Goal: Task Accomplishment & Management: Complete application form

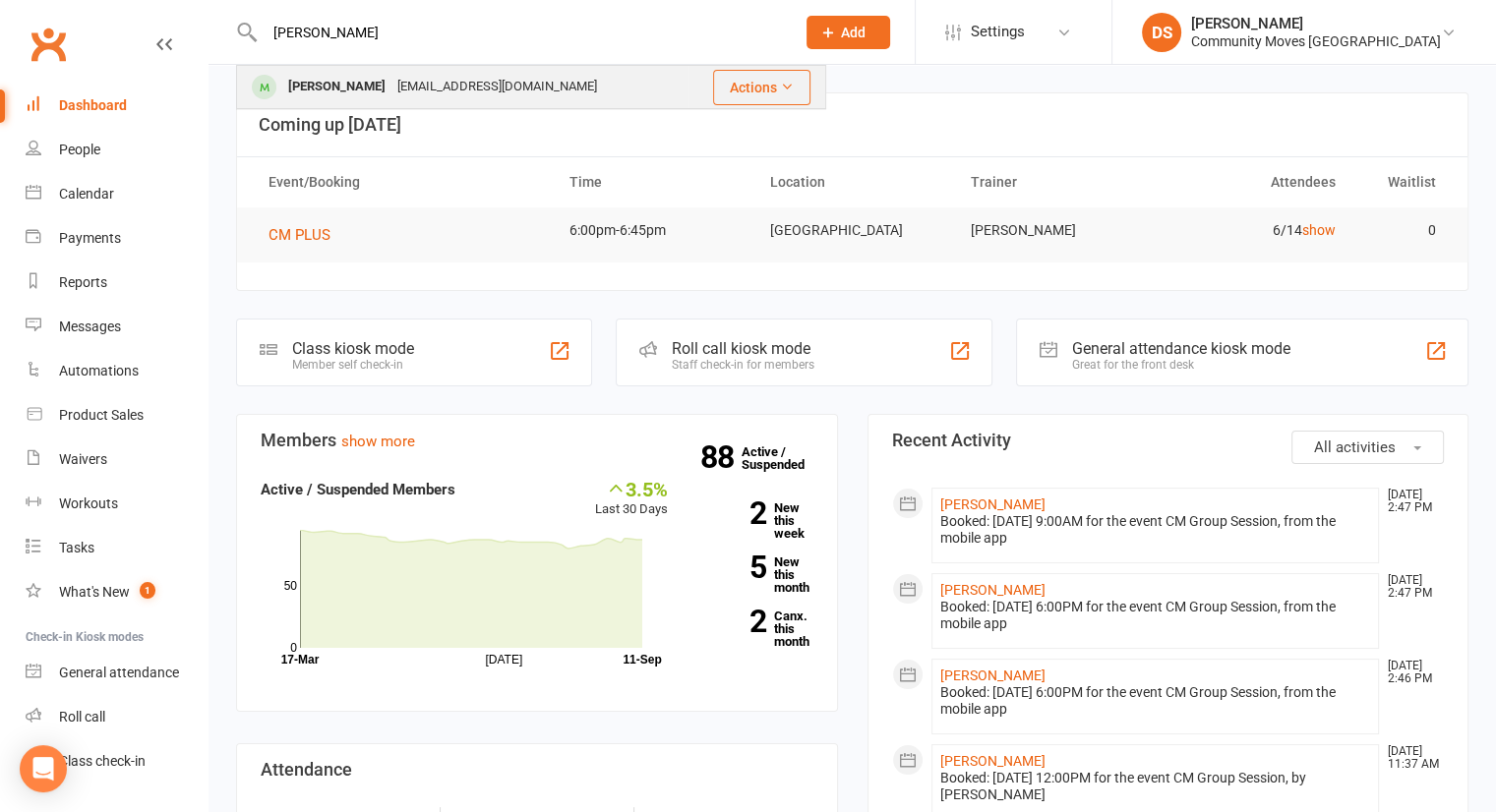
type input "retha"
click at [485, 75] on div "rethaphillips29@gmail.com" at bounding box center [497, 87] width 211 height 29
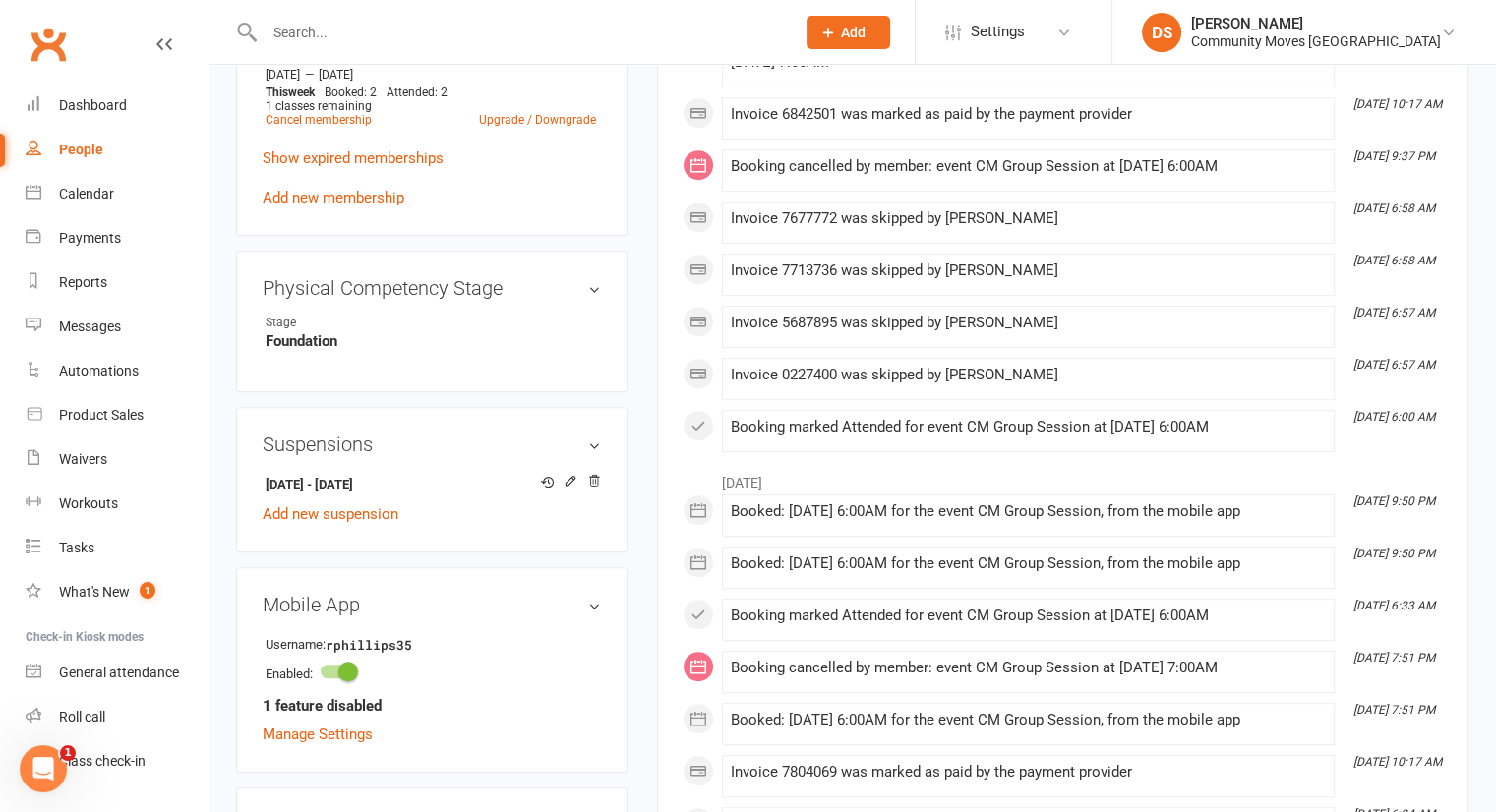
scroll to position [1376, 0]
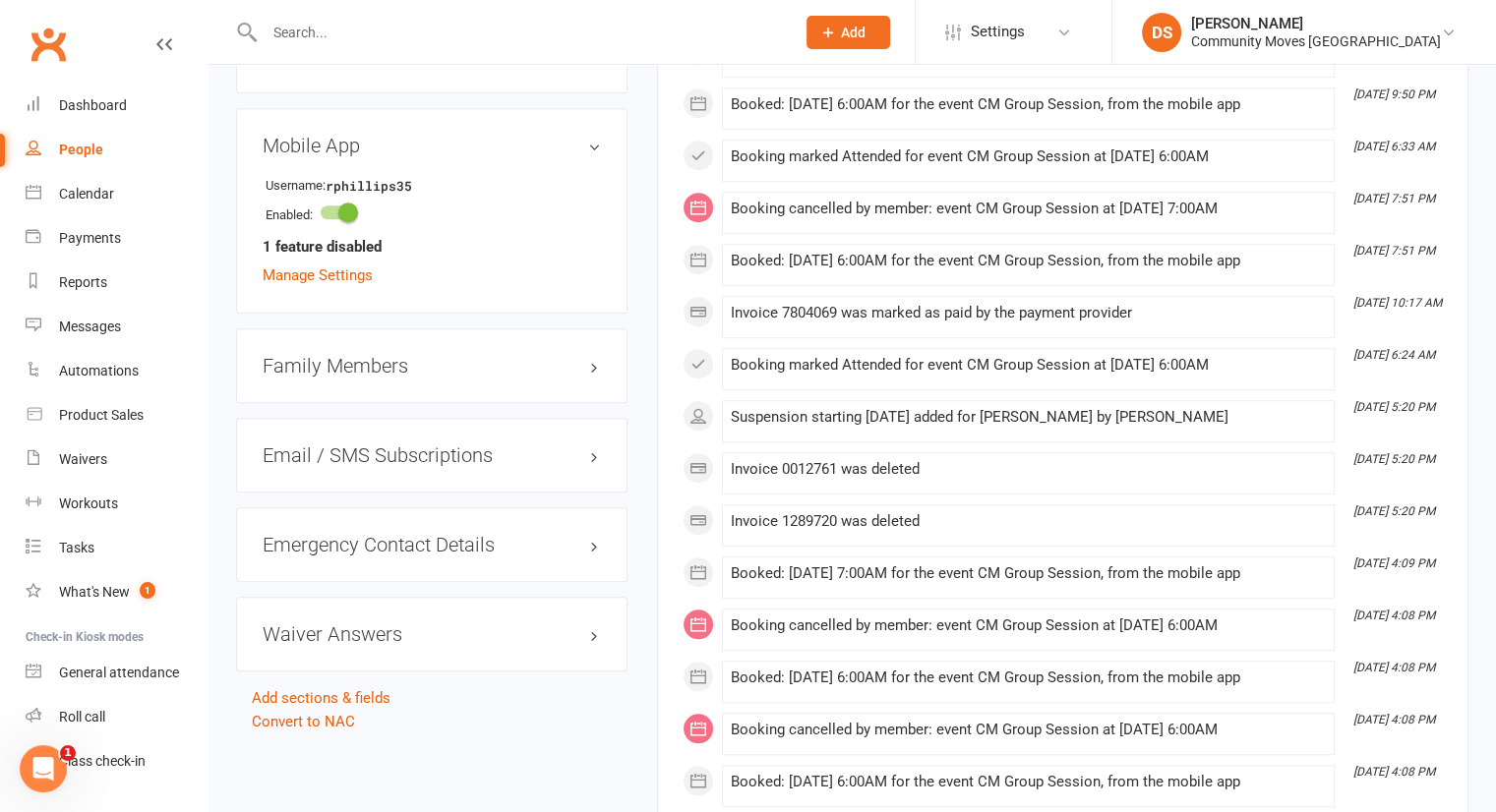
click at [334, 374] on h3 "Family Members" at bounding box center [432, 366] width 338 height 22
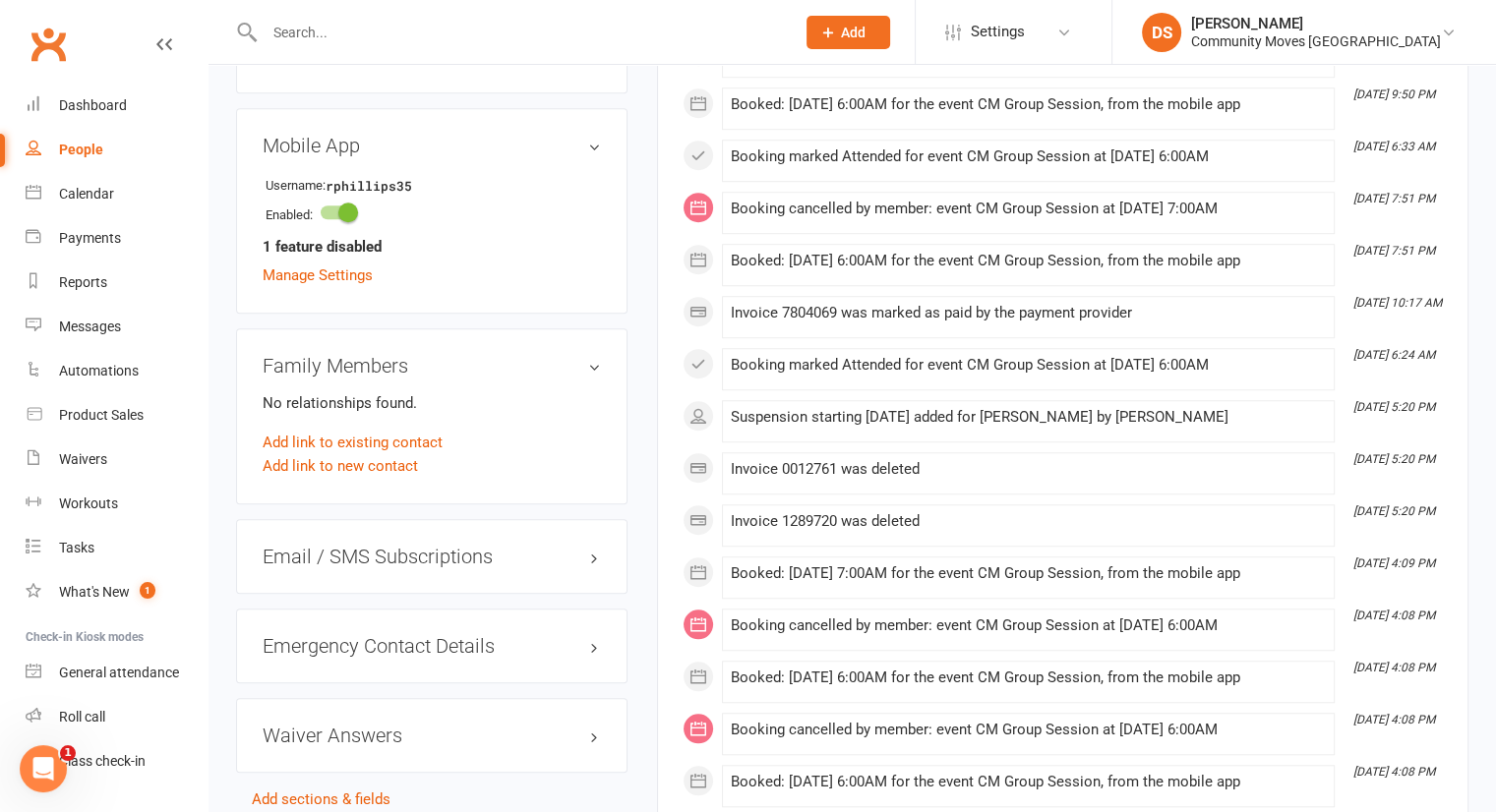
click at [333, 370] on h3 "Family Members" at bounding box center [432, 366] width 338 height 22
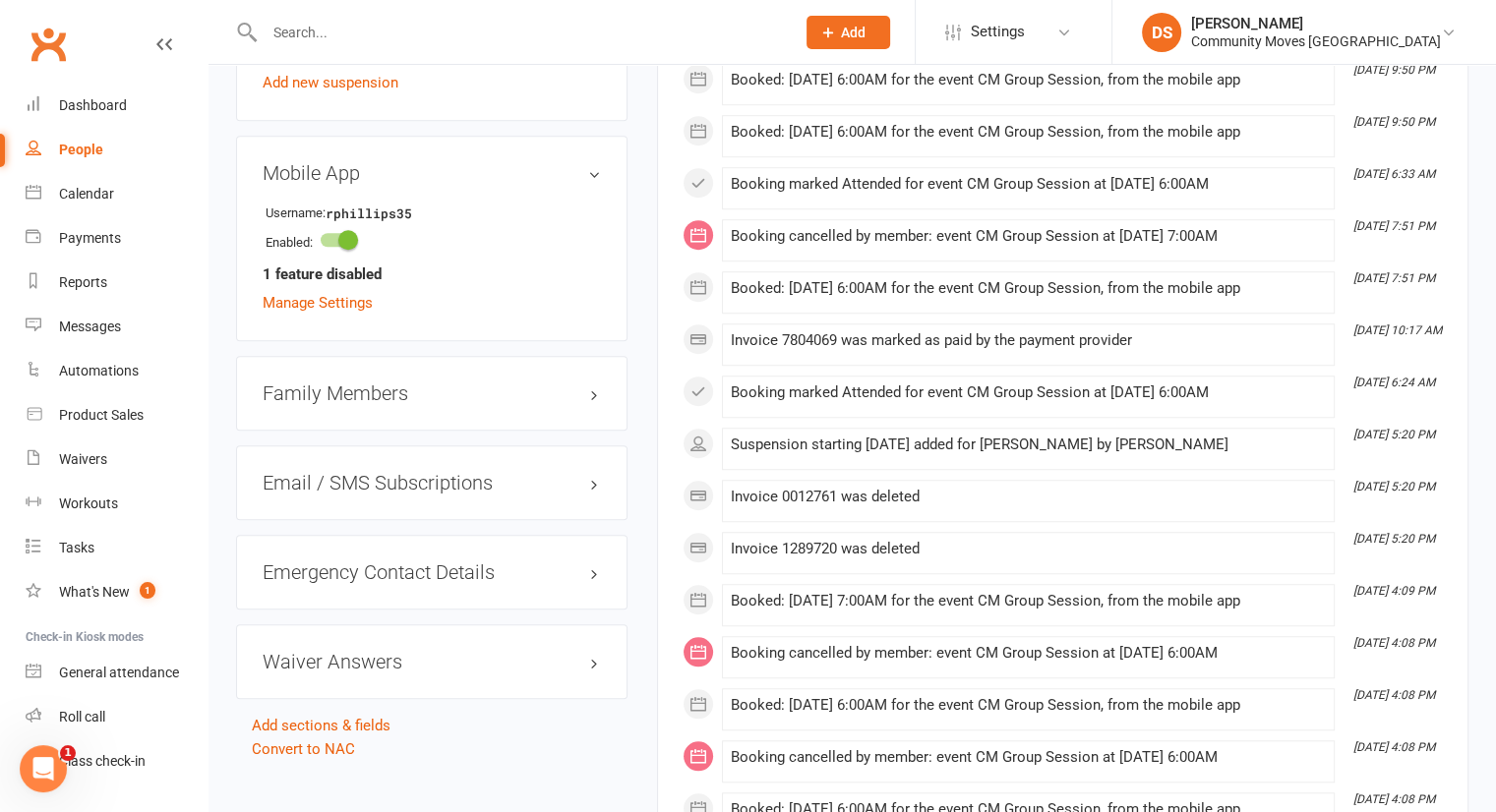
scroll to position [917, 0]
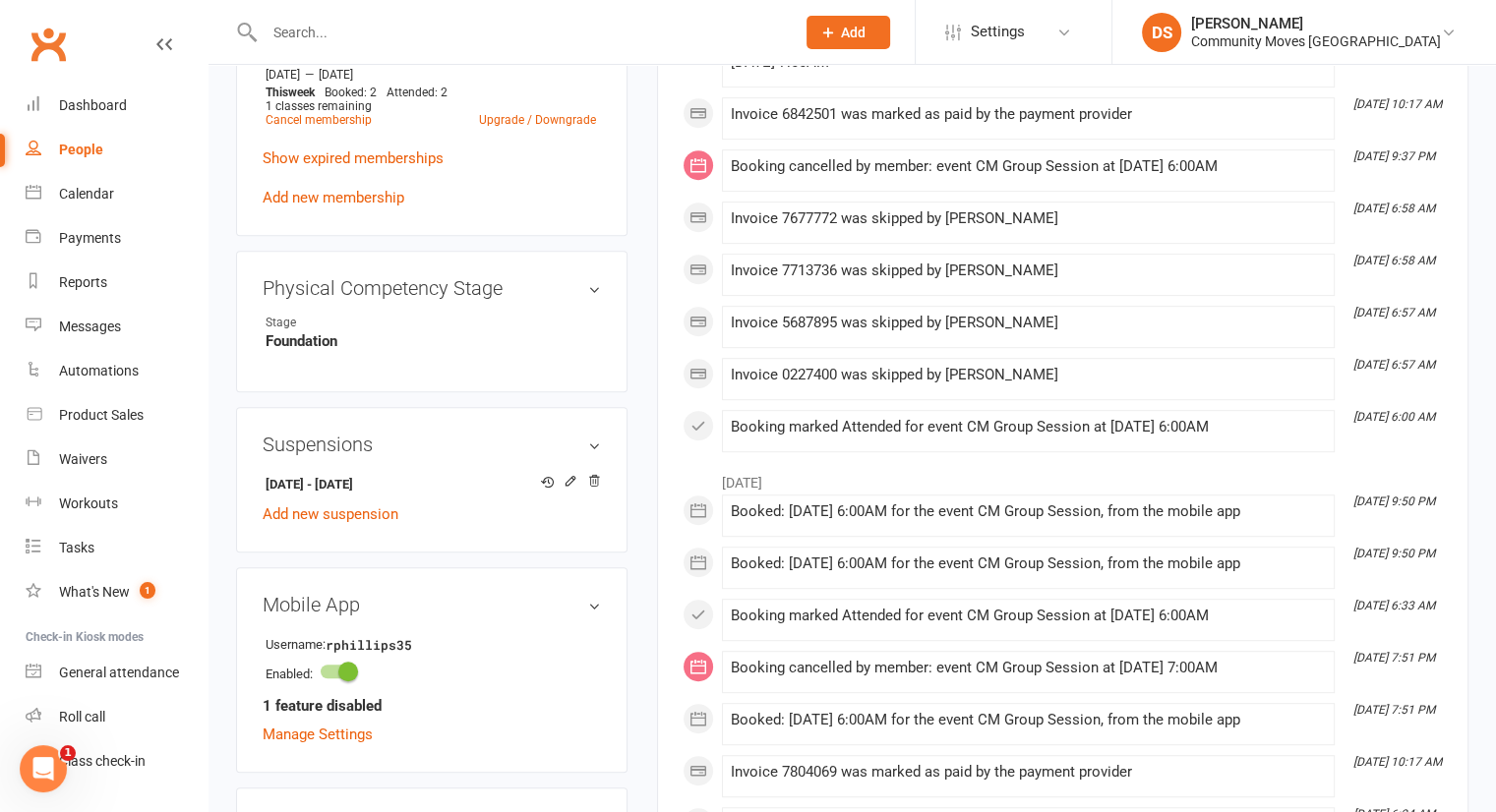
click at [398, 34] on input "text" at bounding box center [520, 33] width 523 height 28
type input "kerrie"
click at [1354, 55] on li "DS Darshak Shah Community Moves Forestville Signed in as: Community Moves Fores…" at bounding box center [1303, 32] width 384 height 64
click at [1364, 33] on div "Community Moves Forestville" at bounding box center [1315, 42] width 250 height 18
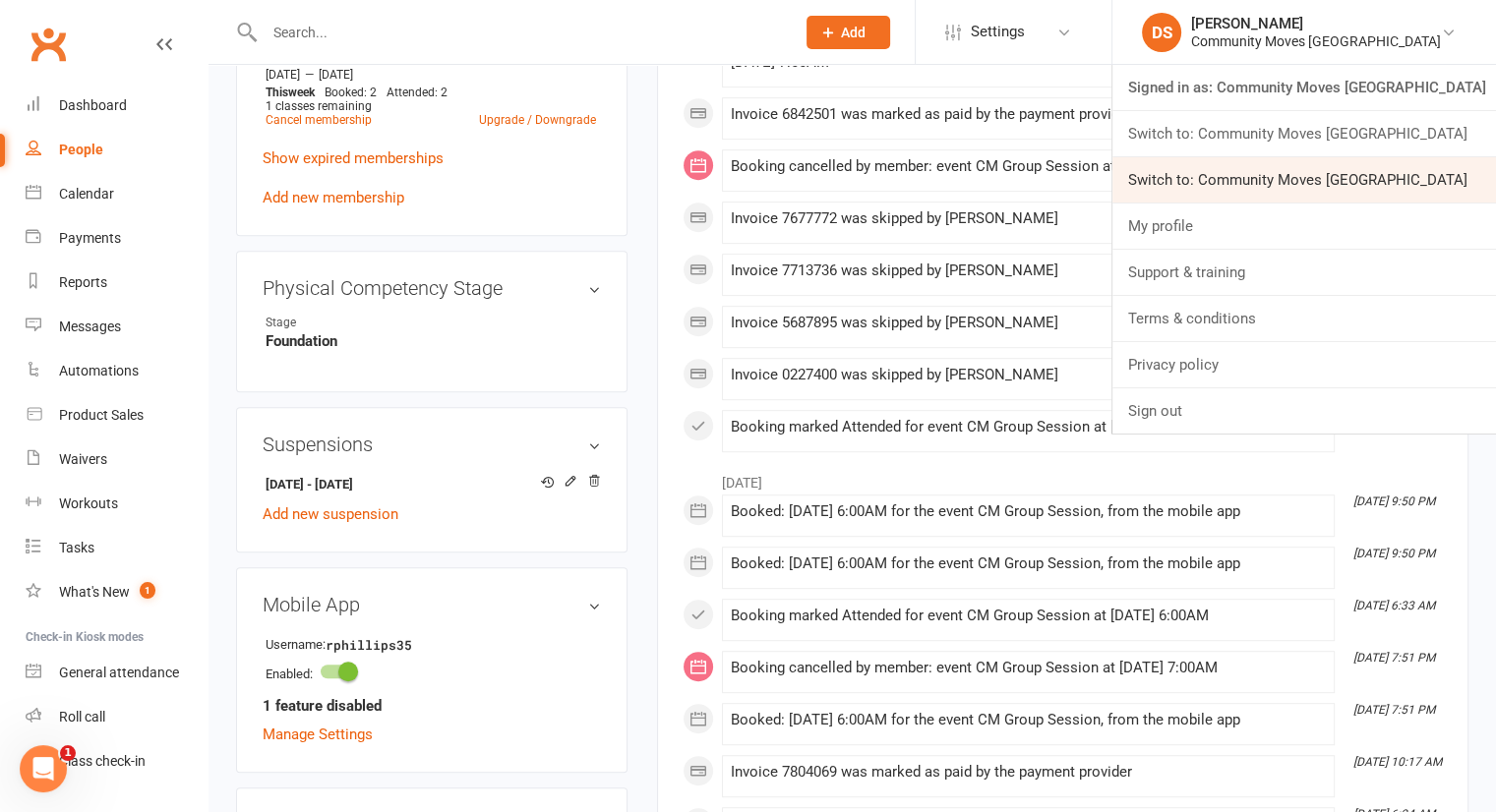
click at [1373, 182] on link "Switch to: Community Moves Neutral Bay" at bounding box center [1303, 179] width 383 height 45
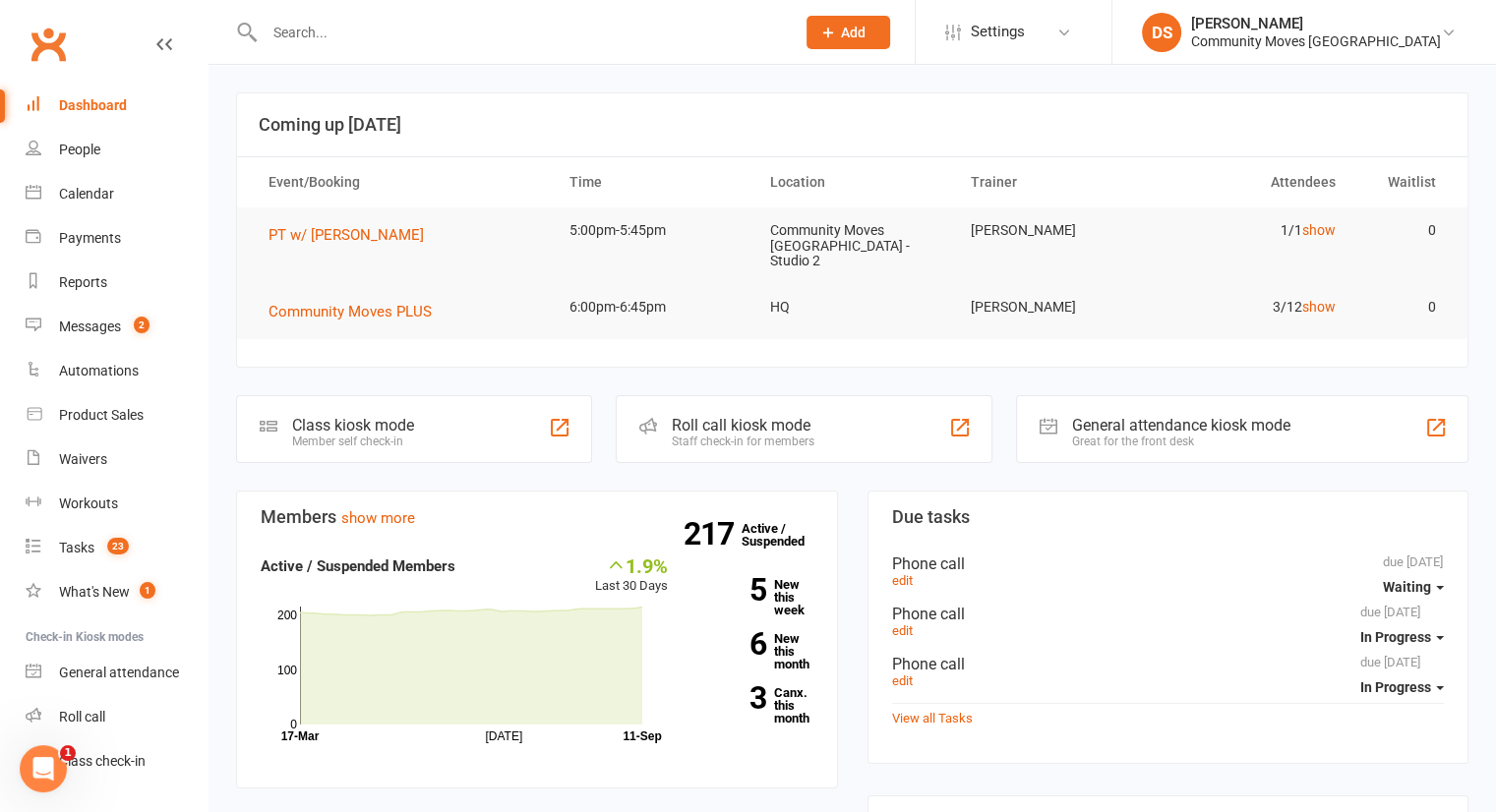
click at [311, 23] on input "text" at bounding box center [520, 33] width 523 height 28
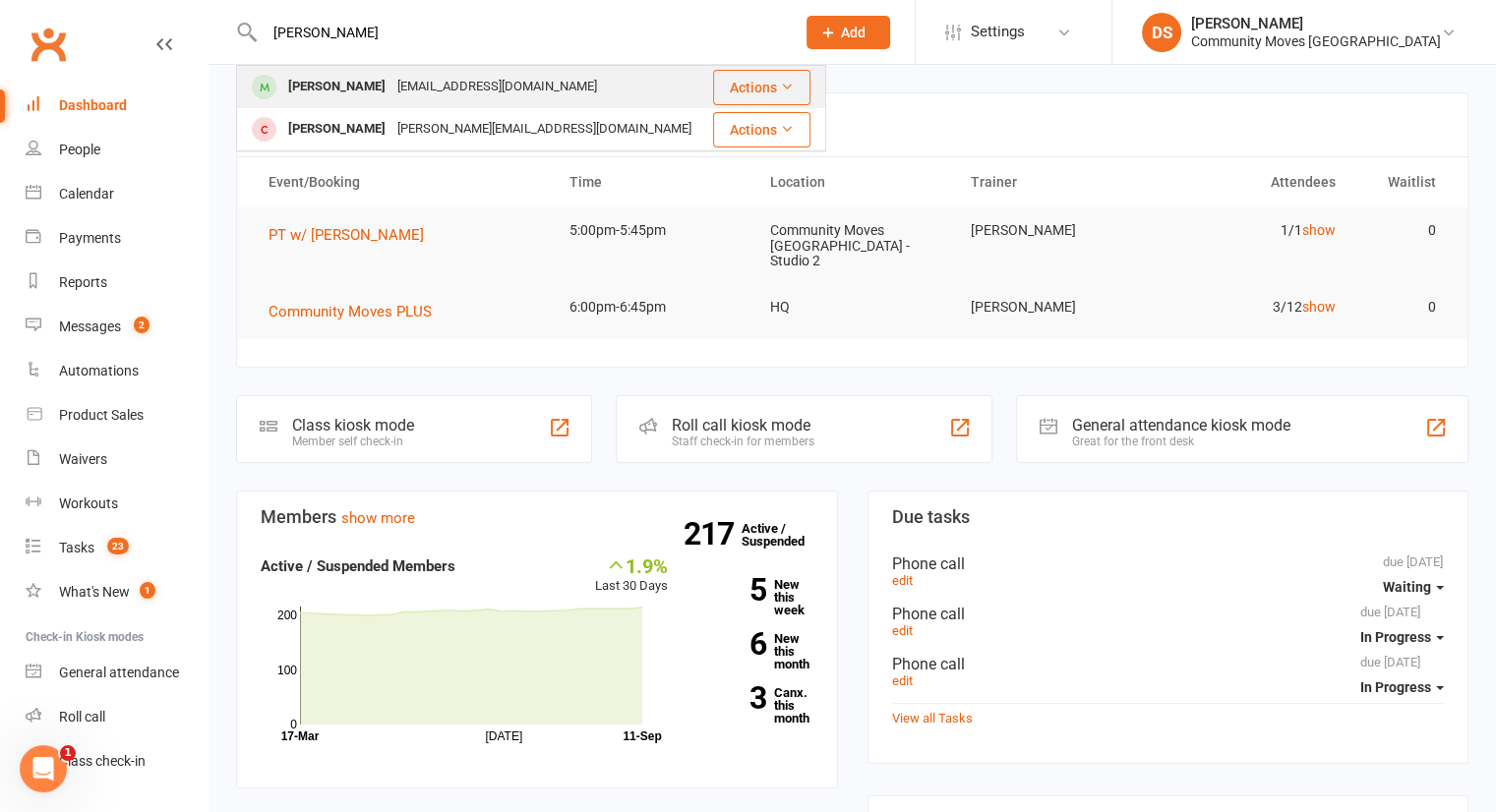
type input "tina"
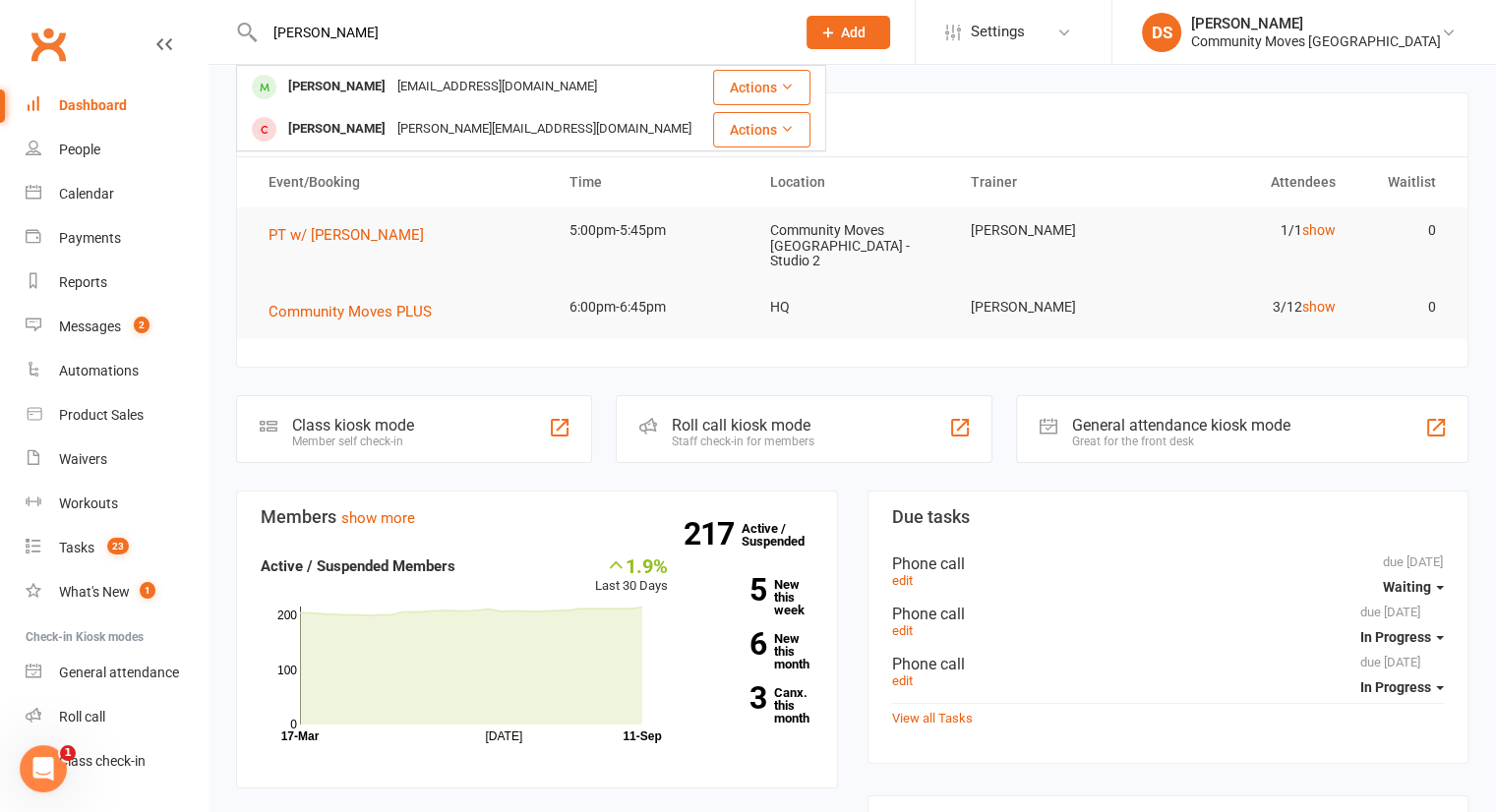
click at [319, 75] on div "[PERSON_NAME]" at bounding box center [337, 87] width 109 height 29
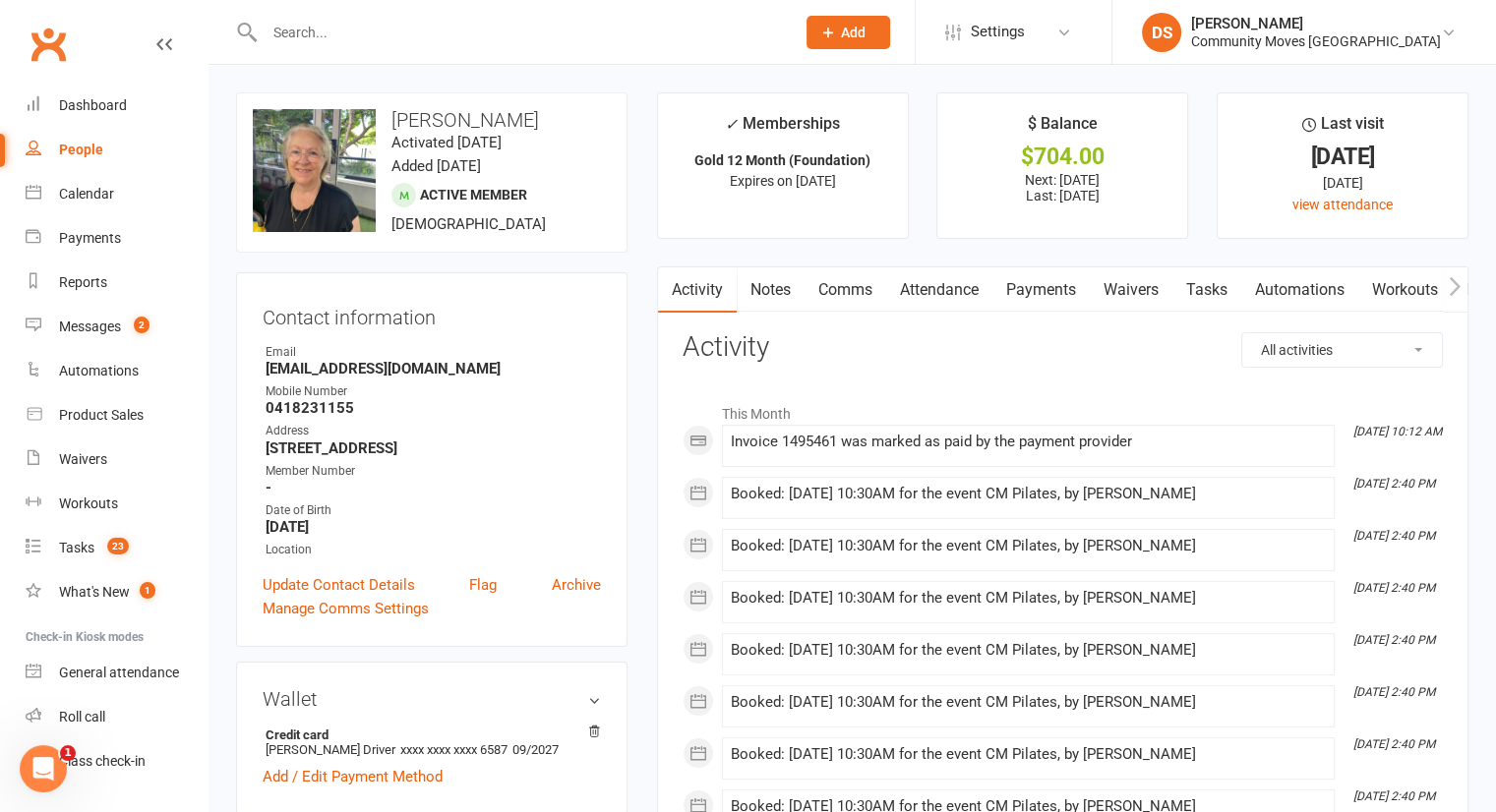
click at [963, 283] on link "Attendance" at bounding box center [939, 290] width 107 height 45
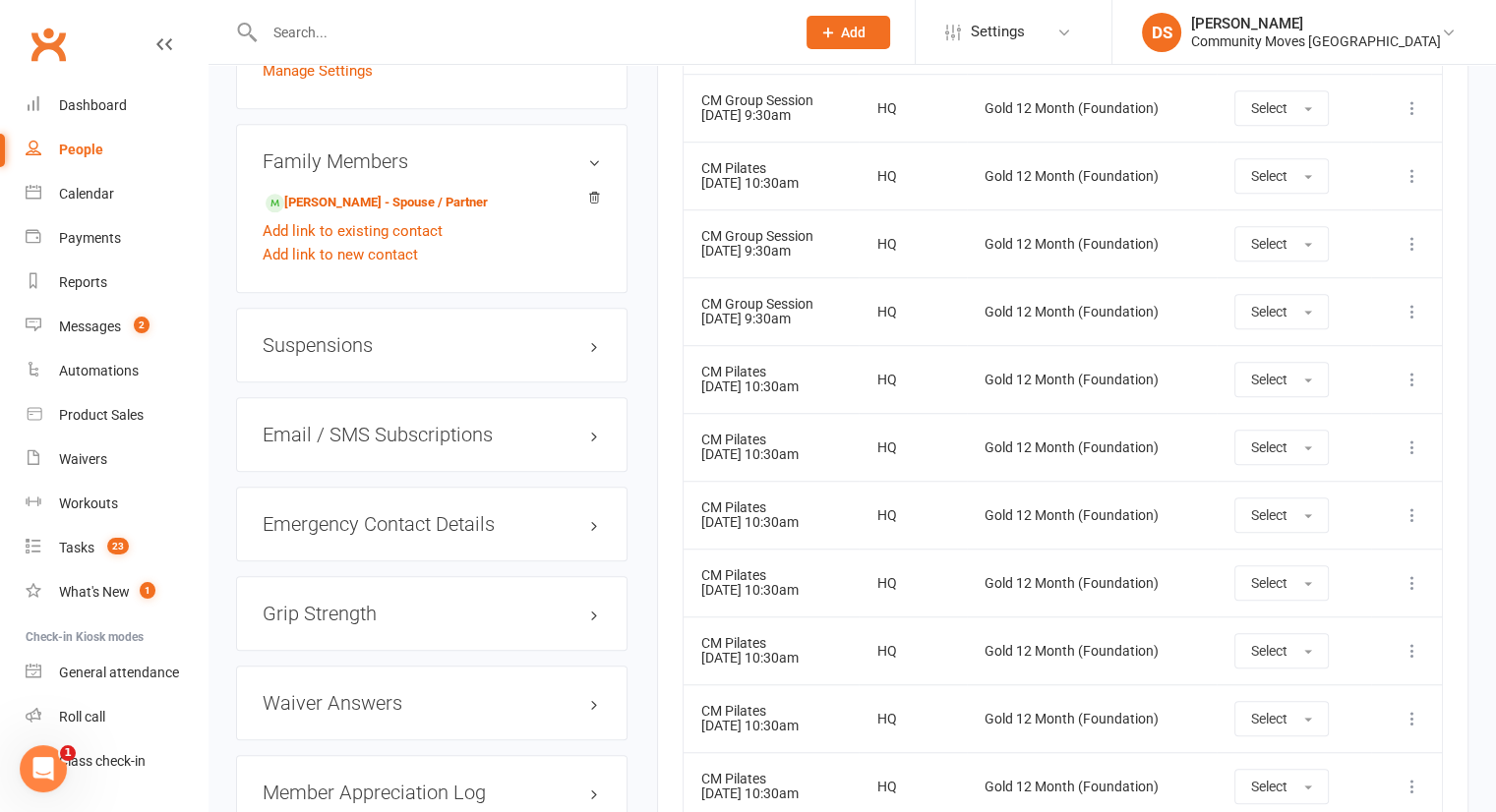
scroll to position [1797, 0]
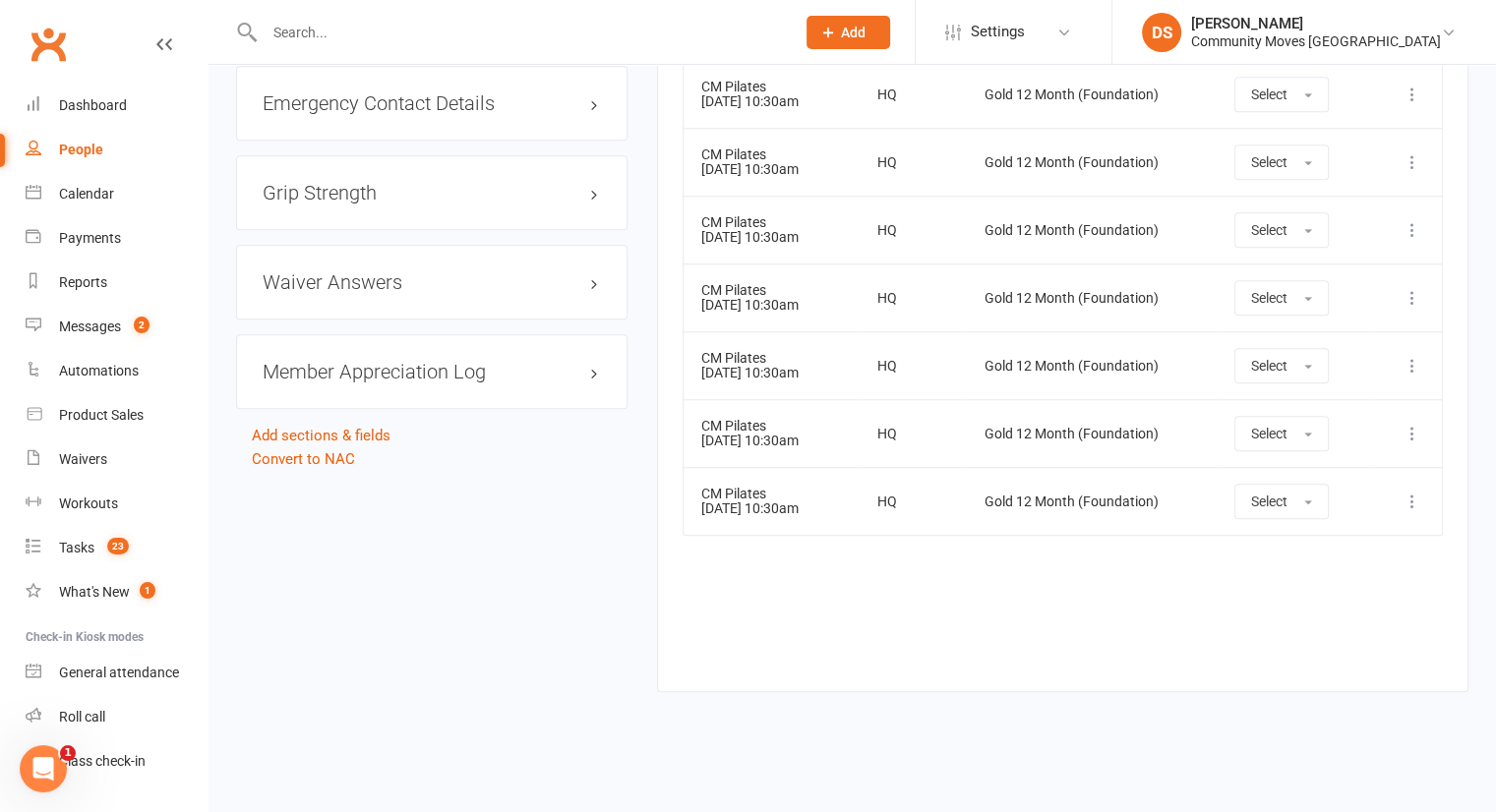
click at [476, 28] on input "text" at bounding box center [520, 33] width 523 height 28
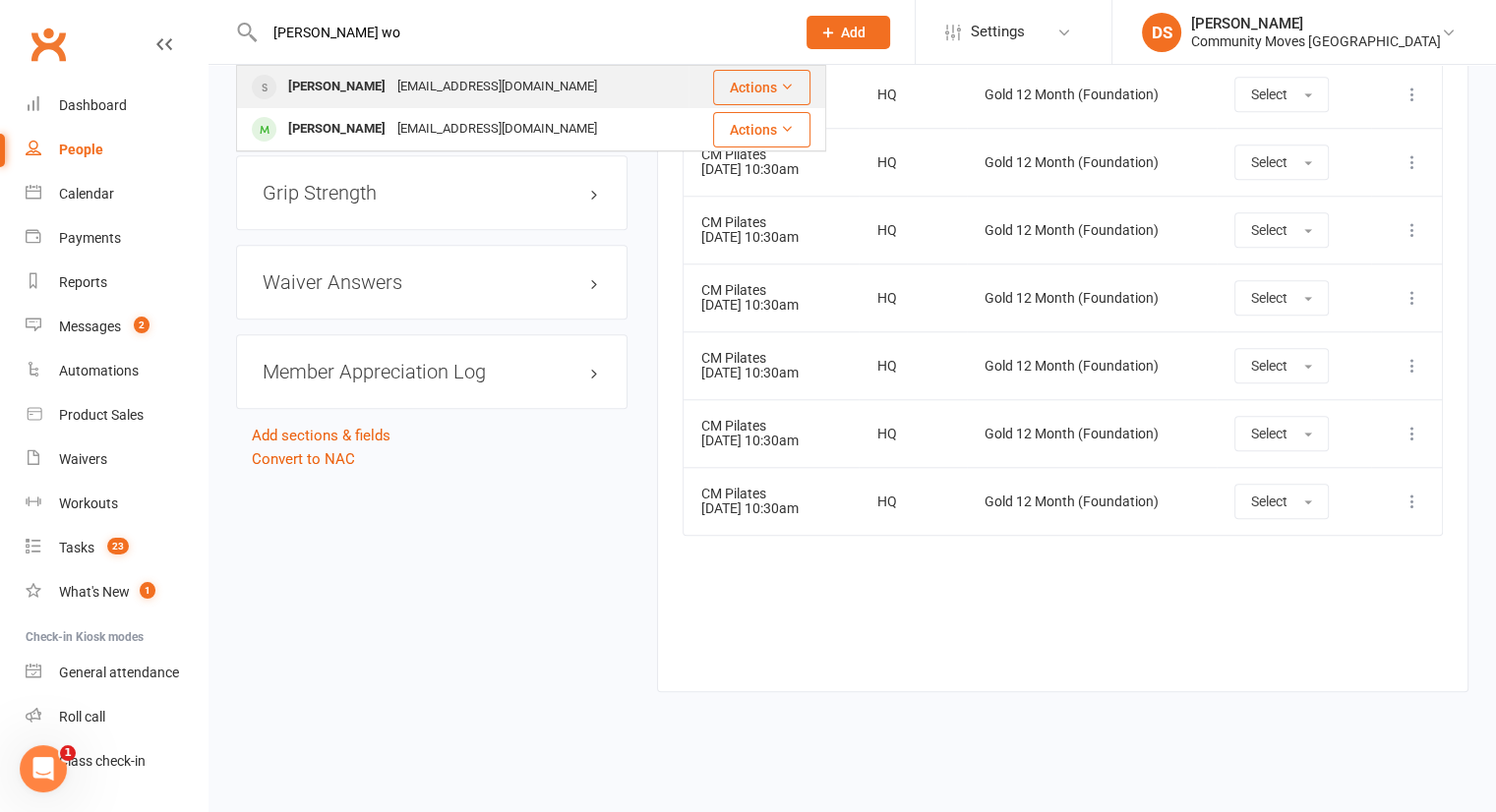
type input "judith wo"
click at [385, 95] on div "[PERSON_NAME]" at bounding box center [337, 87] width 109 height 29
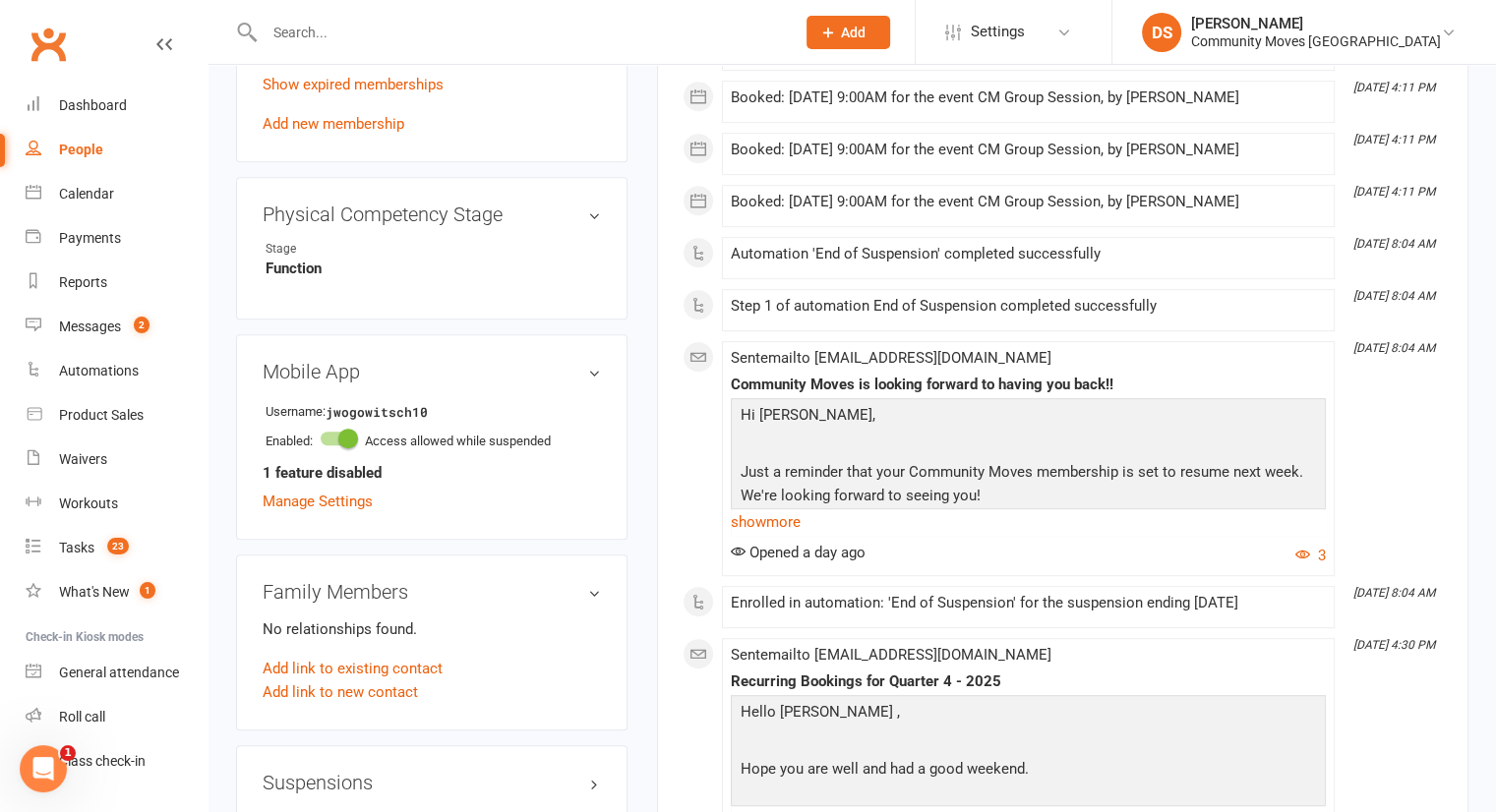
scroll to position [1376, 0]
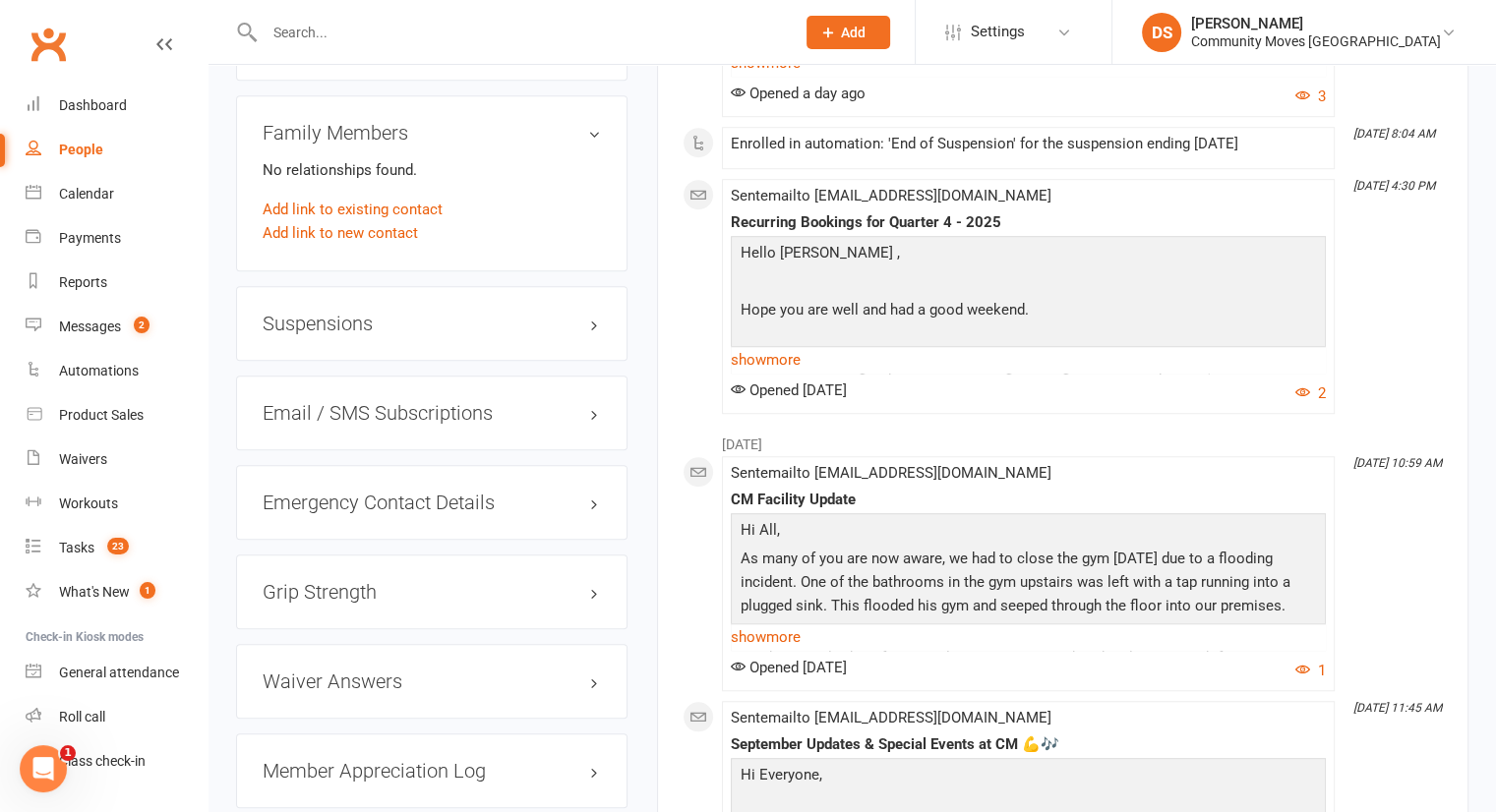
click at [358, 310] on div "Suspensions" at bounding box center [431, 323] width 391 height 75
click at [358, 319] on h3 "Suspensions" at bounding box center [432, 323] width 338 height 22
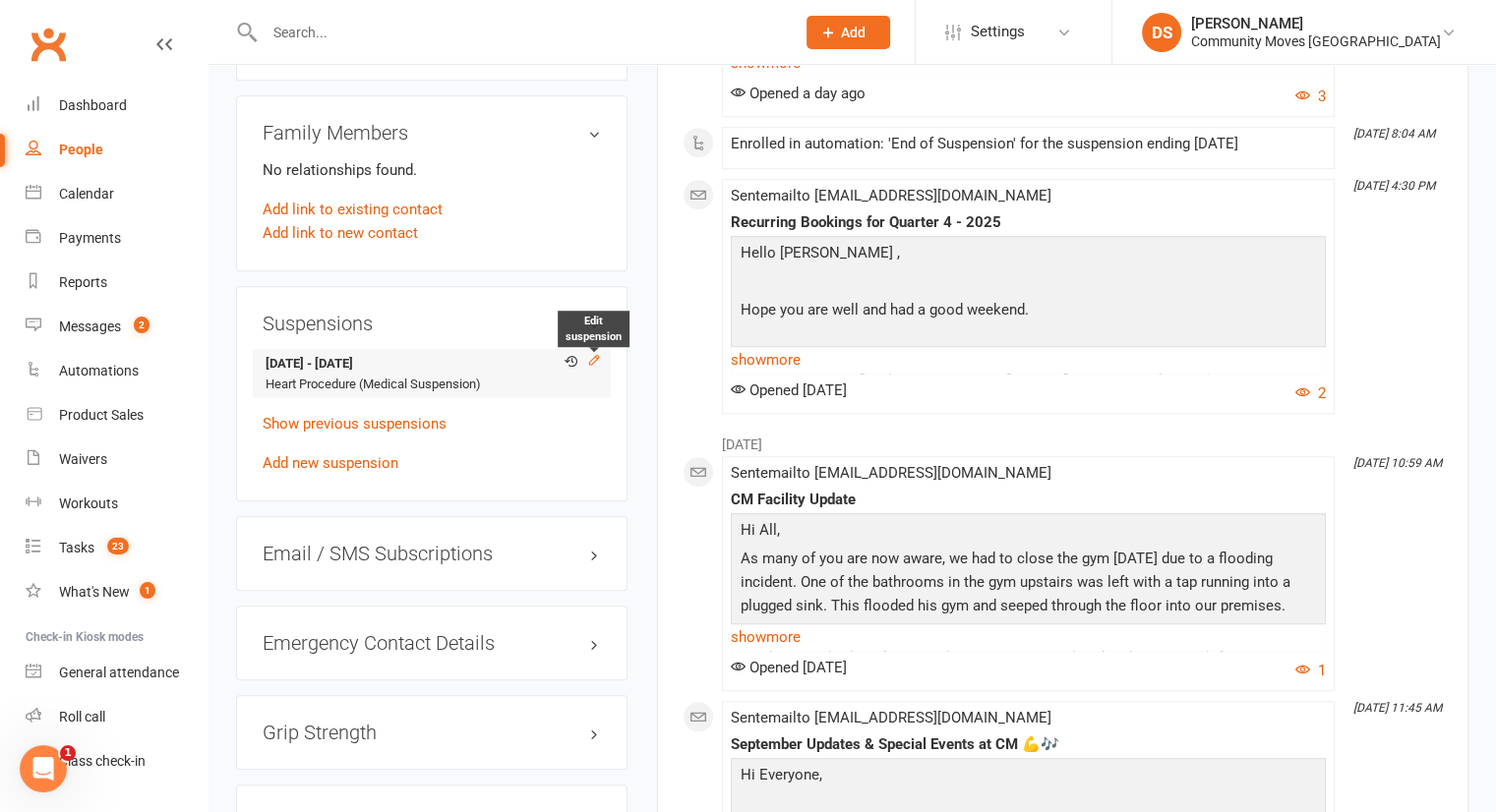
click at [590, 361] on icon at bounding box center [593, 360] width 9 height 9
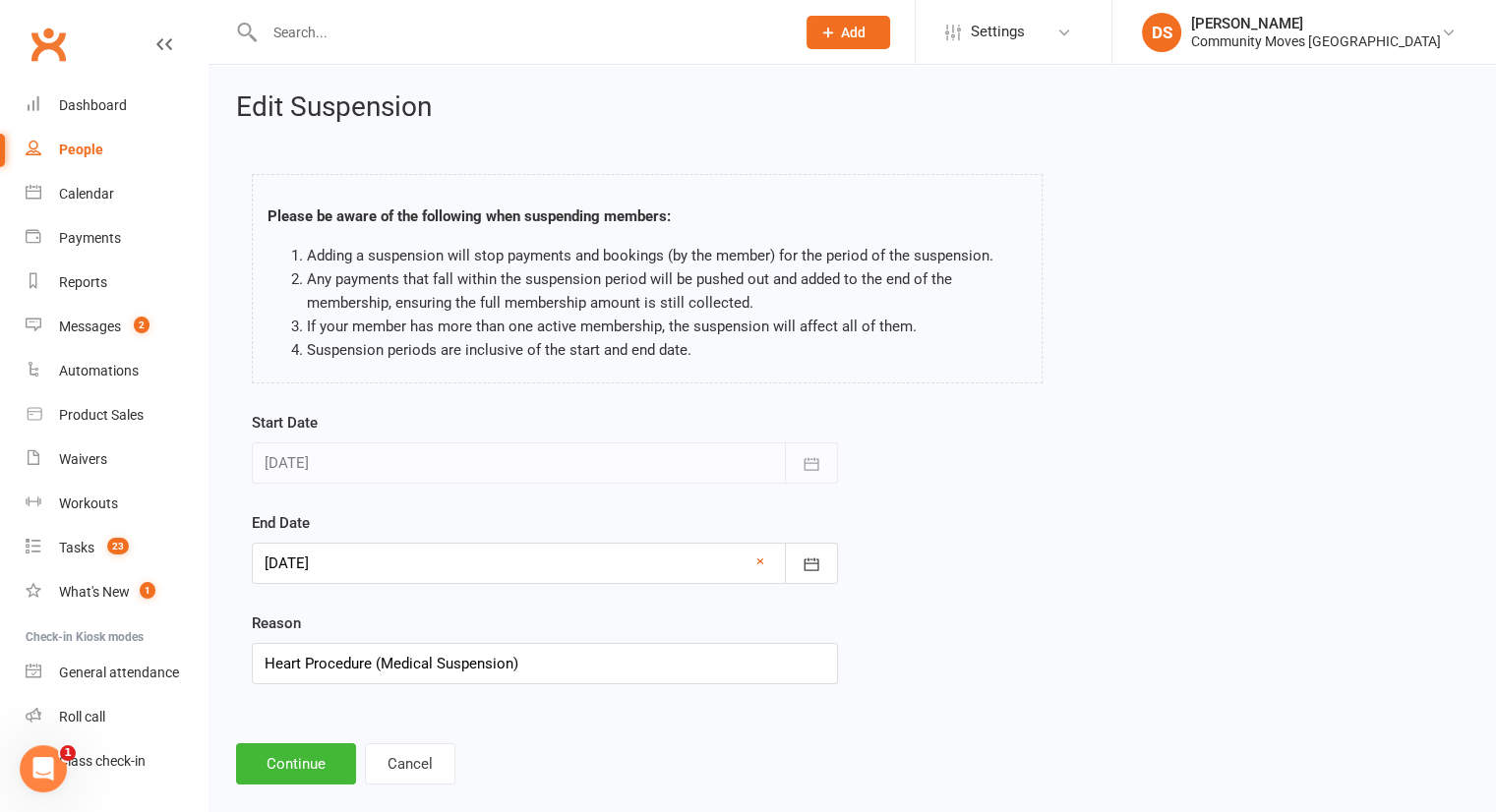
click at [364, 557] on div at bounding box center [544, 562] width 586 height 41
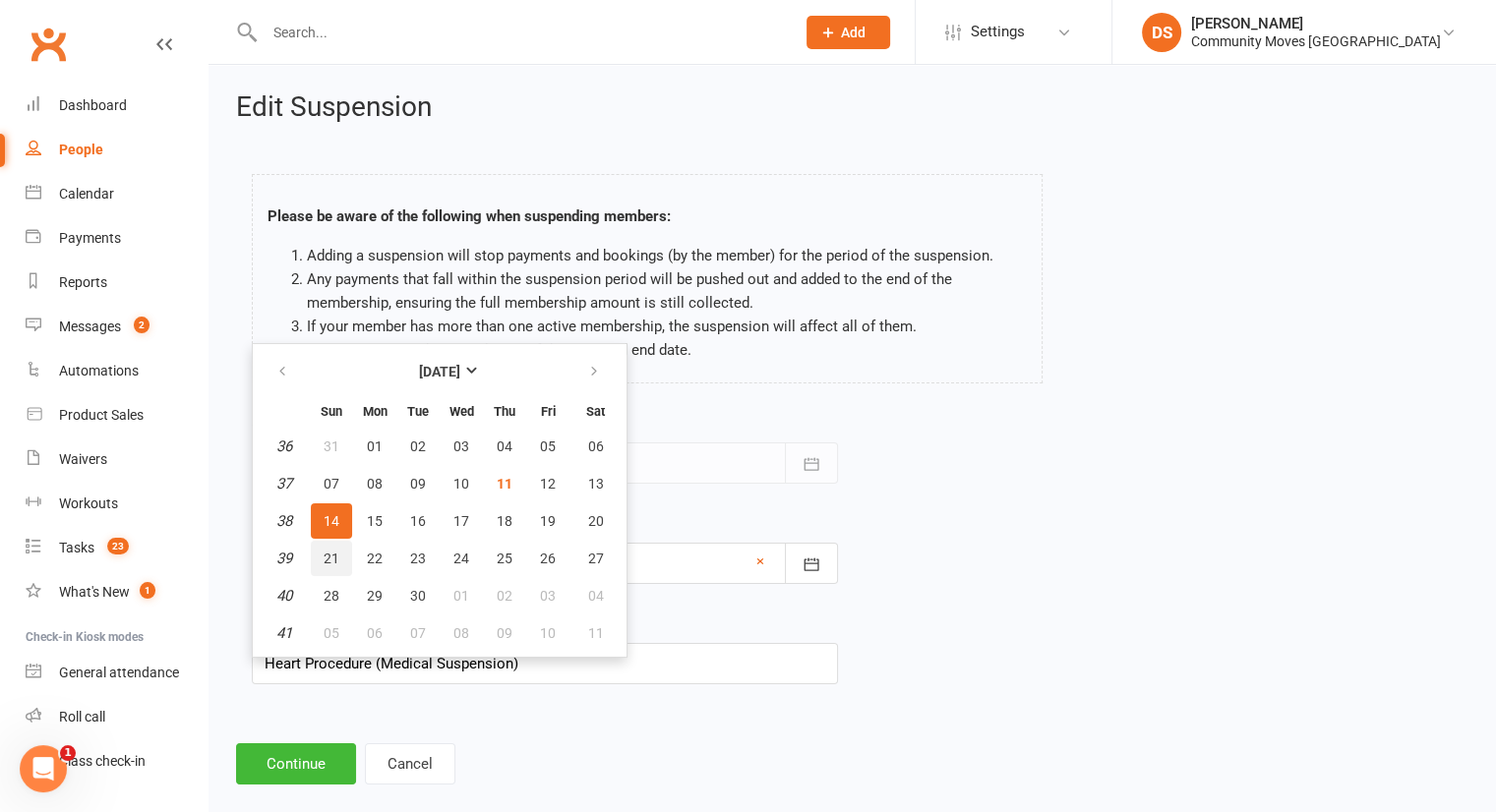
click at [329, 558] on span "21" at bounding box center [331, 558] width 16 height 16
type input "21 Sep 2025"
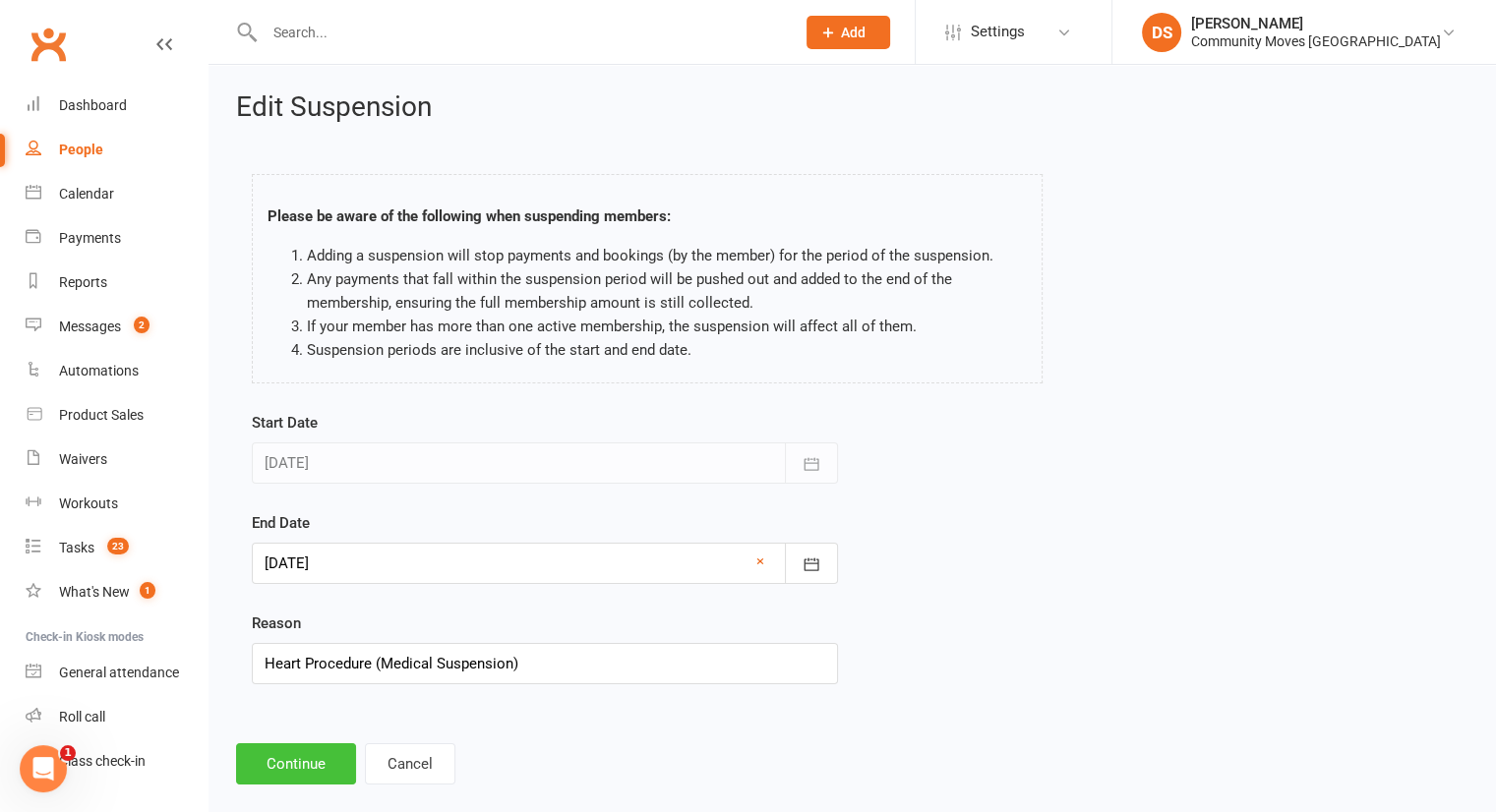
click at [295, 758] on button "Continue" at bounding box center [296, 763] width 120 height 41
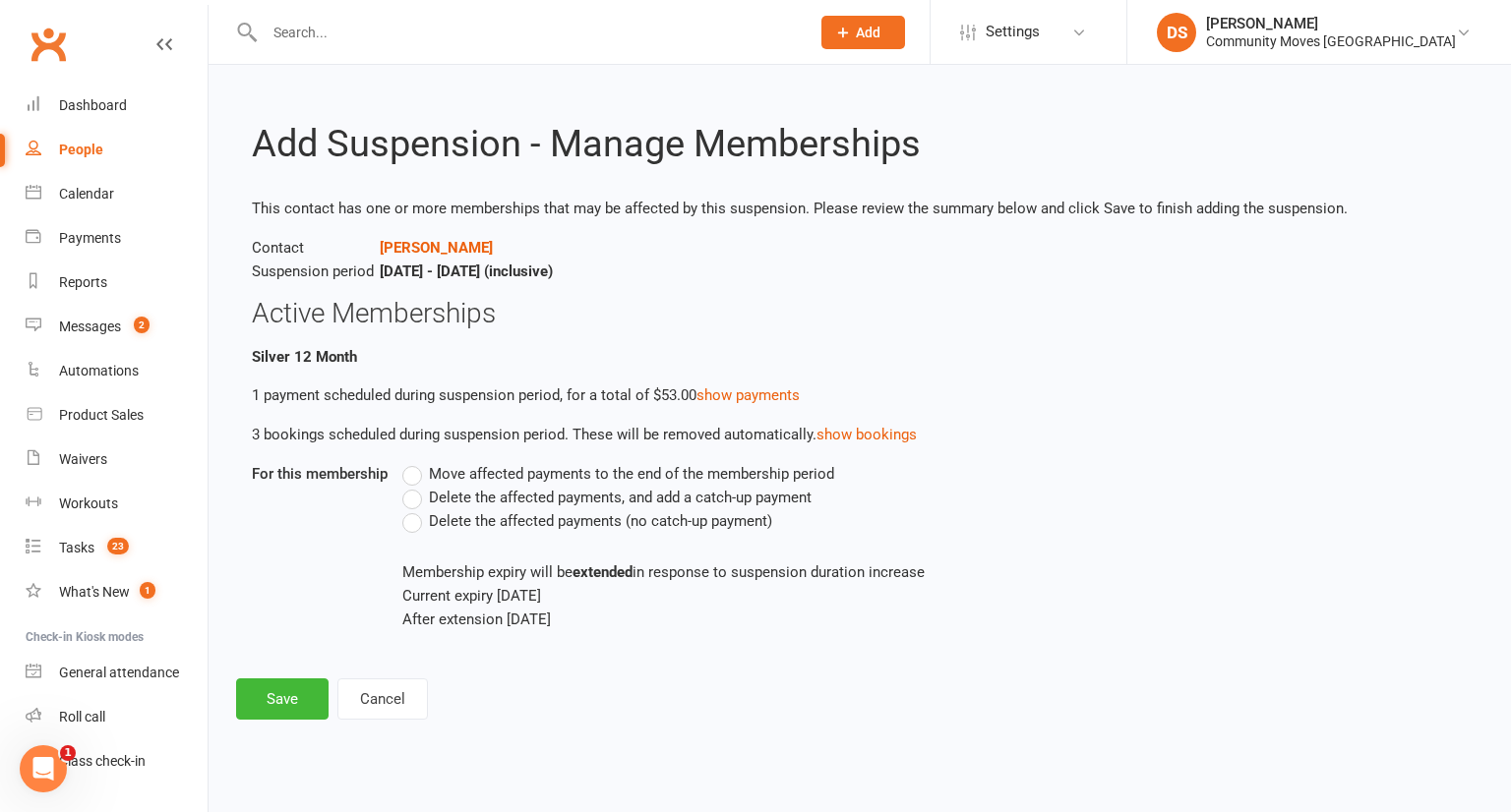
click at [452, 474] on span "Move affected payments to the end of the membership period" at bounding box center [631, 472] width 405 height 21
click at [415, 462] on input "Move affected payments to the end of the membership period" at bounding box center [408, 462] width 13 height 0
click at [276, 693] on button "Save" at bounding box center [282, 699] width 93 height 41
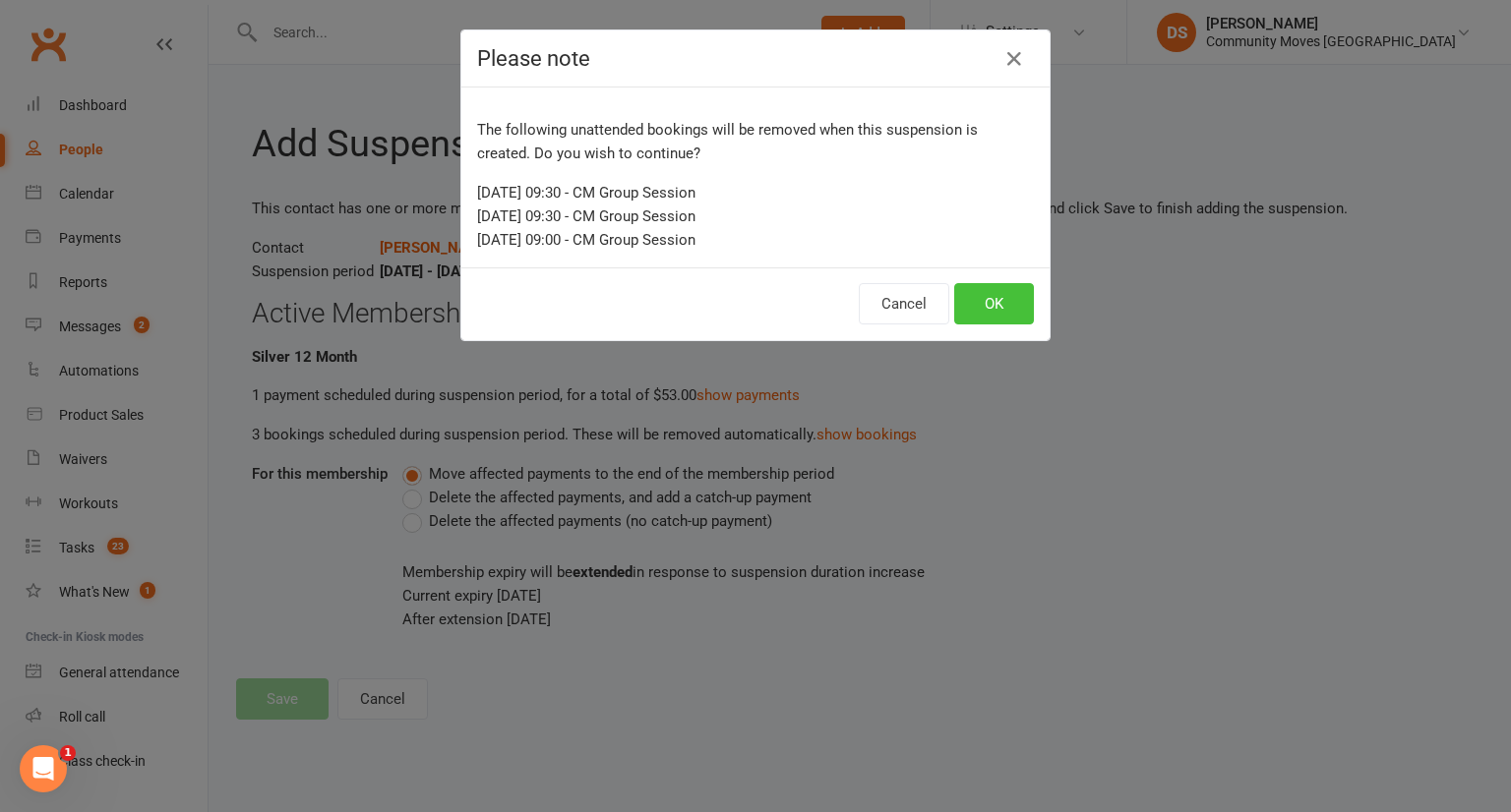
click at [997, 298] on button "OK" at bounding box center [993, 304] width 80 height 41
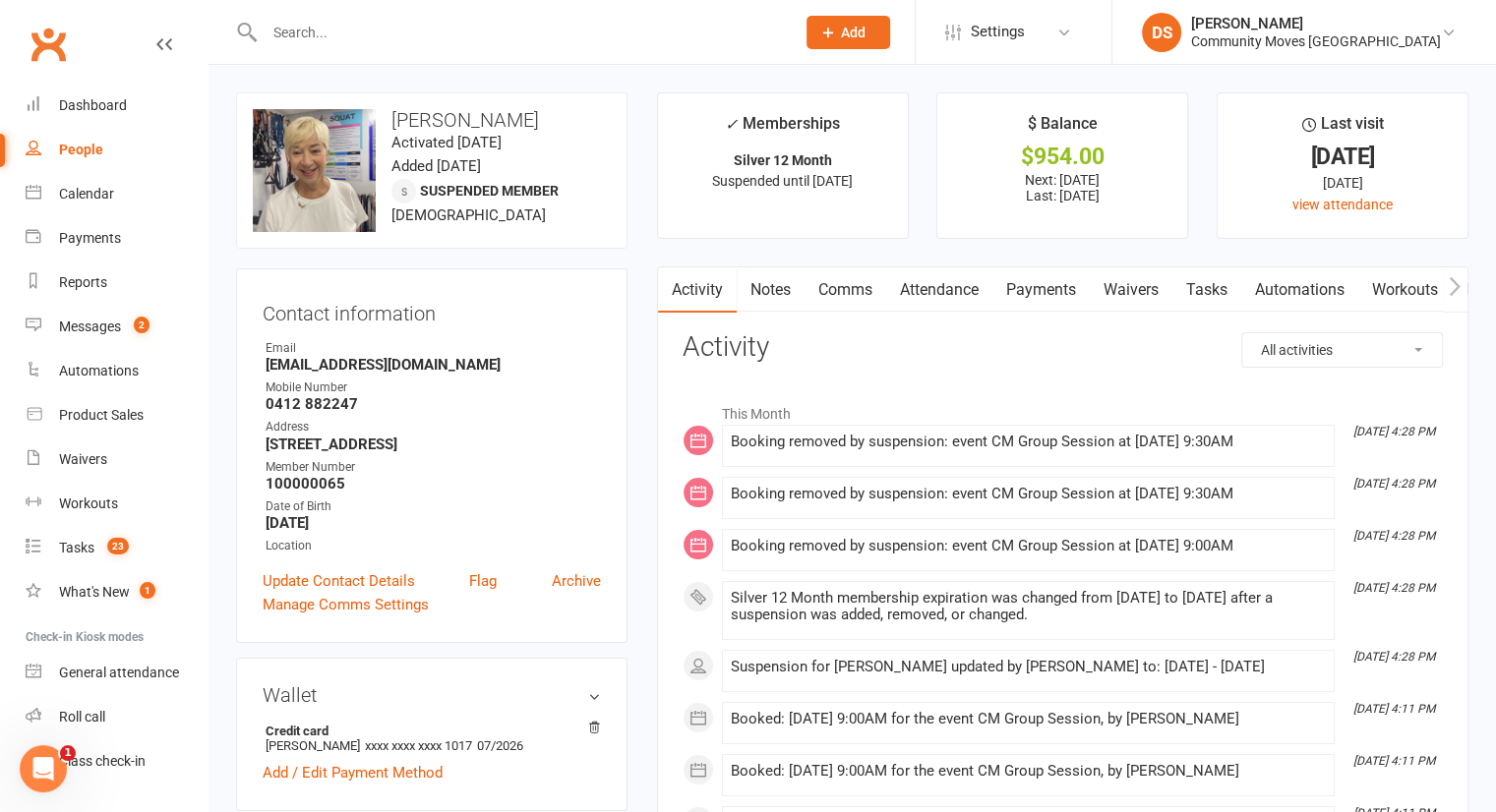
click at [498, 5] on div at bounding box center [508, 32] width 544 height 64
click at [496, 17] on div at bounding box center [508, 32] width 544 height 64
click at [470, 43] on input "text" at bounding box center [520, 33] width 523 height 28
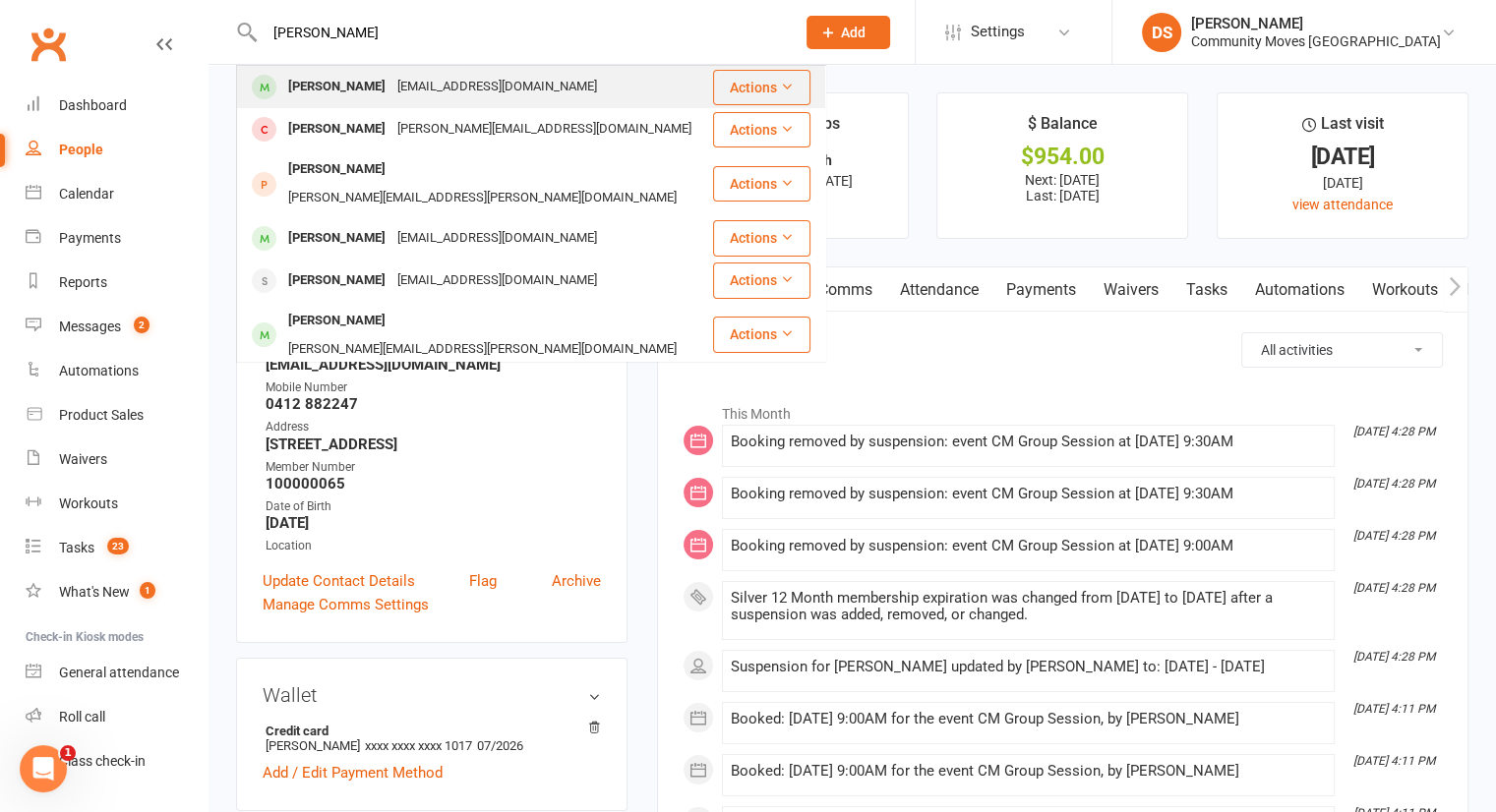
type input "penny"
click at [369, 89] on div "[PERSON_NAME]" at bounding box center [337, 87] width 109 height 29
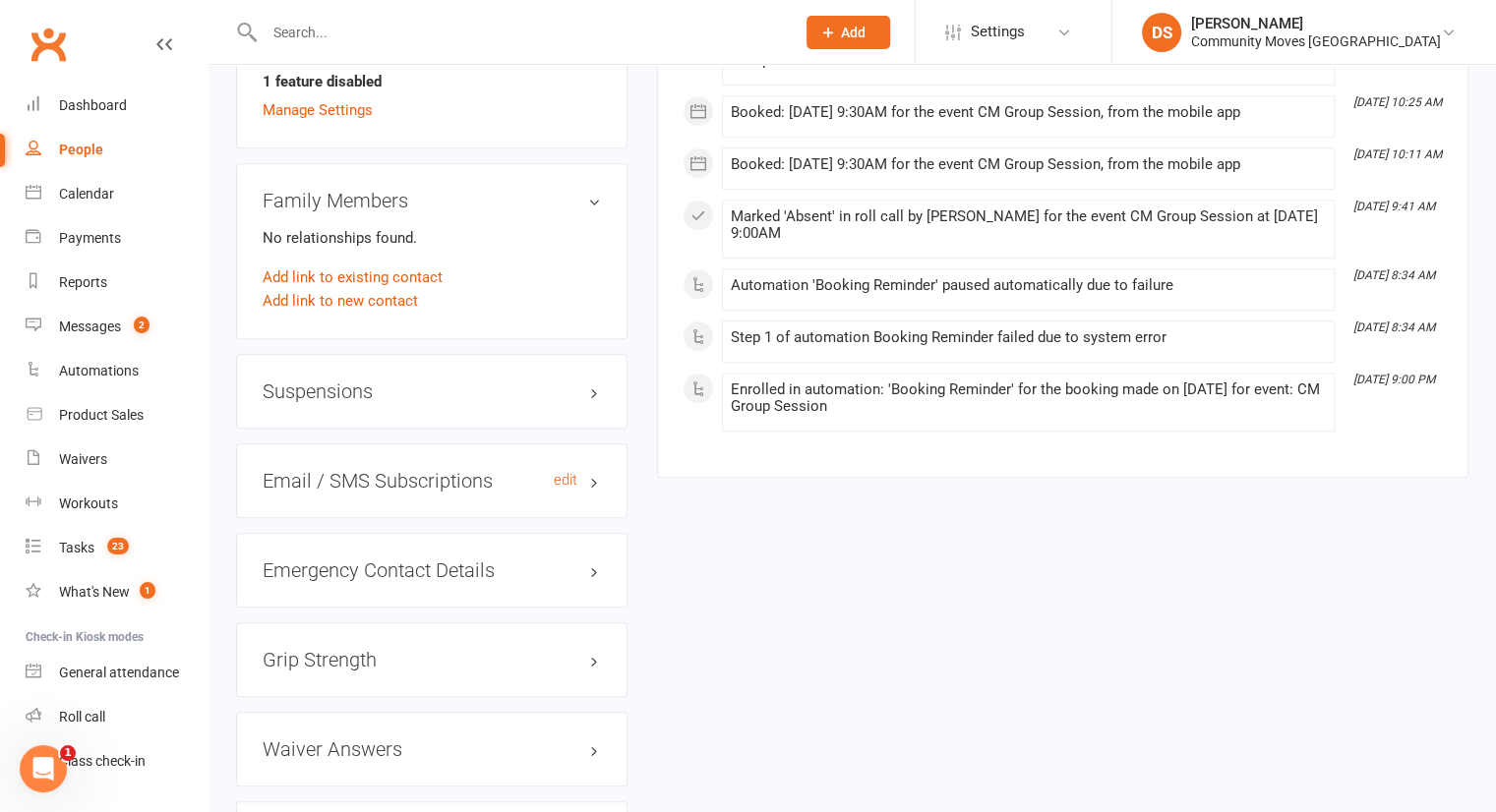
scroll to position [1376, 0]
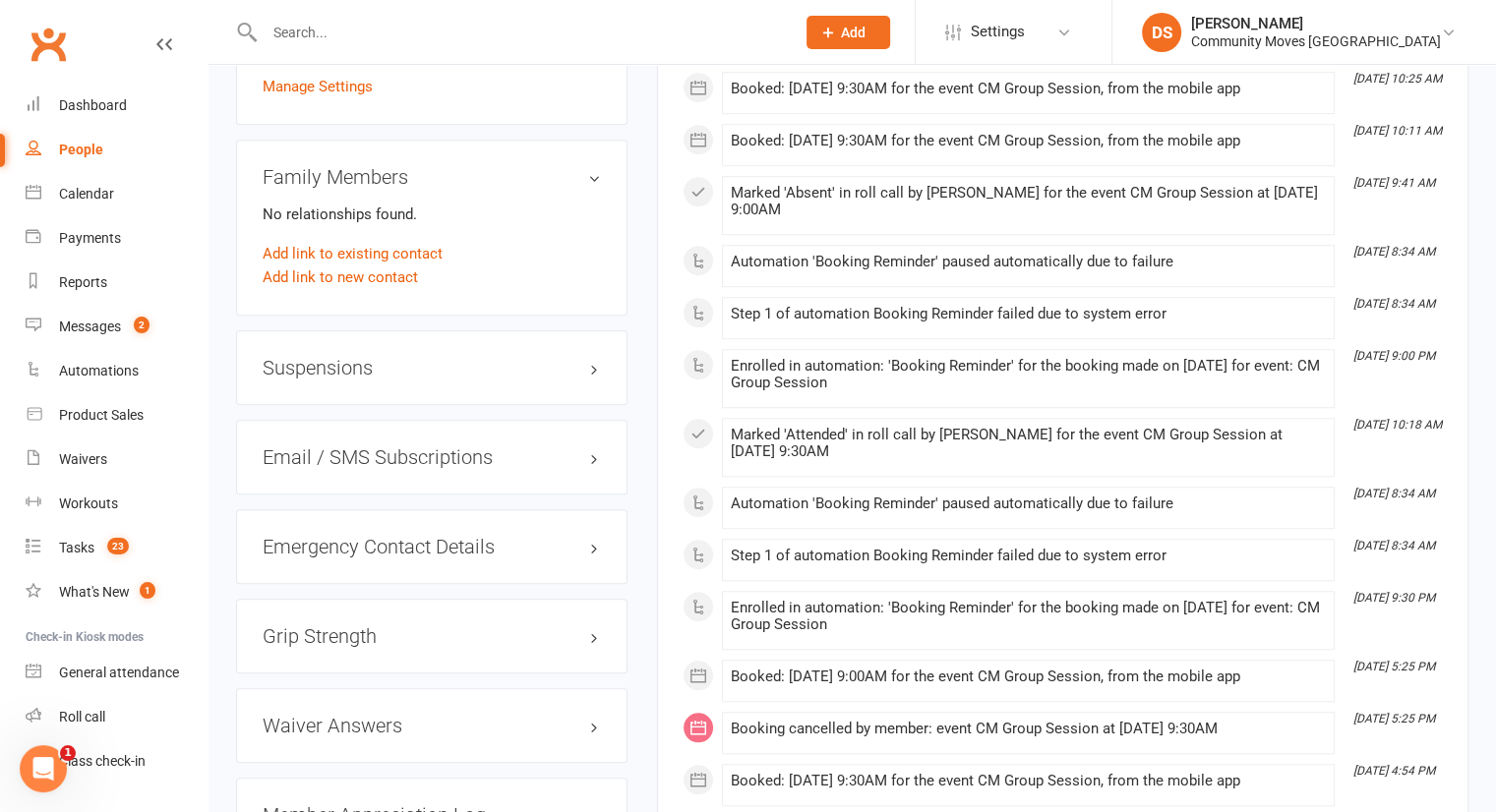
click at [318, 377] on h3 "Suspensions" at bounding box center [432, 368] width 338 height 22
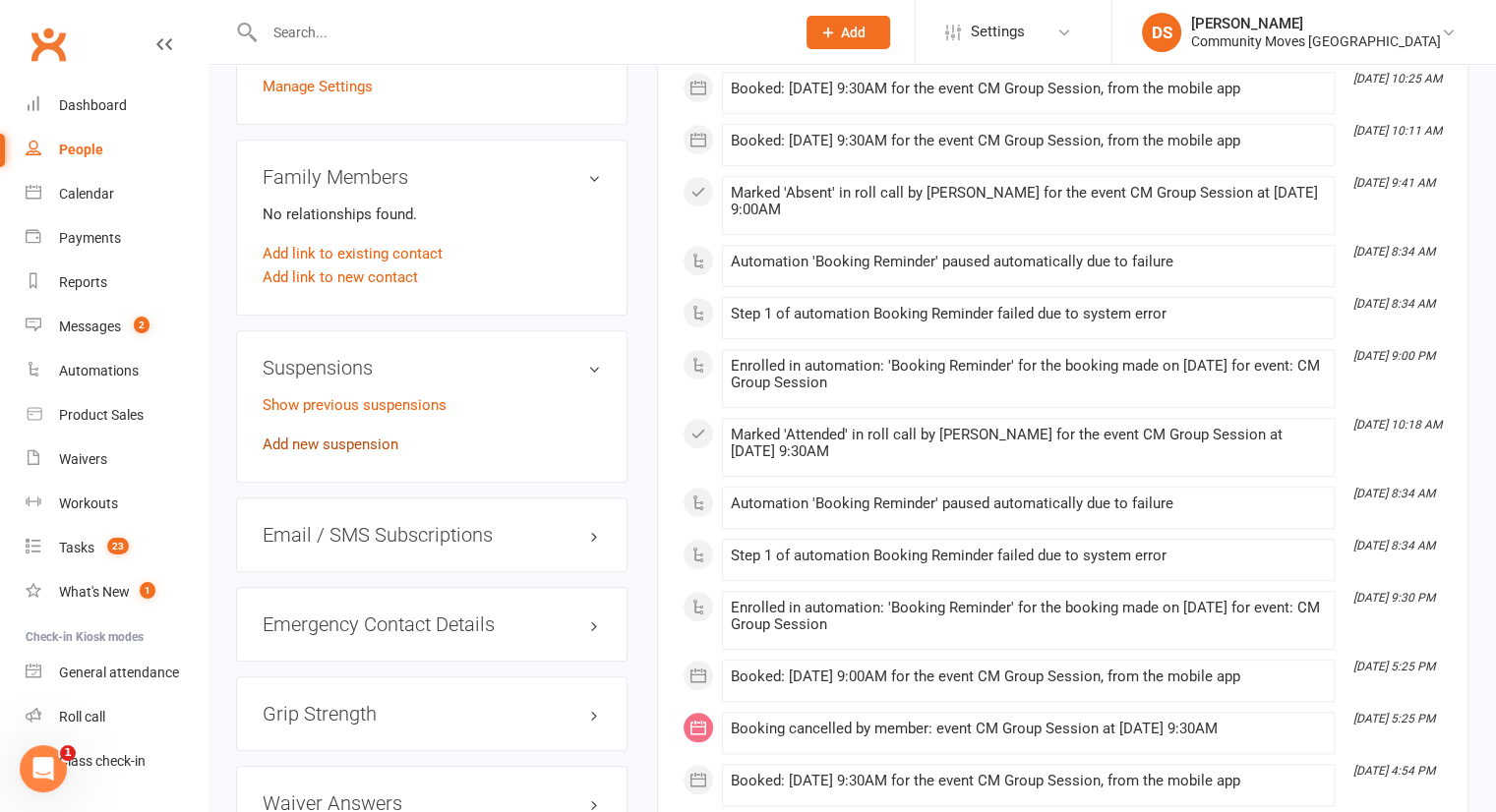
click at [316, 445] on link "Add new suspension" at bounding box center [330, 445] width 135 height 18
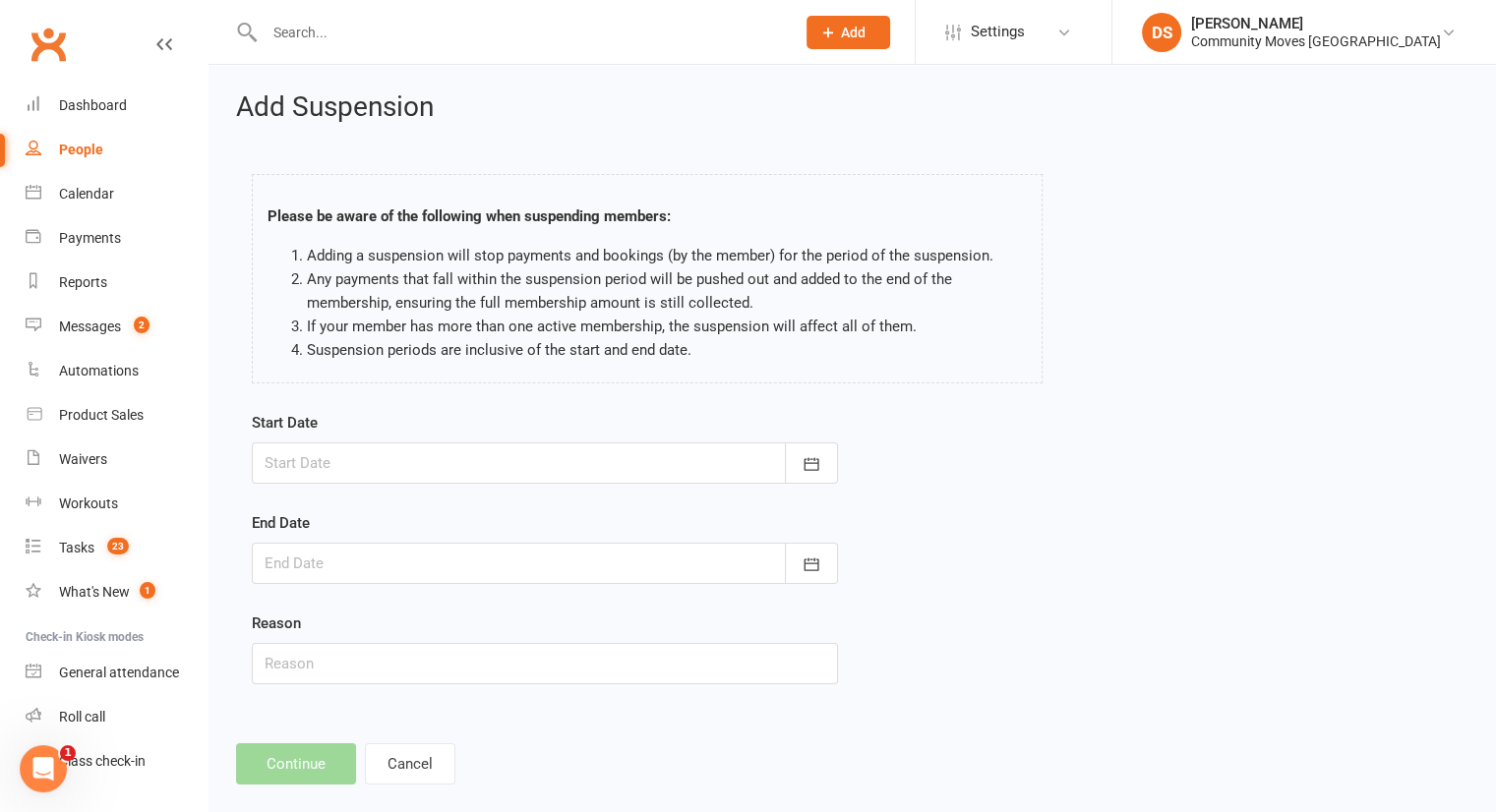
click at [353, 450] on div at bounding box center [544, 463] width 586 height 41
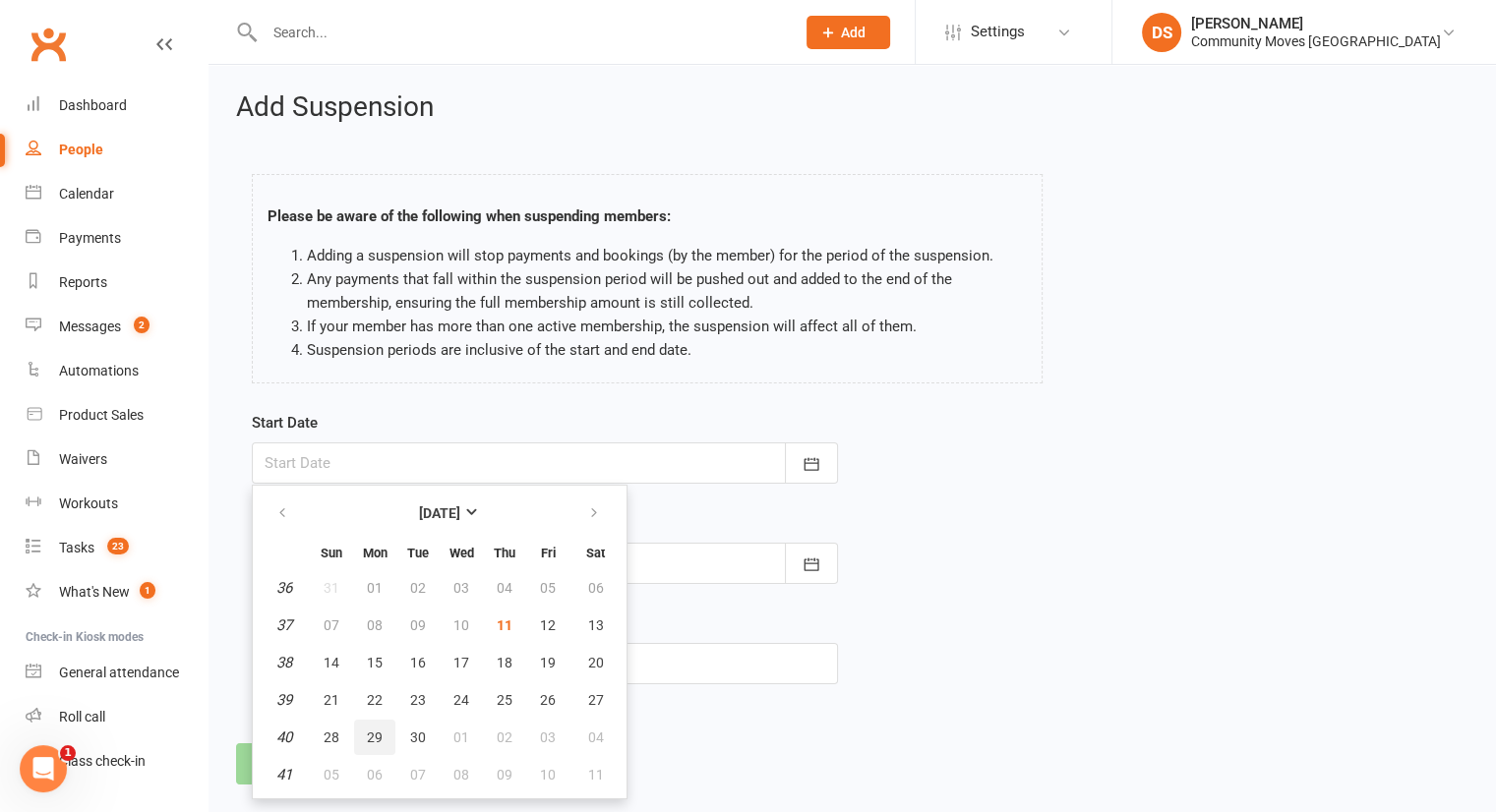
click at [377, 729] on span "29" at bounding box center [375, 737] width 16 height 16
type input "29 Sep 2025"
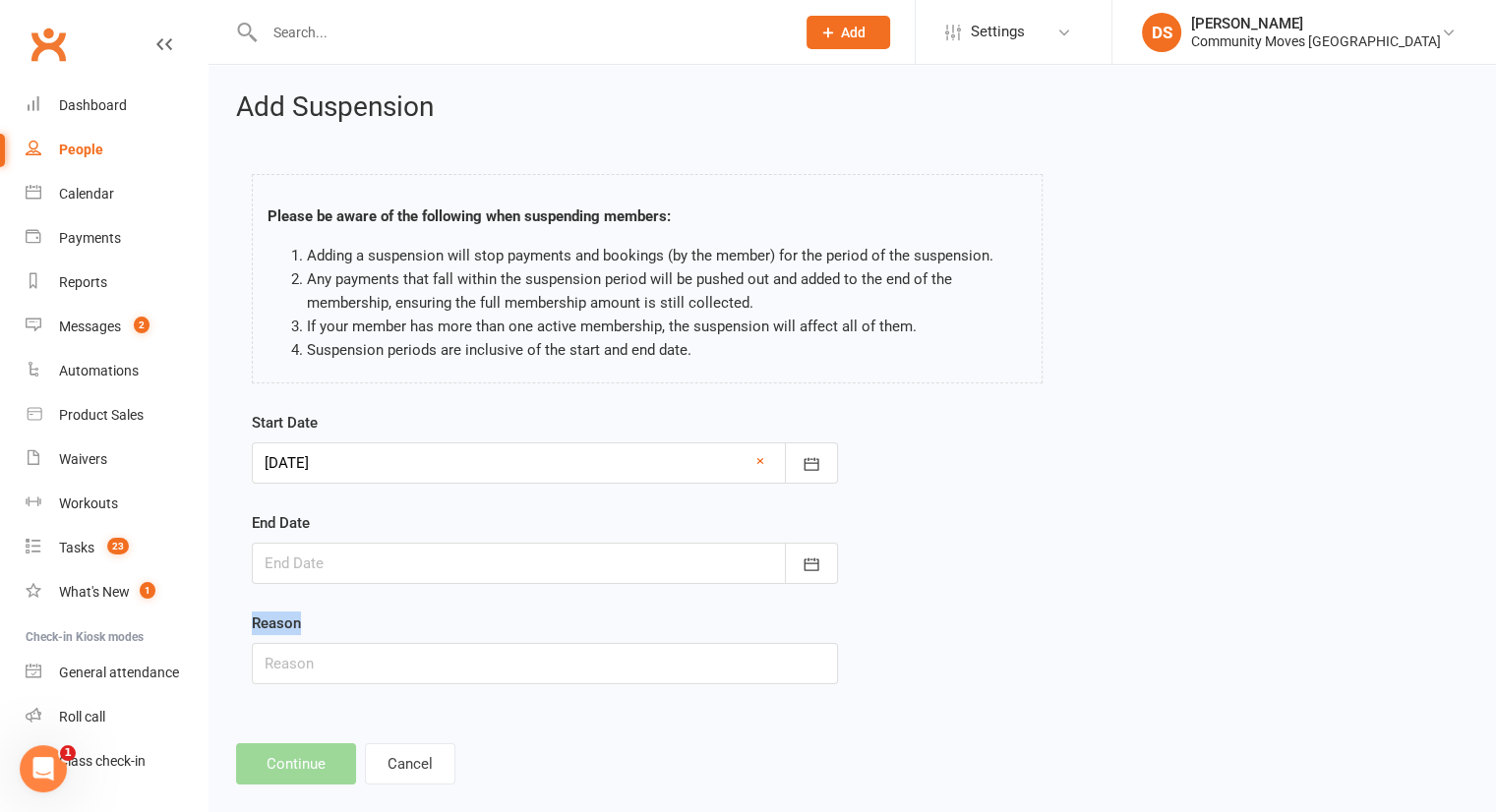
drag, startPoint x: 363, startPoint y: 583, endPoint x: 371, endPoint y: 567, distance: 17.9
click at [369, 573] on form "Start Date 29 Sep 2025 September 2025 Sun Mon Tue Wed Thu Fri Sat 36 31 01 02 0…" at bounding box center [544, 547] width 586 height 274
click at [377, 560] on div at bounding box center [544, 562] width 586 height 41
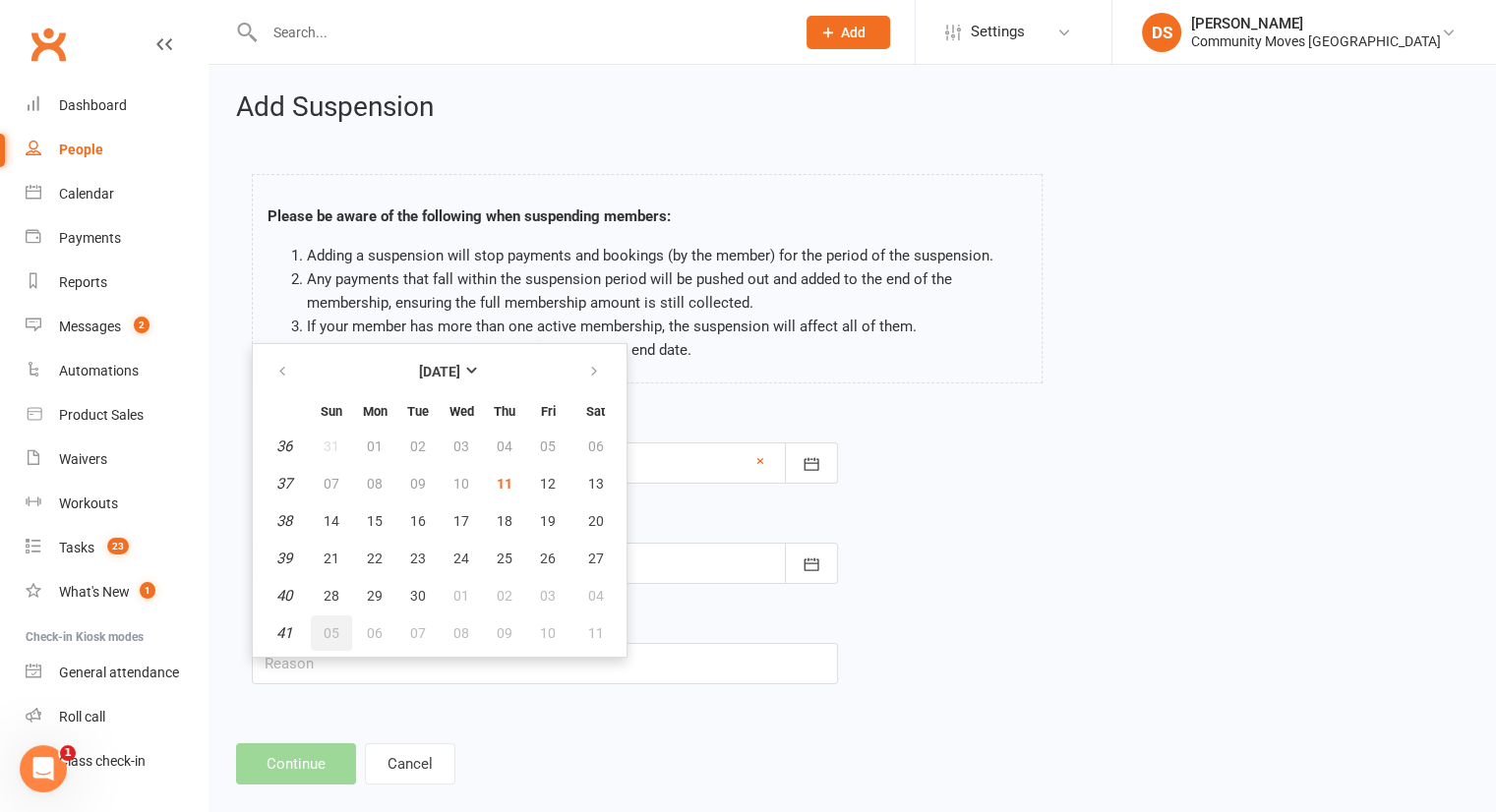
click at [332, 624] on button "05" at bounding box center [330, 633] width 41 height 36
type input "05 Oct 2025"
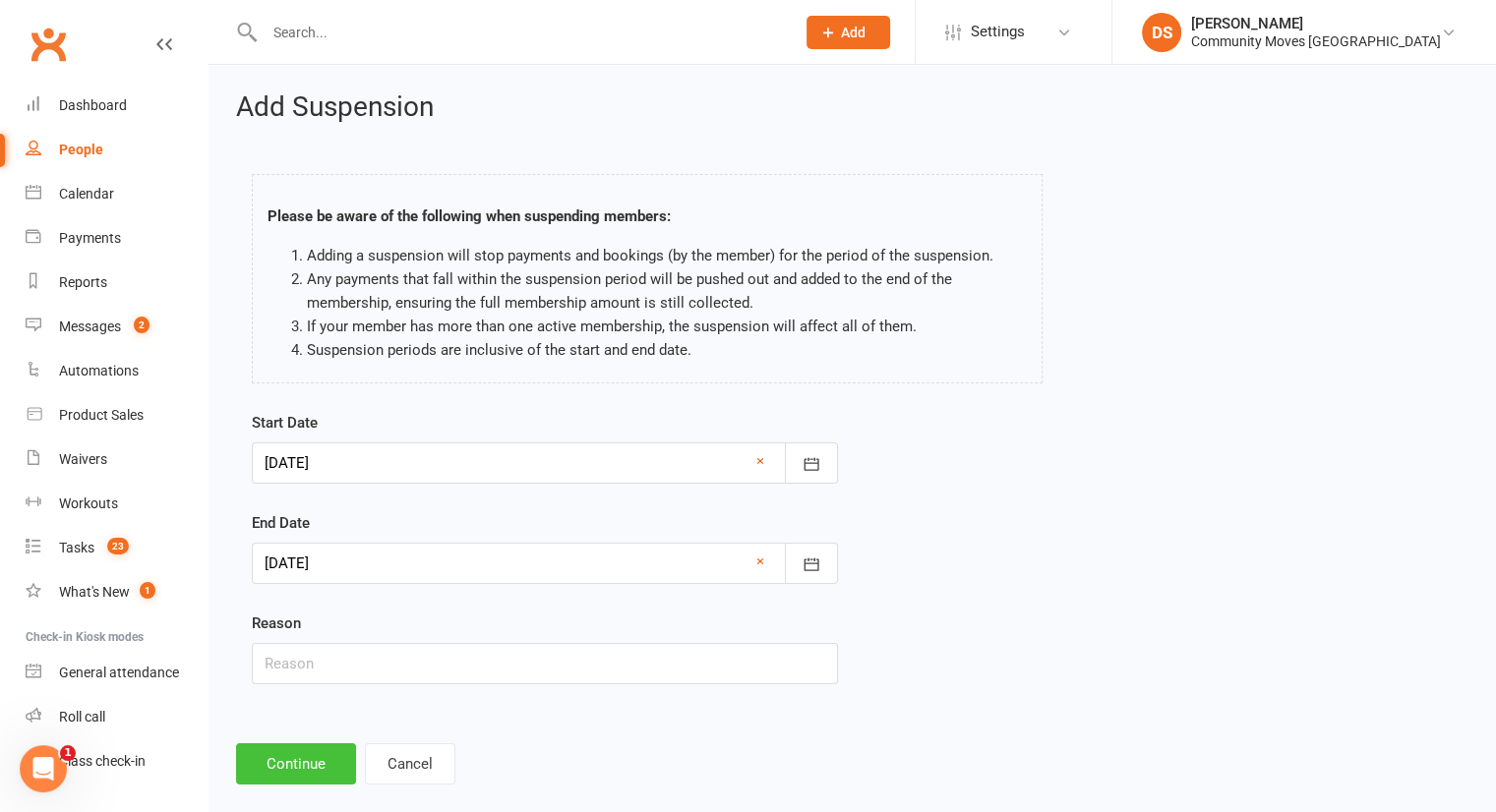
click at [302, 762] on button "Continue" at bounding box center [296, 763] width 120 height 41
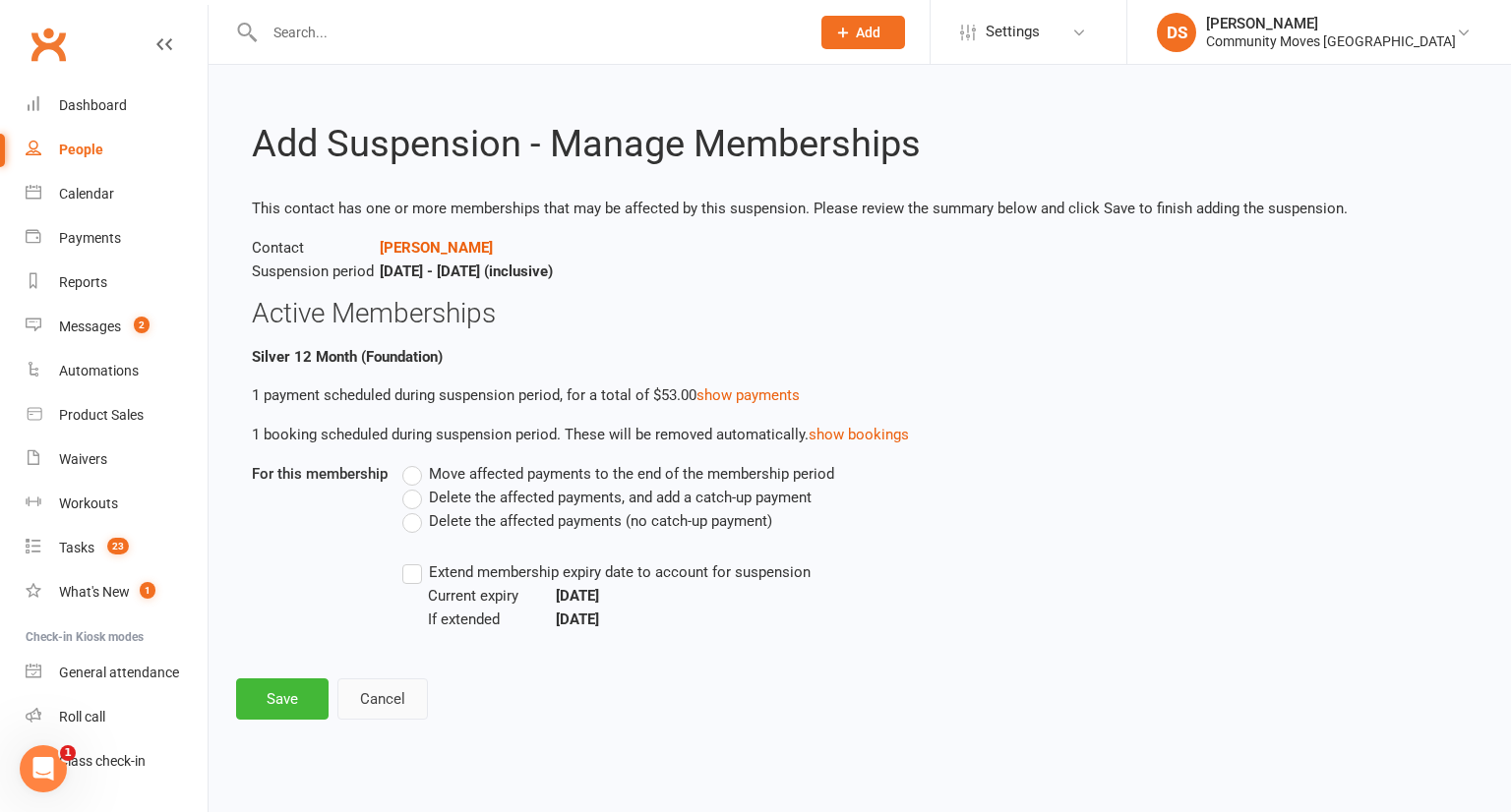
click at [378, 711] on button "Cancel" at bounding box center [382, 699] width 91 height 41
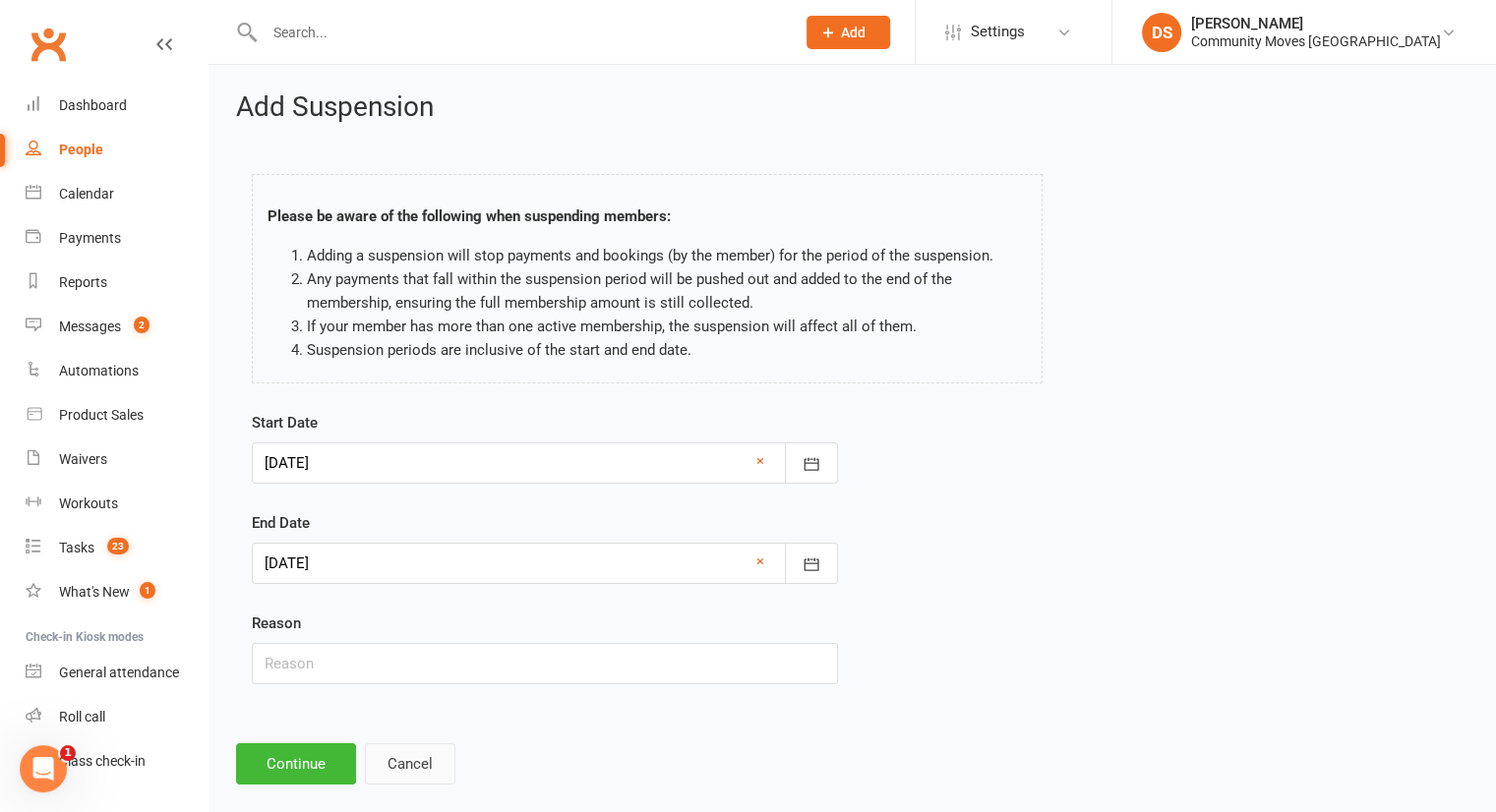
click at [420, 772] on button "Cancel" at bounding box center [410, 763] width 91 height 41
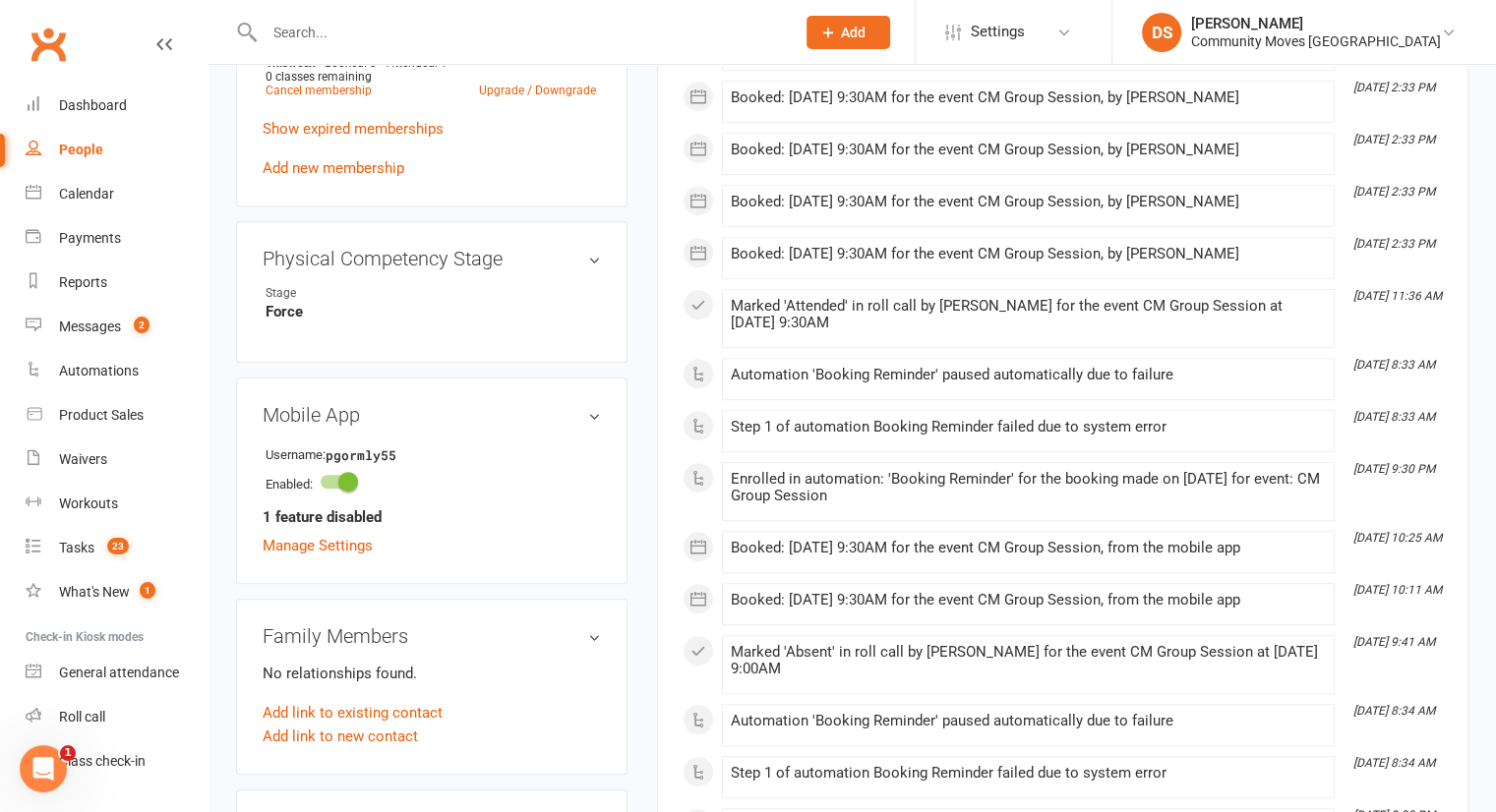
scroll to position [1376, 0]
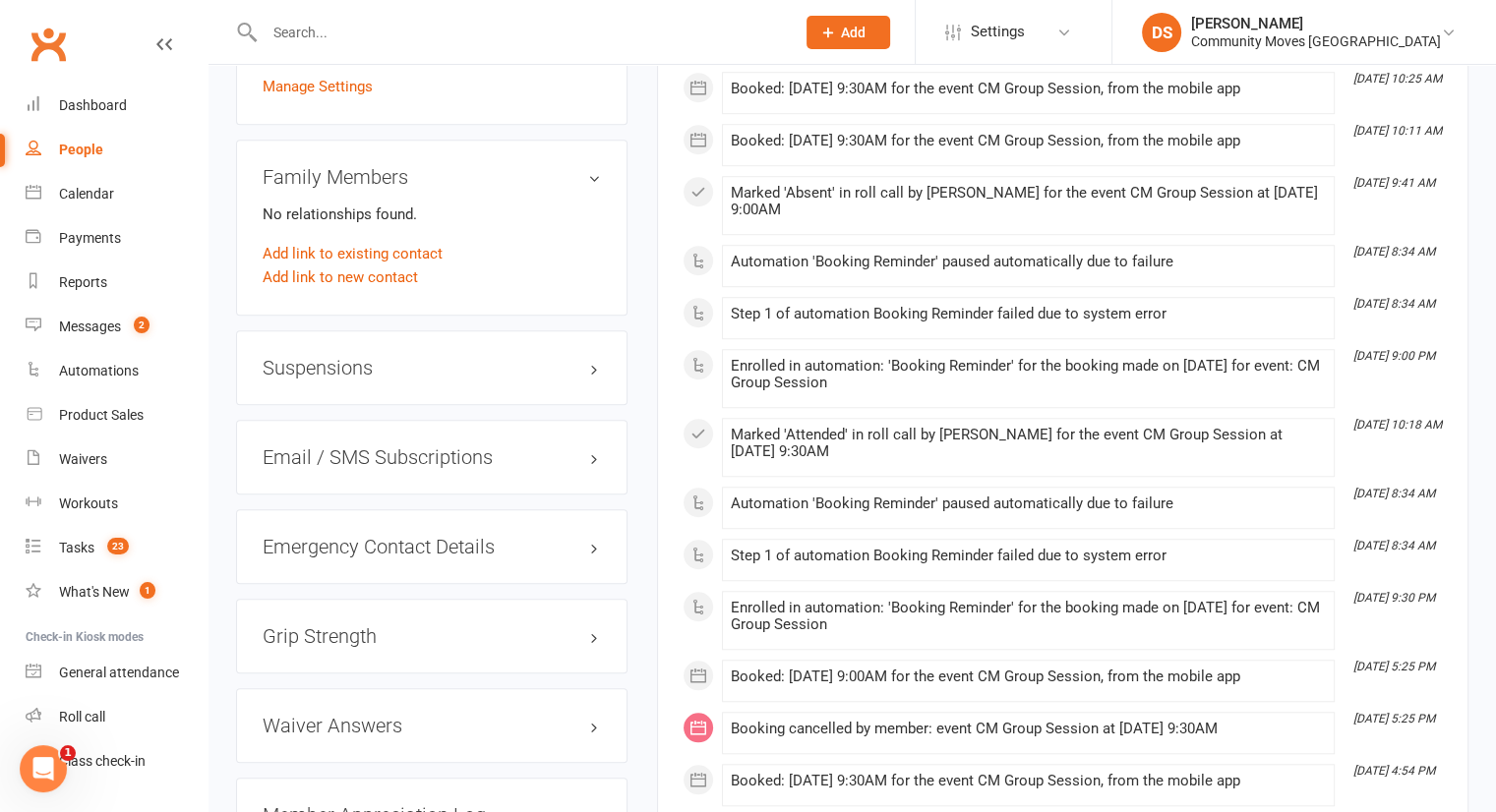
click at [341, 367] on h3 "Suspensions" at bounding box center [432, 368] width 338 height 22
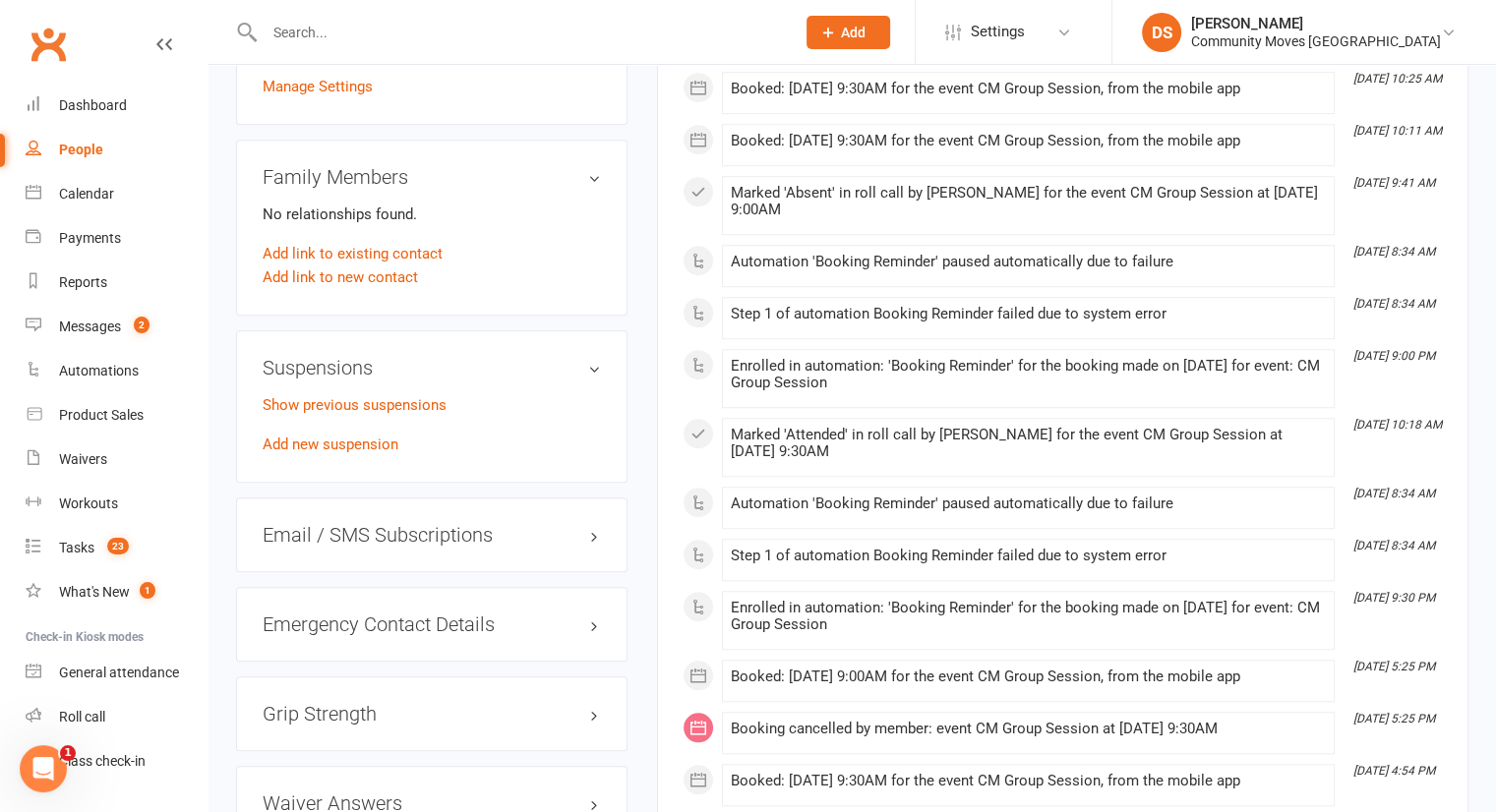
click at [318, 454] on div "Show previous suspensions Add new suspension" at bounding box center [432, 424] width 338 height 63
click at [321, 442] on link "Add new suspension" at bounding box center [330, 445] width 135 height 18
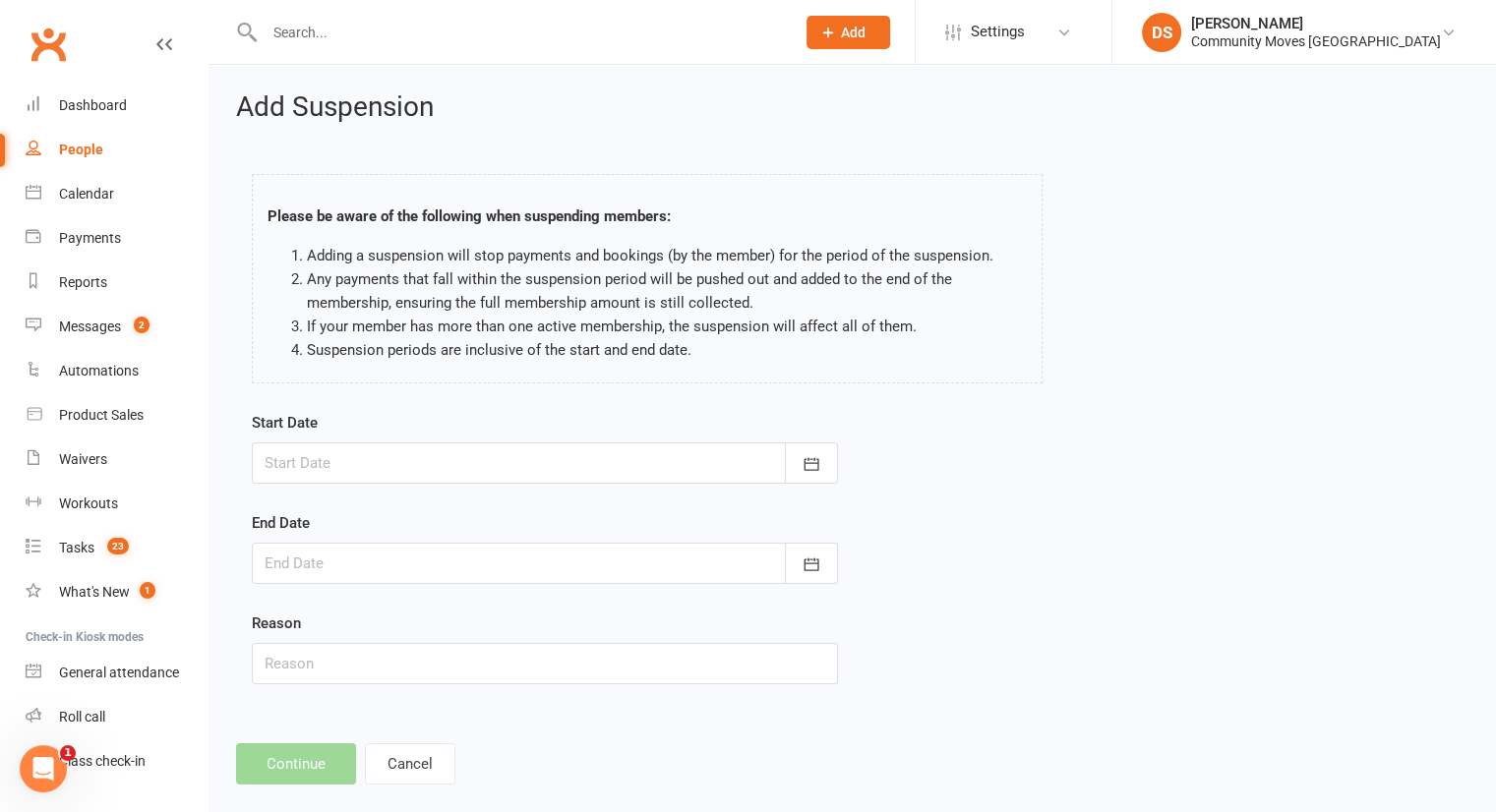
click at [315, 466] on div at bounding box center [544, 463] width 586 height 41
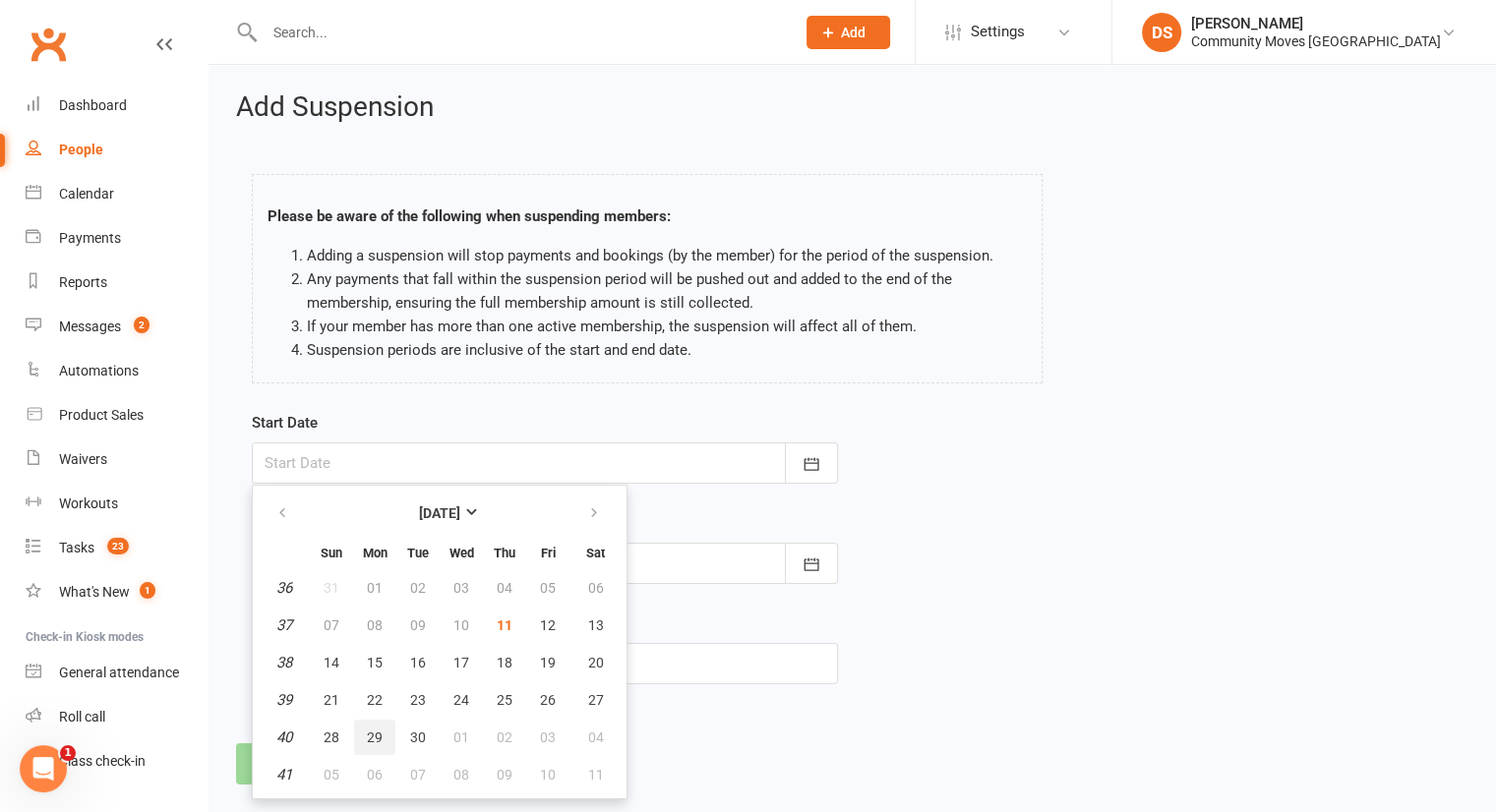
click at [385, 729] on button "29" at bounding box center [374, 737] width 41 height 36
type input "29 Sep 2025"
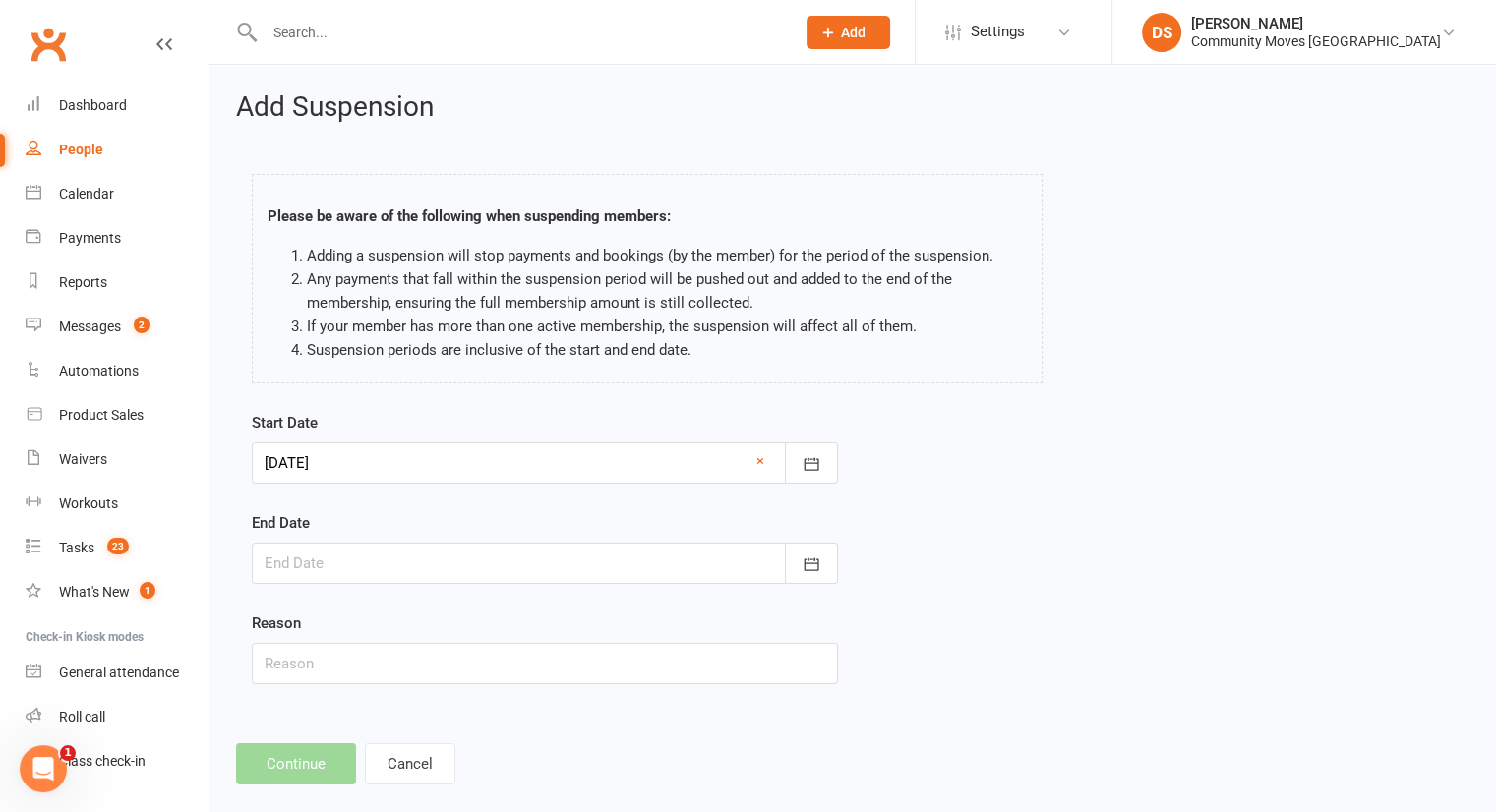
click at [396, 544] on div at bounding box center [544, 562] width 586 height 41
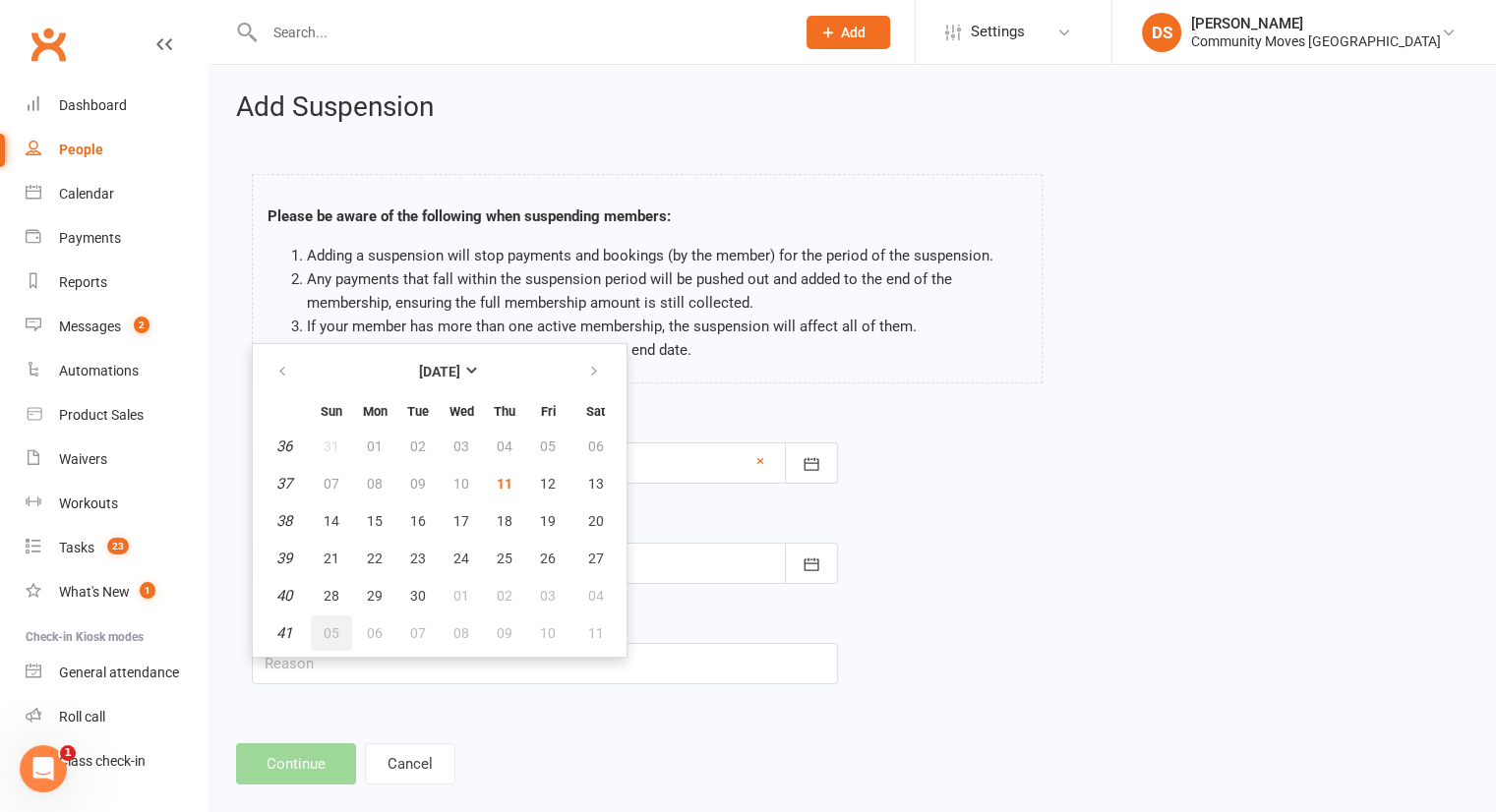
click at [333, 626] on span "05" at bounding box center [331, 633] width 16 height 16
type input "05 Oct 2025"
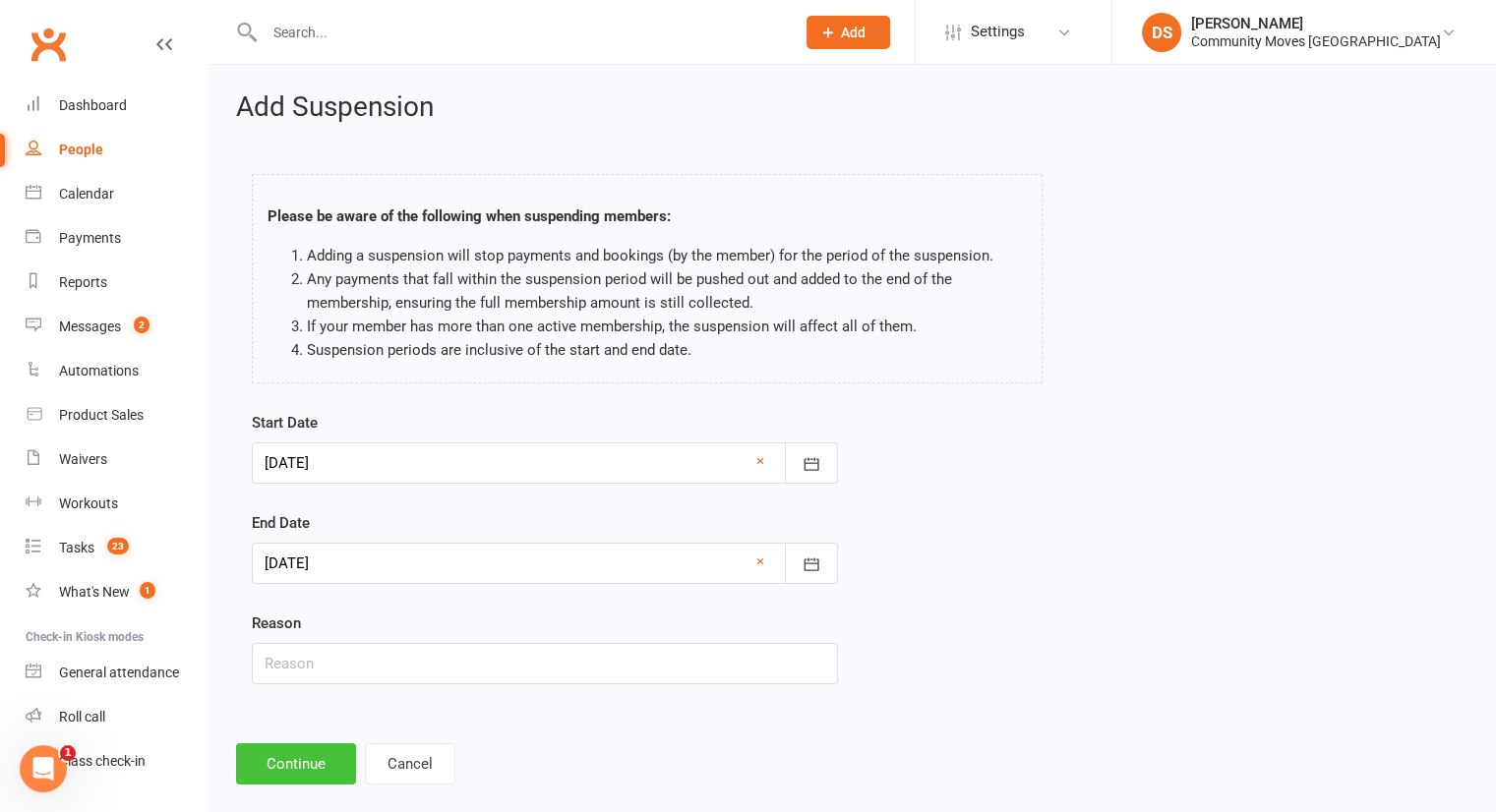
click at [309, 752] on button "Continue" at bounding box center [296, 763] width 120 height 41
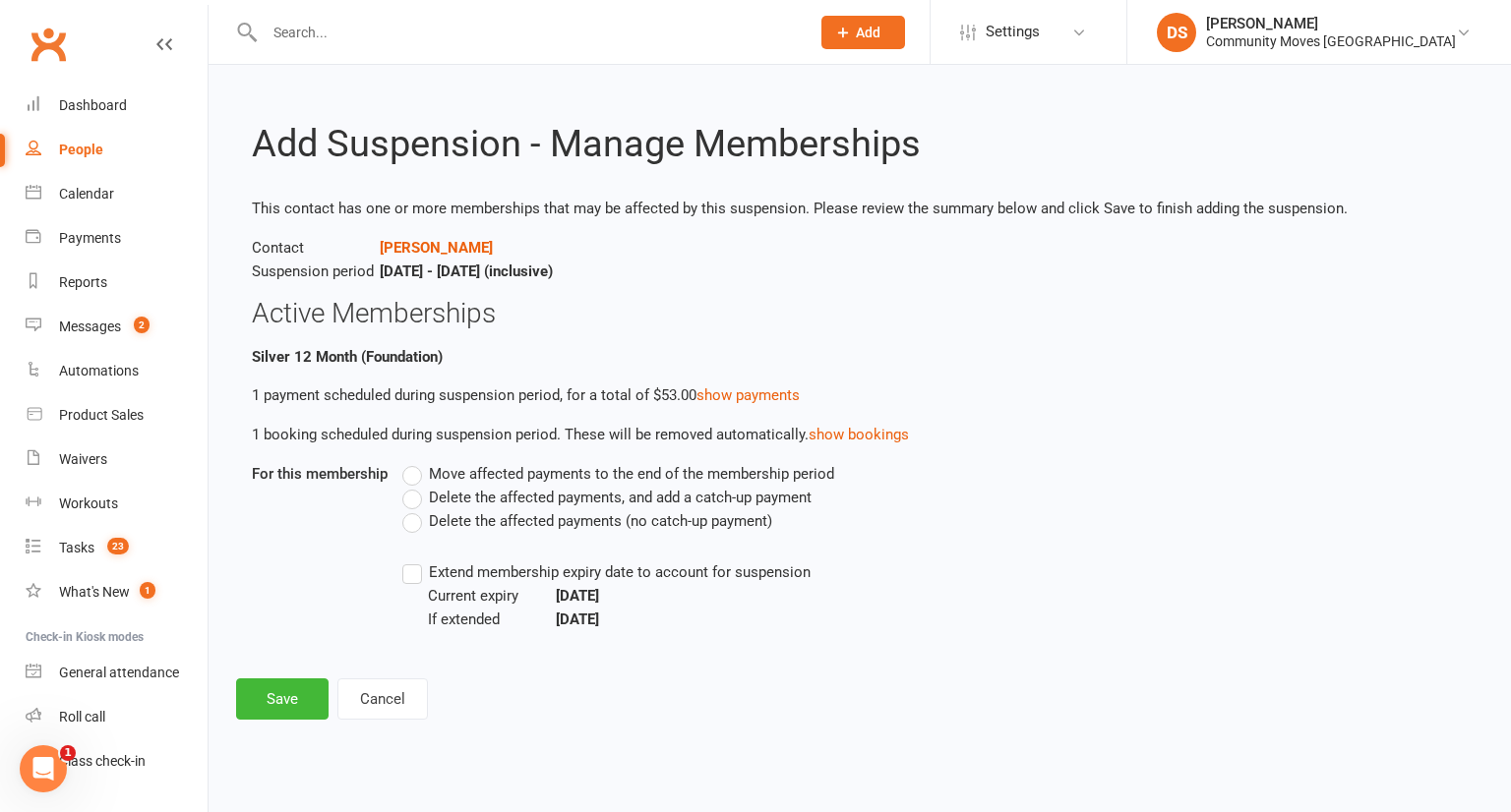
click at [502, 525] on span "Delete the affected payments (no catch-up payment)" at bounding box center [600, 519] width 343 height 21
click at [415, 509] on input "Delete the affected payments (no catch-up payment)" at bounding box center [408, 509] width 13 height 0
click at [277, 688] on button "Save" at bounding box center [282, 699] width 93 height 41
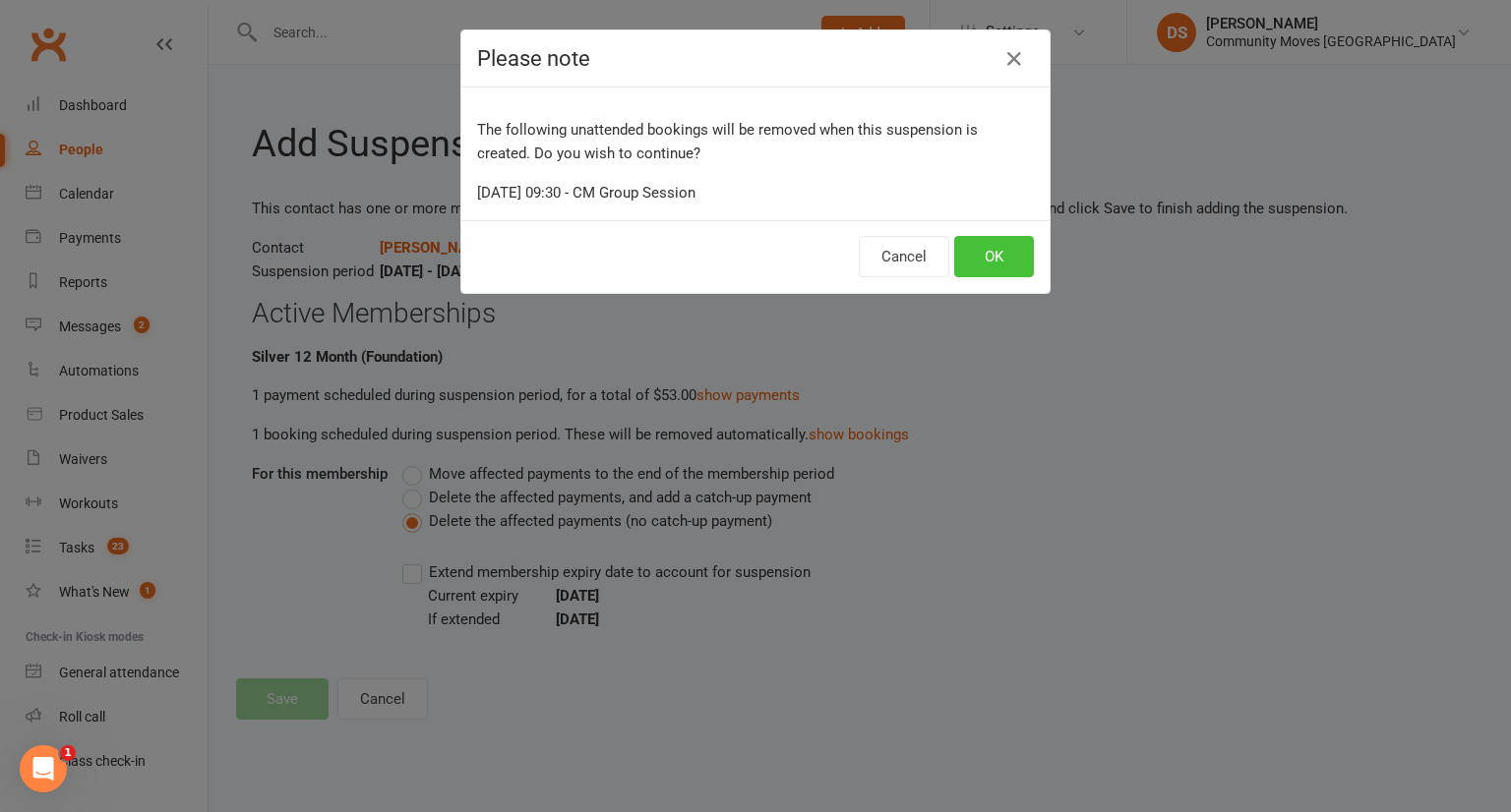
drag, startPoint x: 984, startPoint y: 272, endPoint x: 993, endPoint y: 257, distance: 17.5
click at [987, 267] on button "OK" at bounding box center [993, 256] width 80 height 41
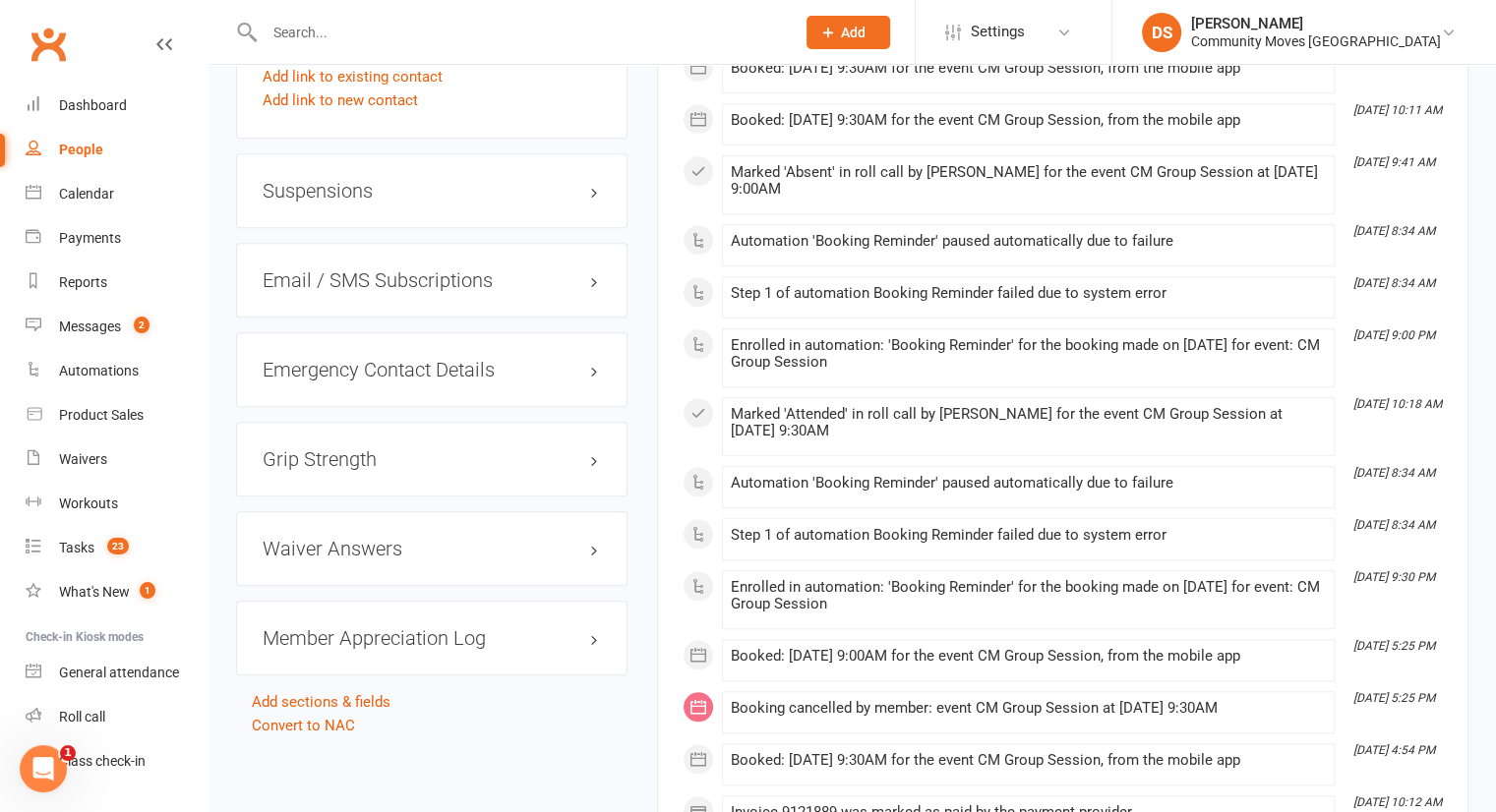
scroll to position [1096, 0]
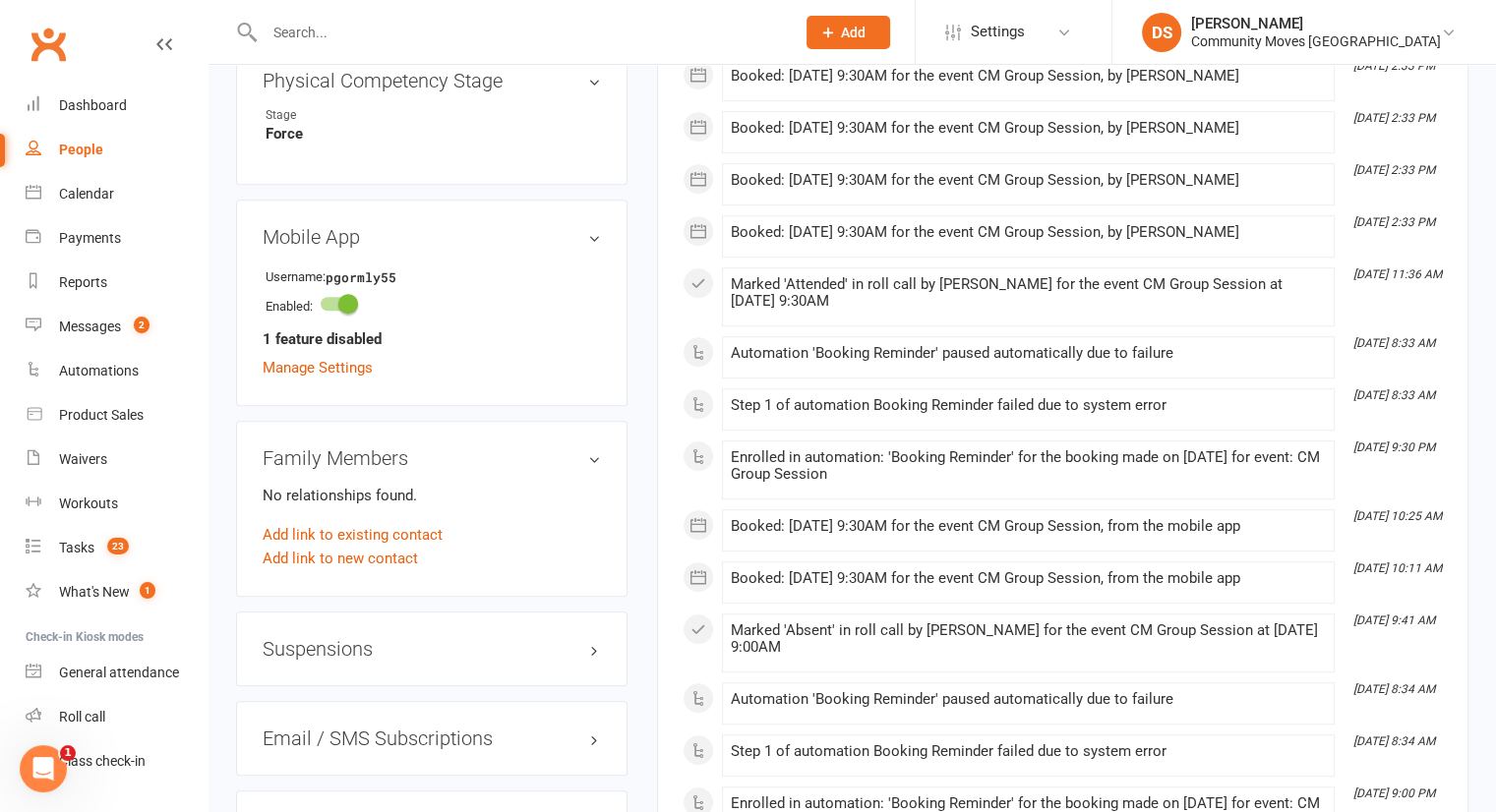
click at [307, 626] on div "Suspensions" at bounding box center [431, 649] width 391 height 75
click at [325, 642] on h3 "Suspensions" at bounding box center [432, 649] width 338 height 22
click at [528, 41] on input "text" at bounding box center [520, 33] width 523 height 28
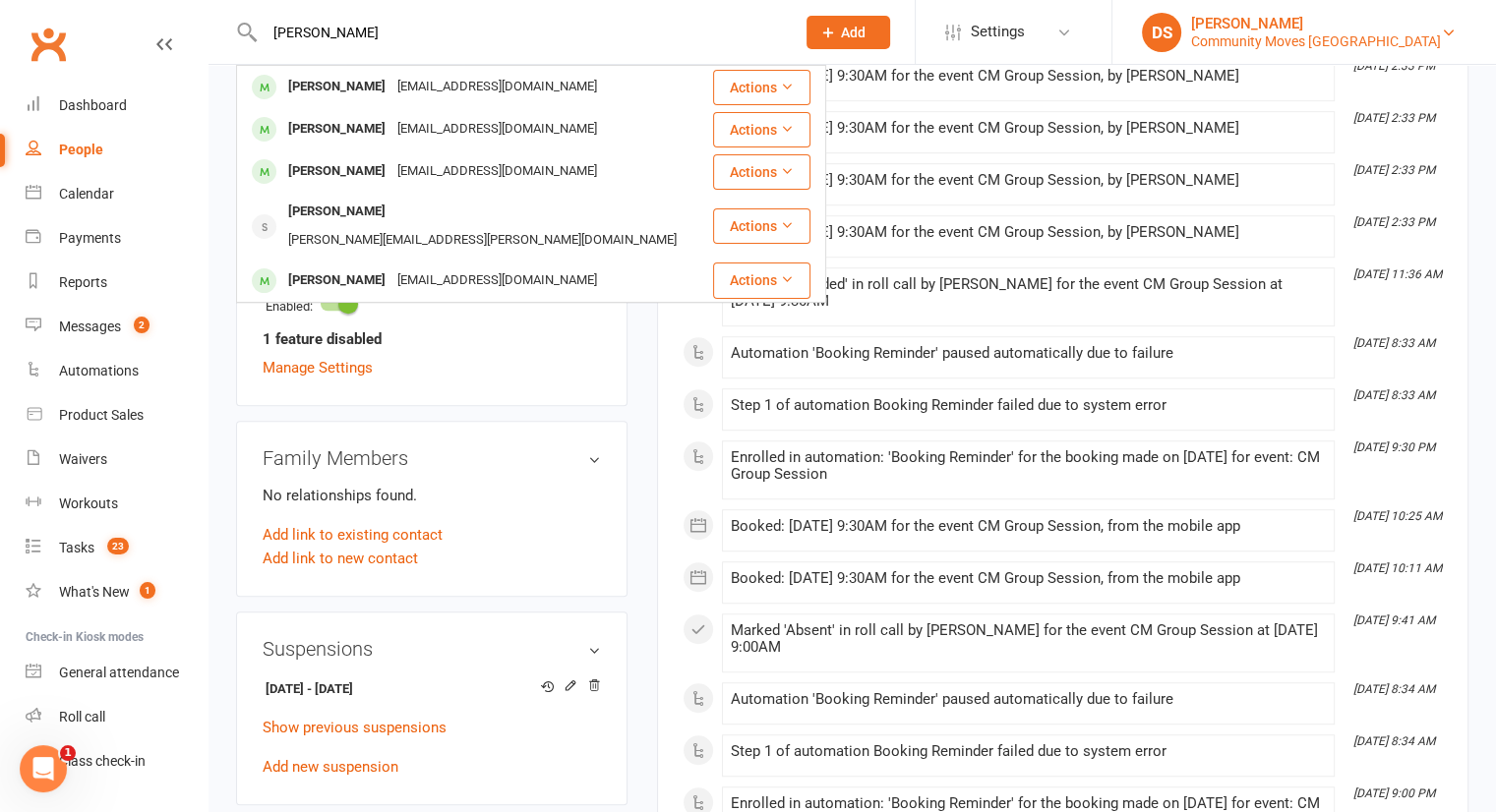
type input "kerrie"
click at [1373, 48] on div "Community Moves [GEOGRAPHIC_DATA]" at bounding box center [1315, 42] width 250 height 18
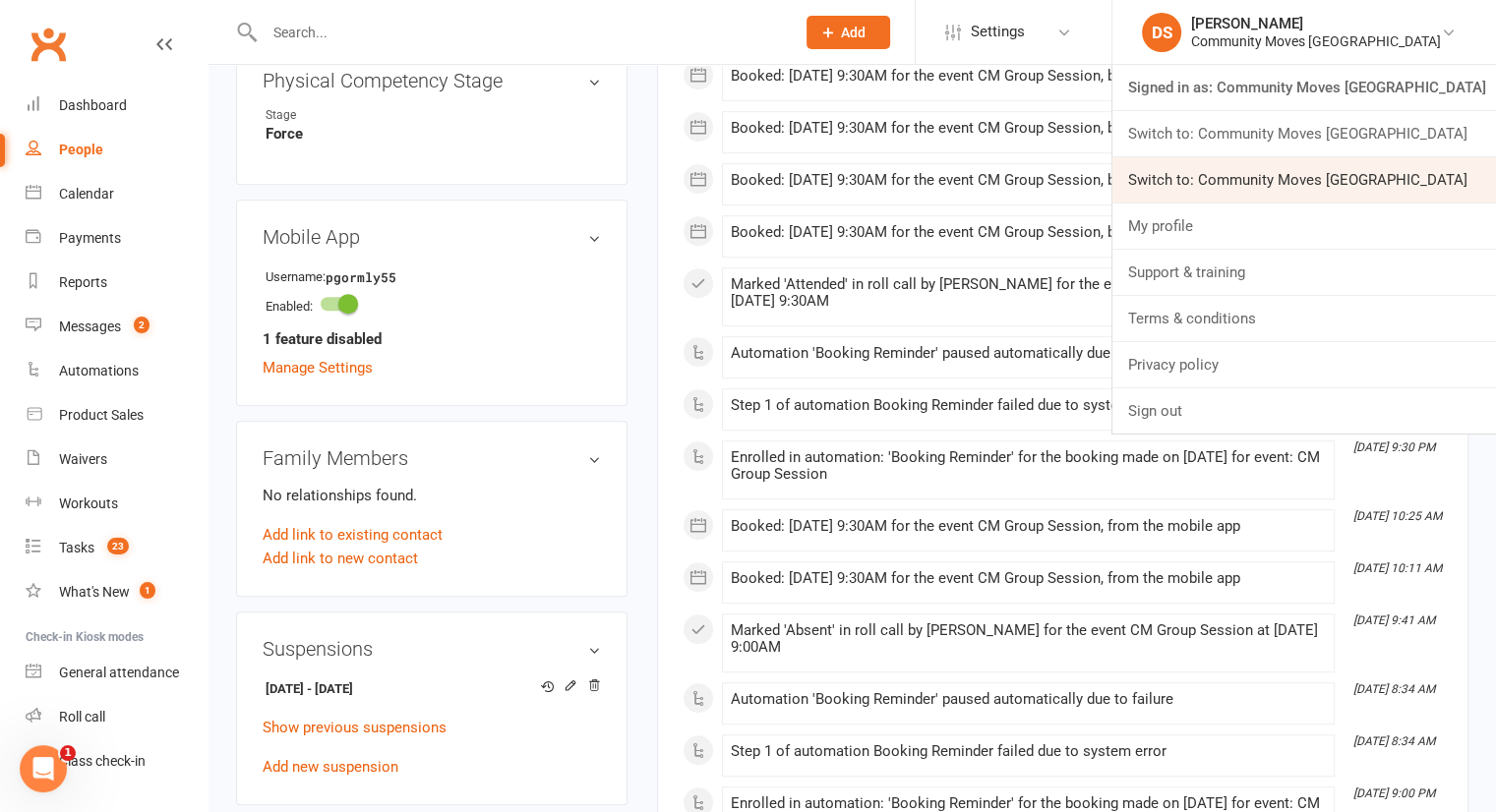
click at [1359, 176] on link "Switch to: Community Moves [GEOGRAPHIC_DATA]" at bounding box center [1303, 179] width 383 height 45
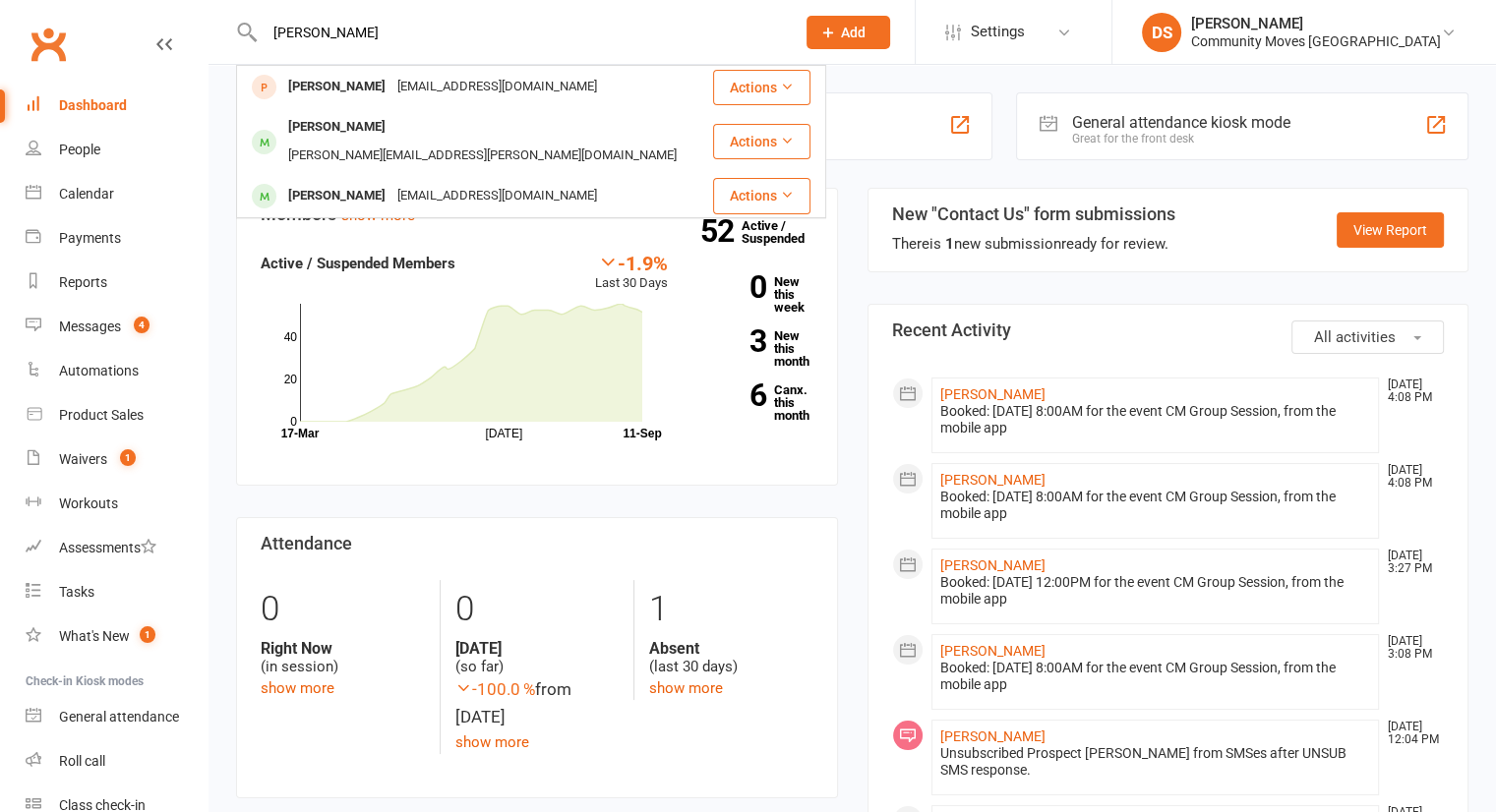
click at [391, 126] on div "[PERSON_NAME]" at bounding box center [337, 127] width 109 height 29
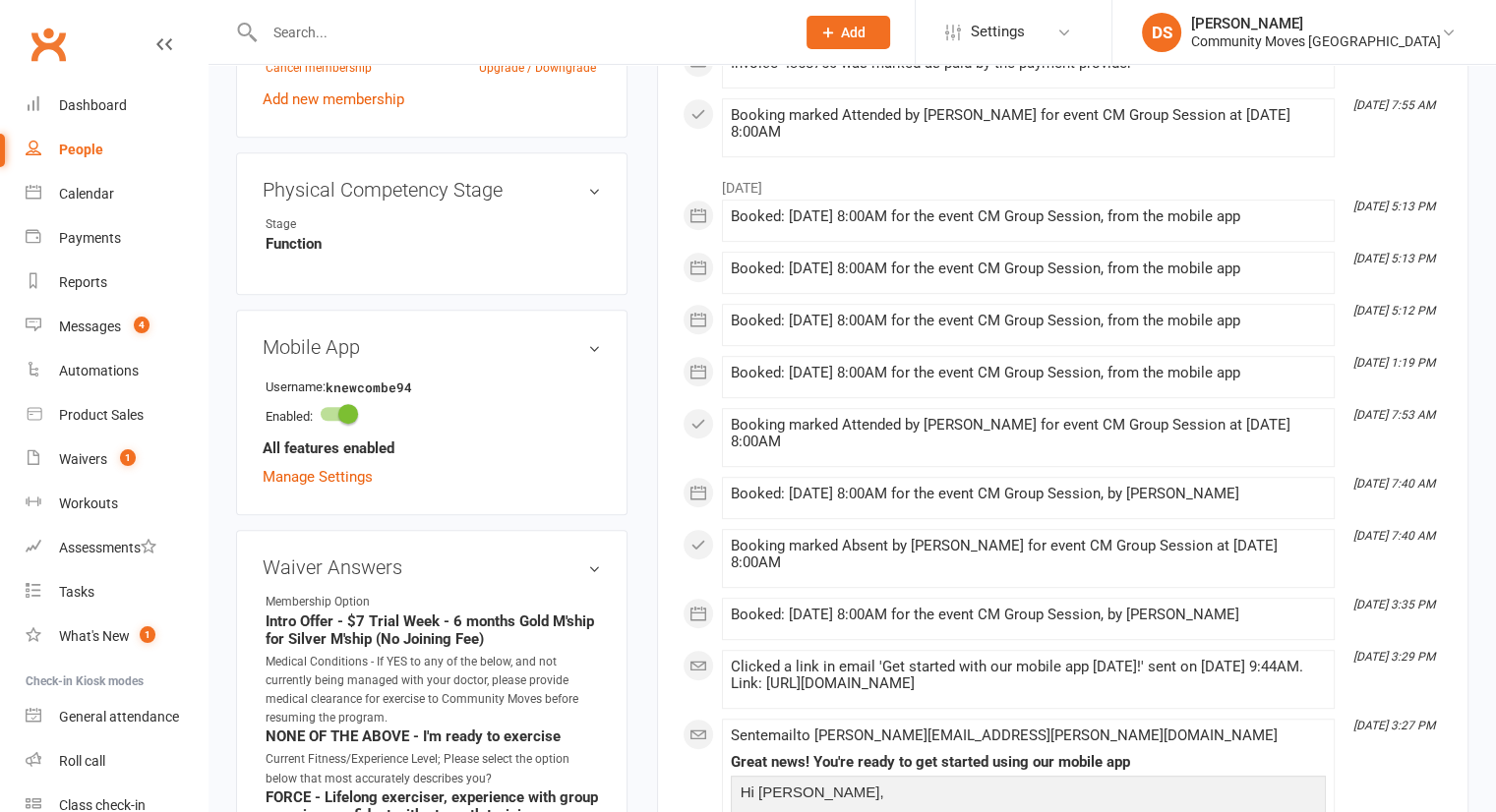
scroll to position [1376, 0]
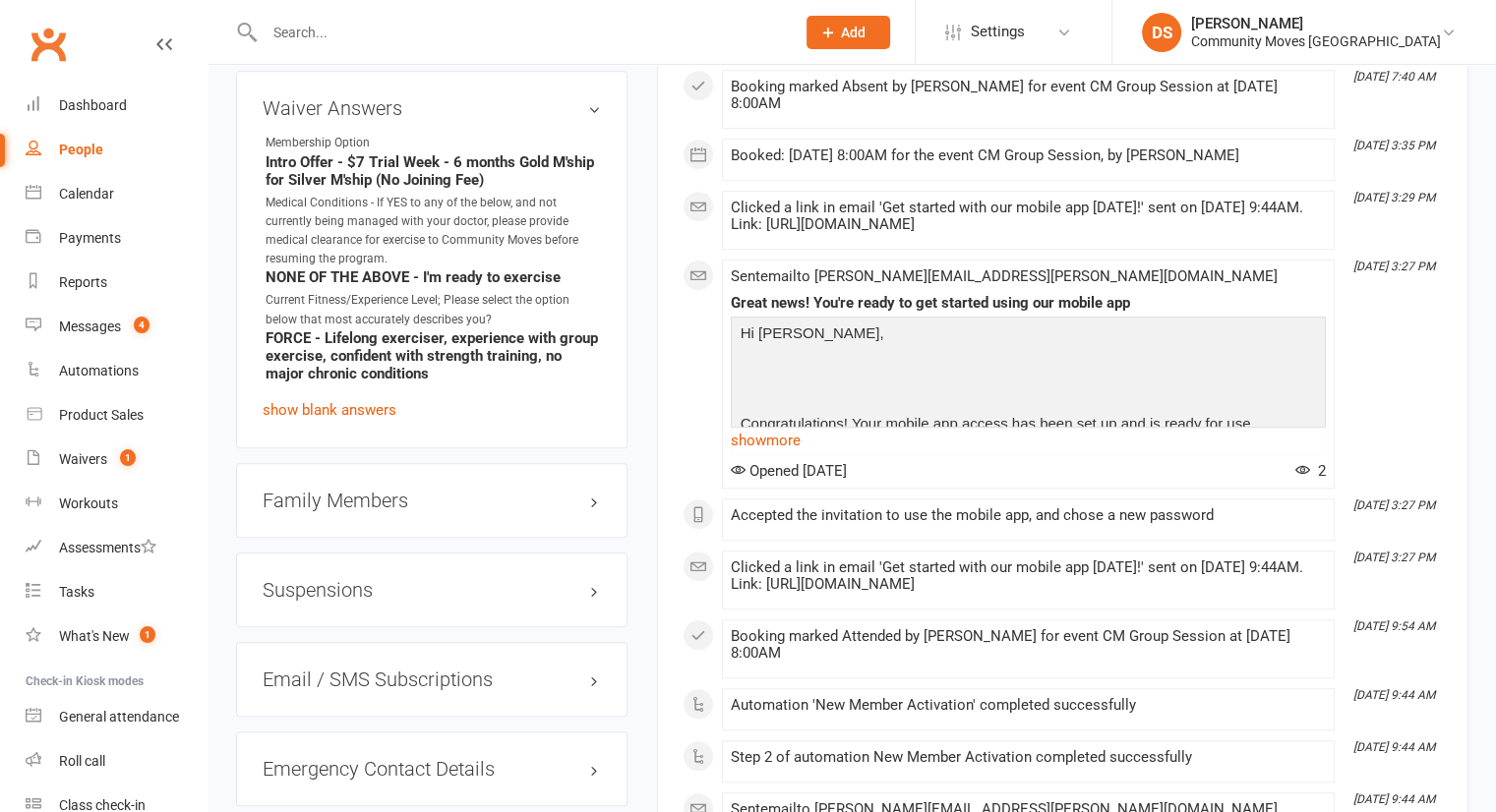
click at [337, 584] on div "Suspensions" at bounding box center [431, 589] width 391 height 75
click at [342, 579] on h3 "Suspensions" at bounding box center [432, 590] width 338 height 22
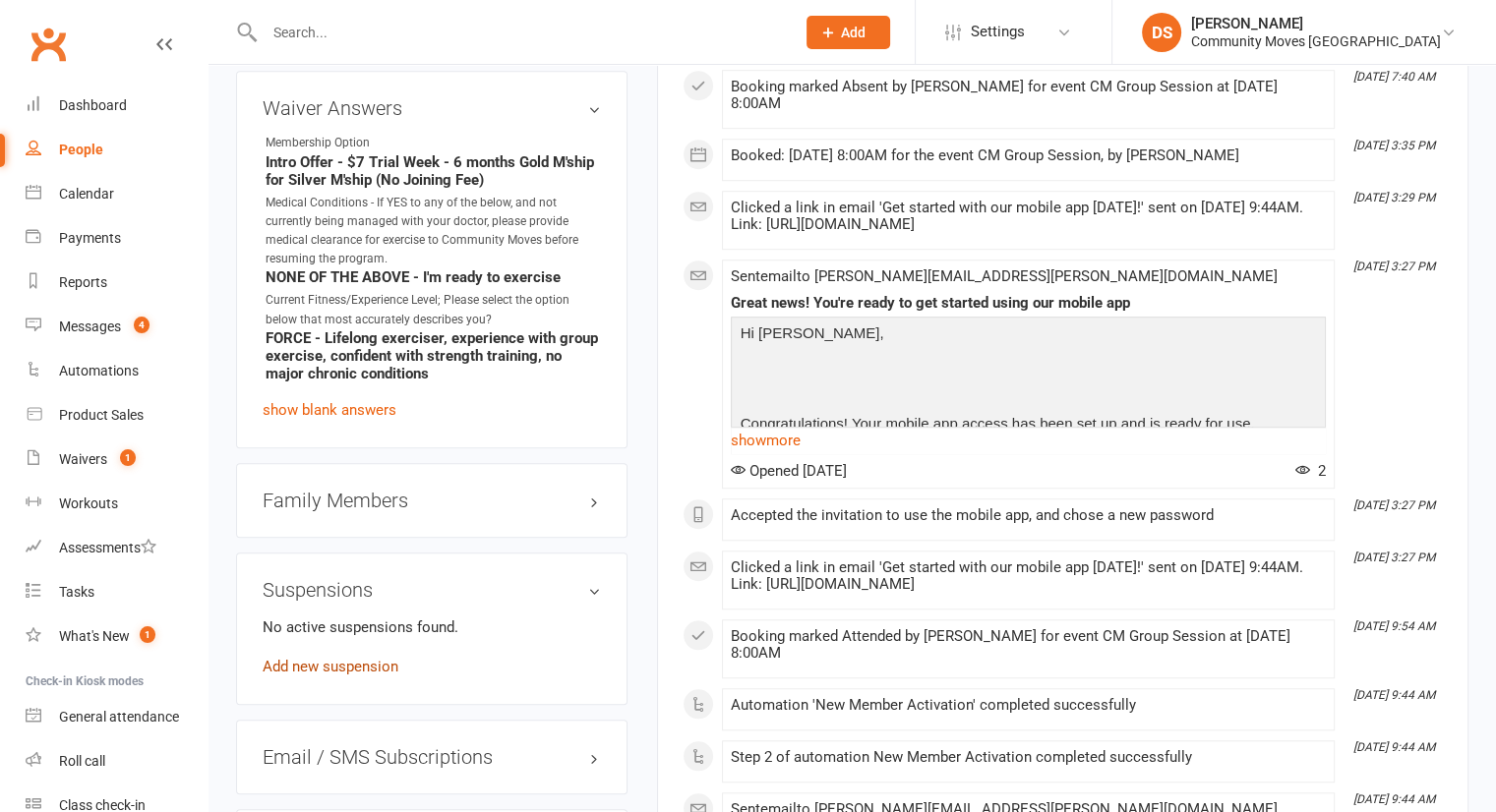
click at [364, 658] on link "Add new suspension" at bounding box center [330, 667] width 135 height 18
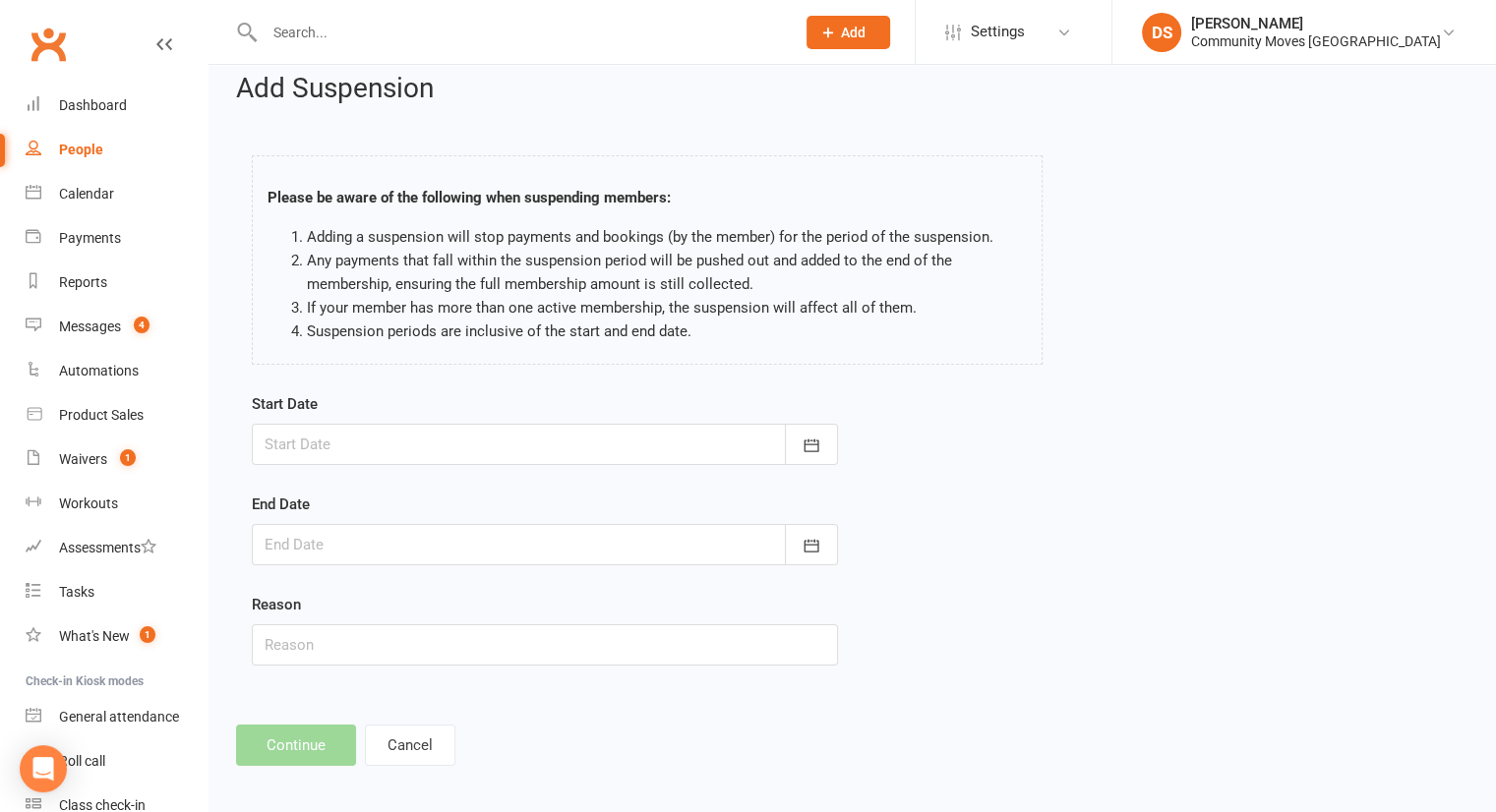
scroll to position [27, 0]
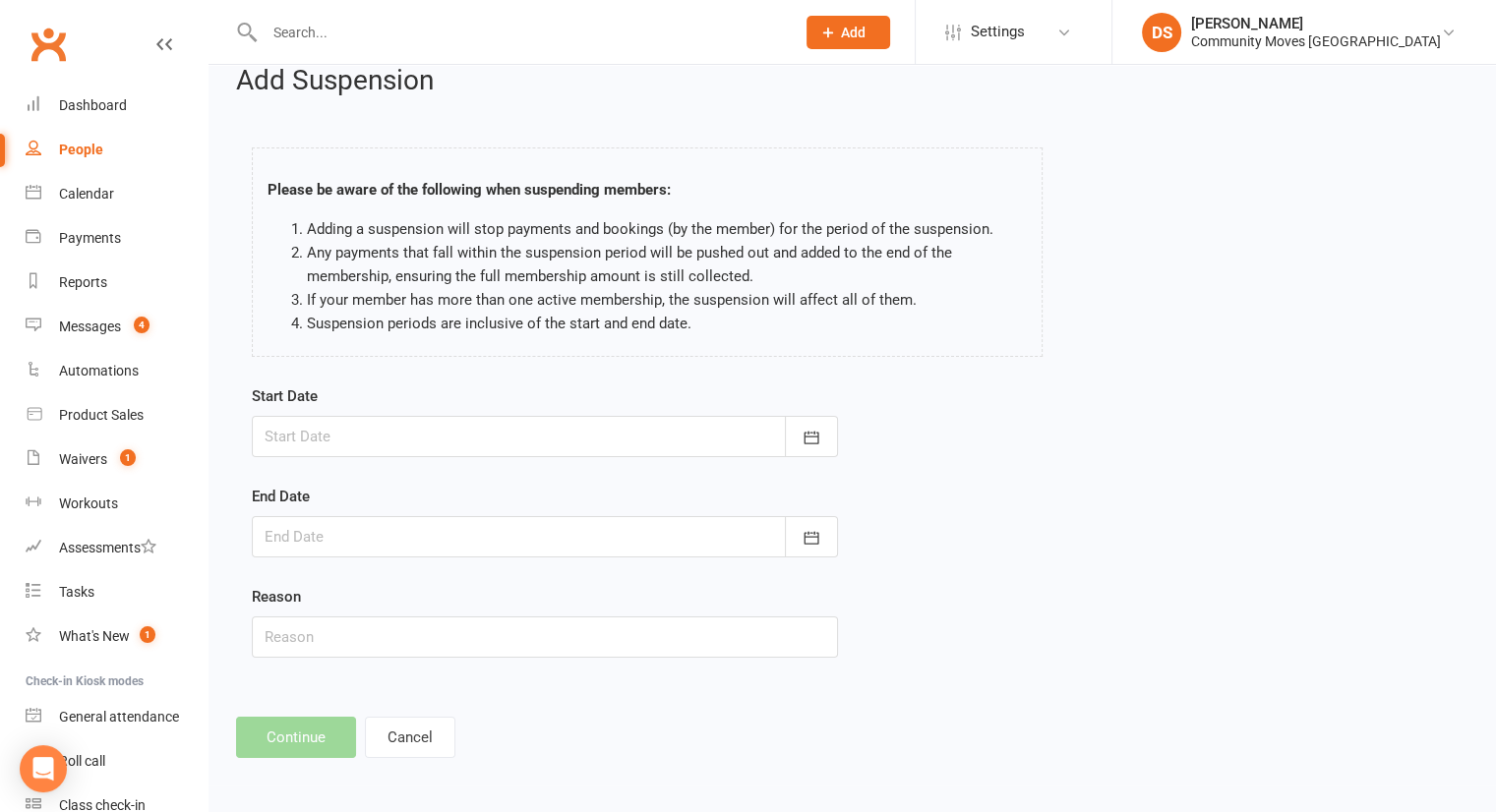
click at [373, 423] on div at bounding box center [544, 436] width 586 height 41
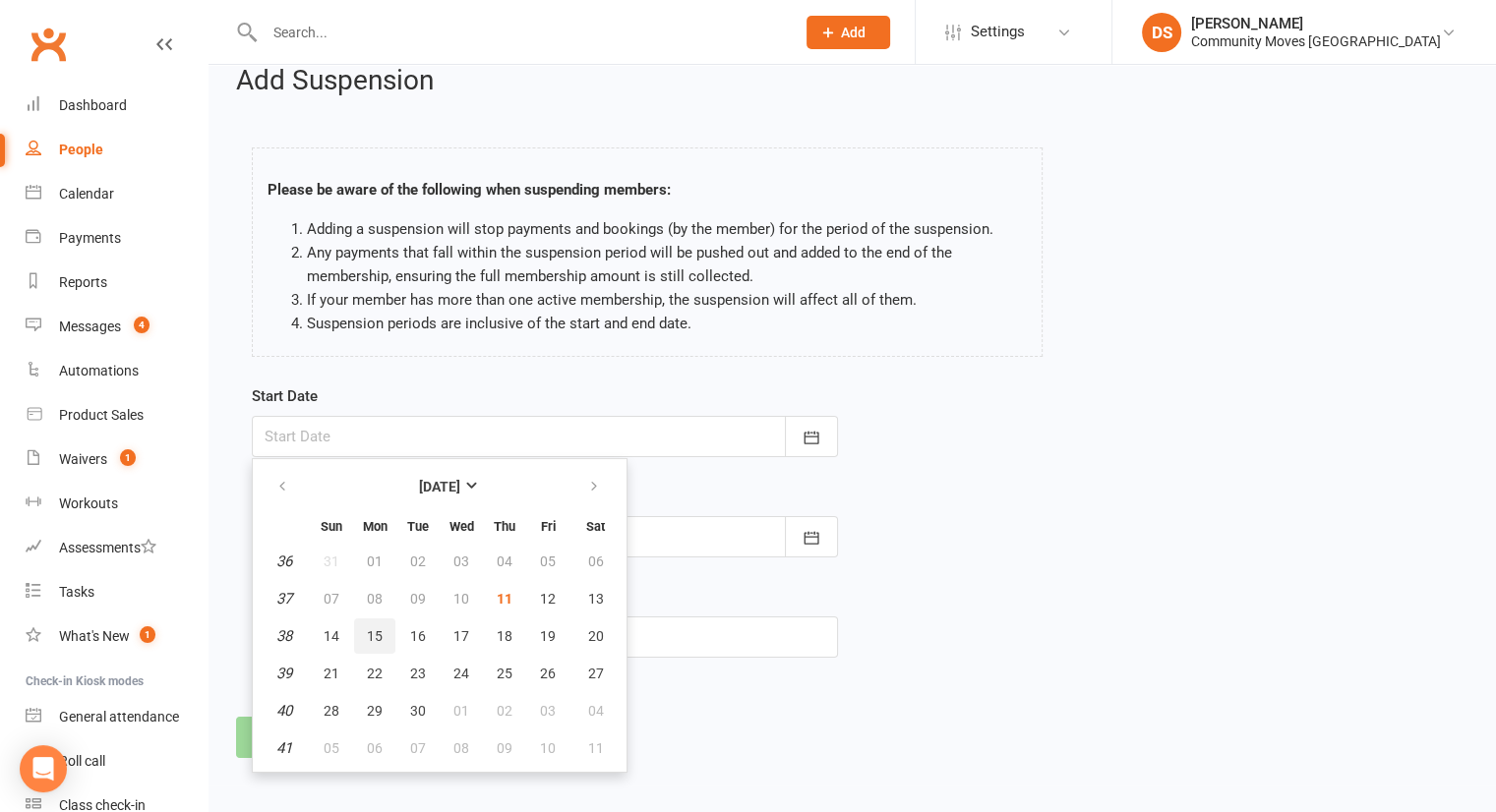
click at [380, 628] on button "15" at bounding box center [374, 636] width 41 height 36
type input "15 Sep 2025"
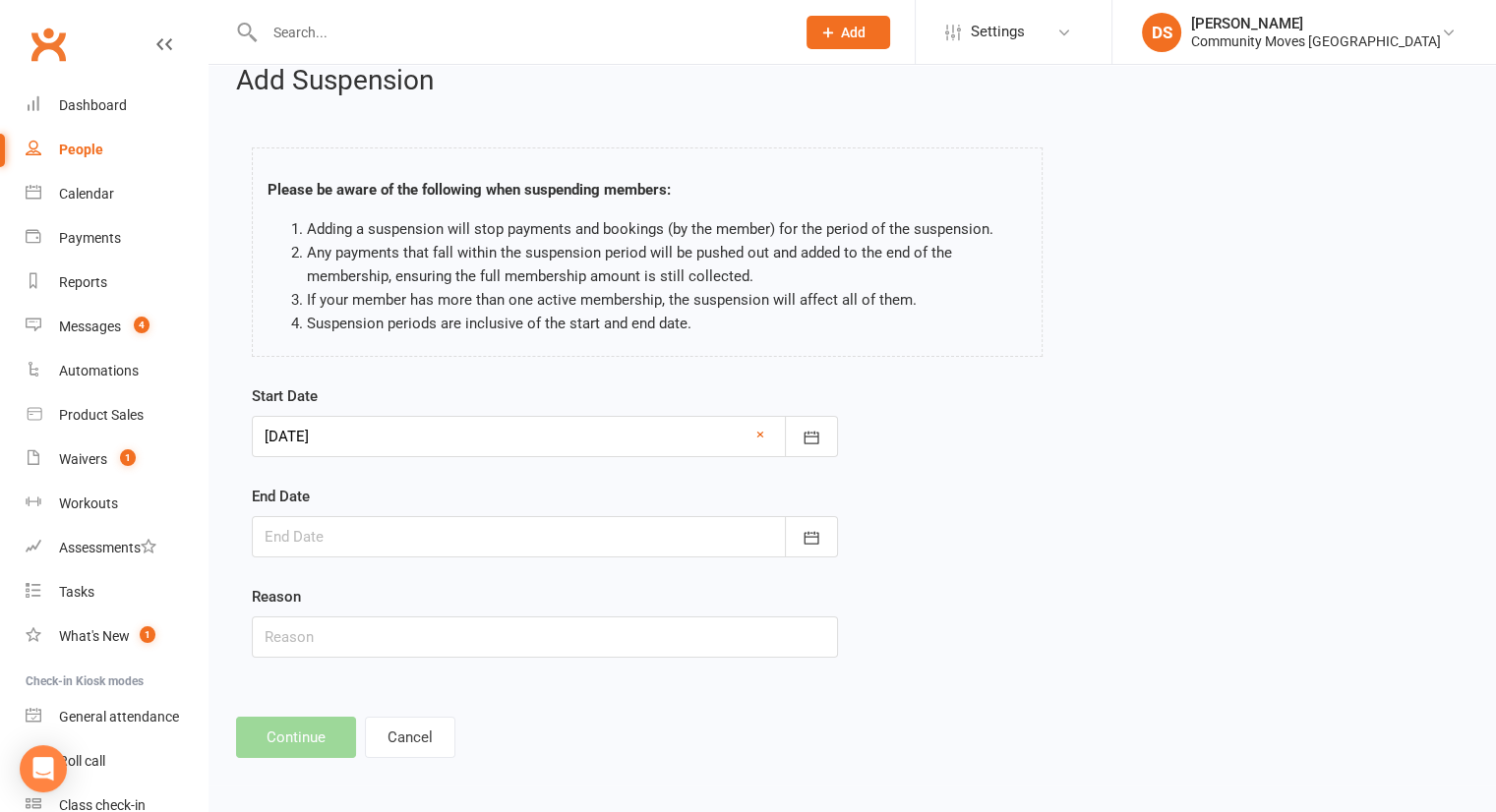
click at [375, 530] on div at bounding box center [544, 536] width 586 height 41
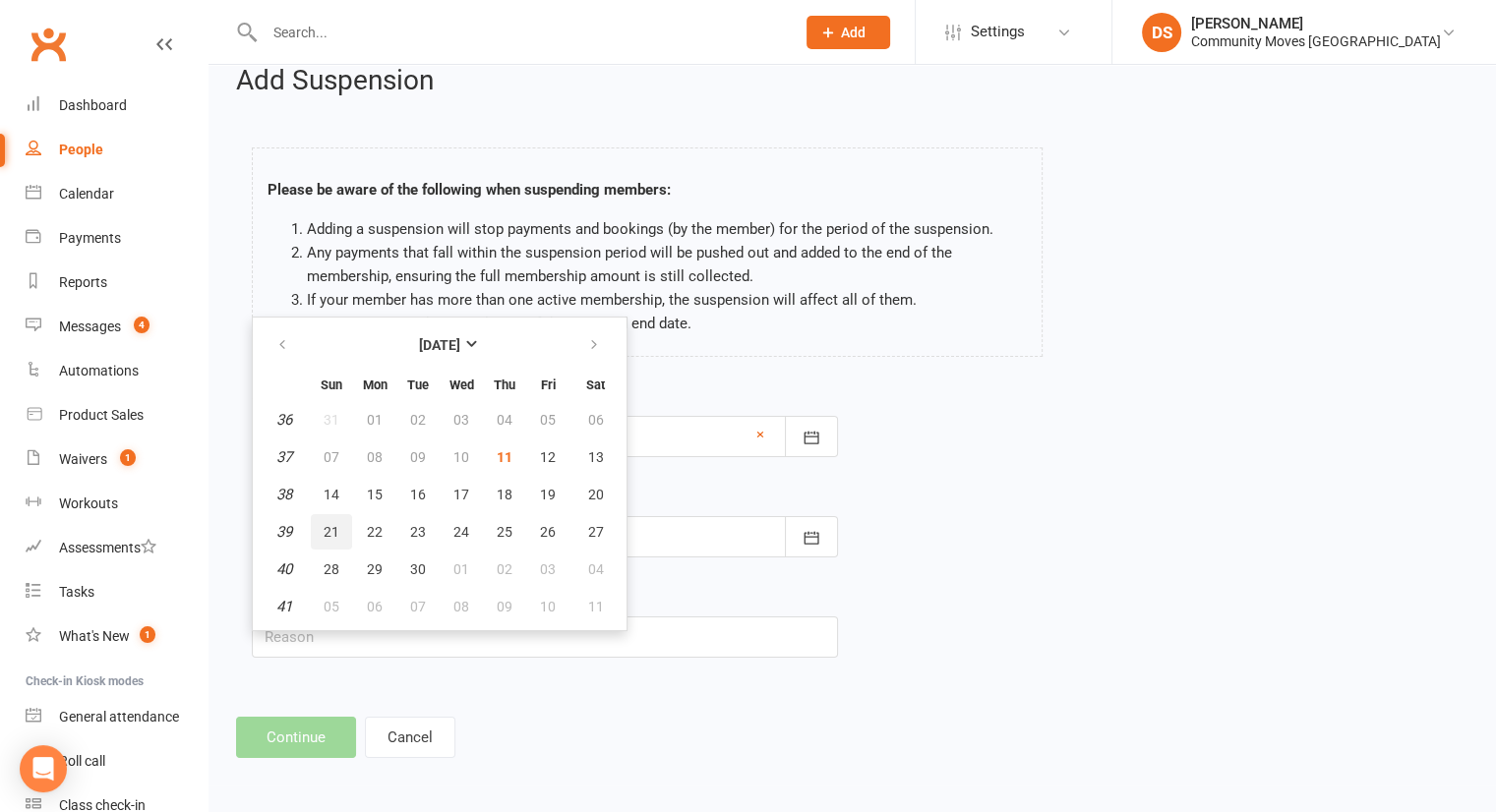
click at [335, 528] on button "21" at bounding box center [330, 532] width 41 height 36
type input "21 Sep 2025"
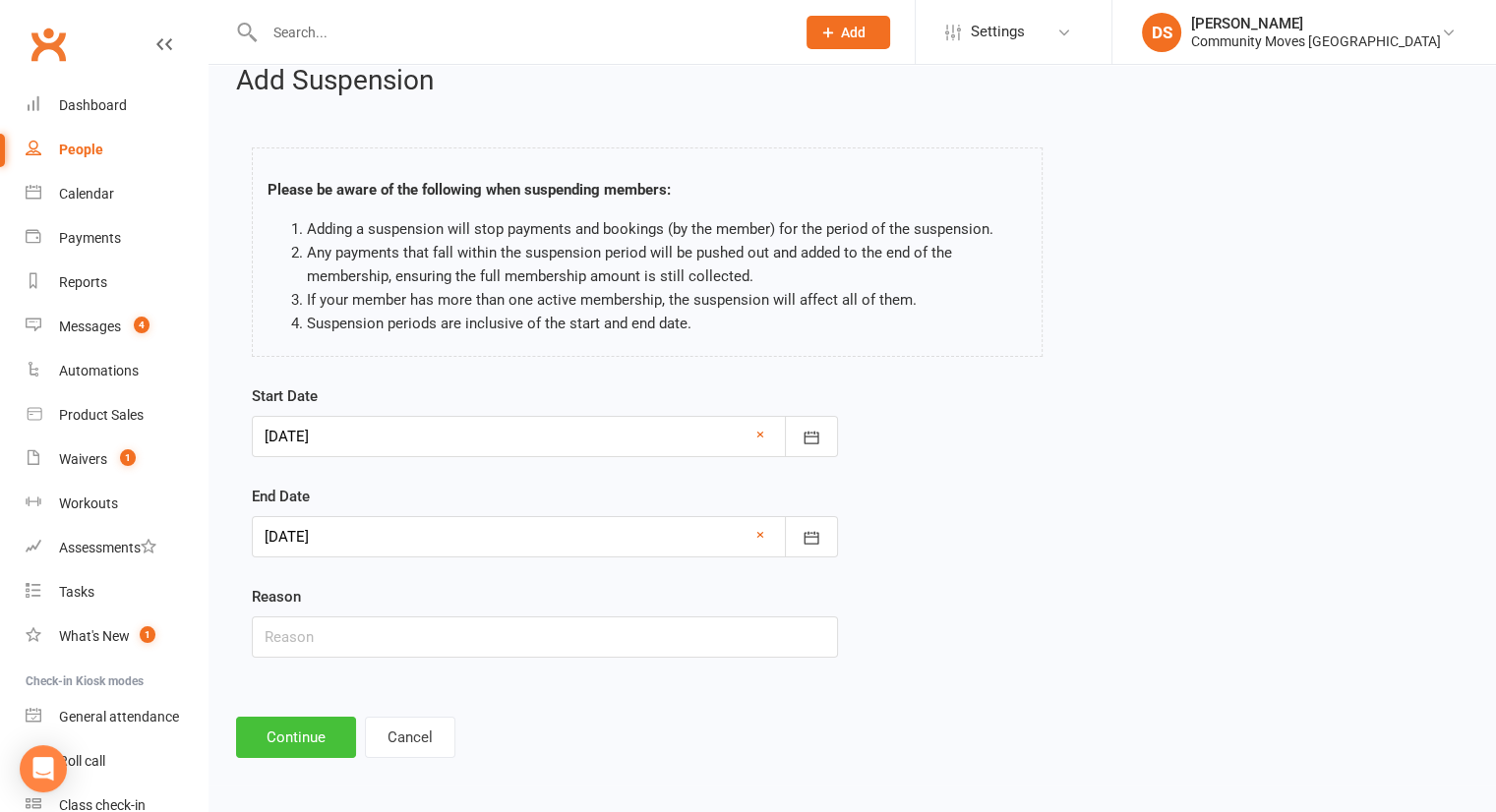
click at [309, 742] on button "Continue" at bounding box center [296, 736] width 120 height 41
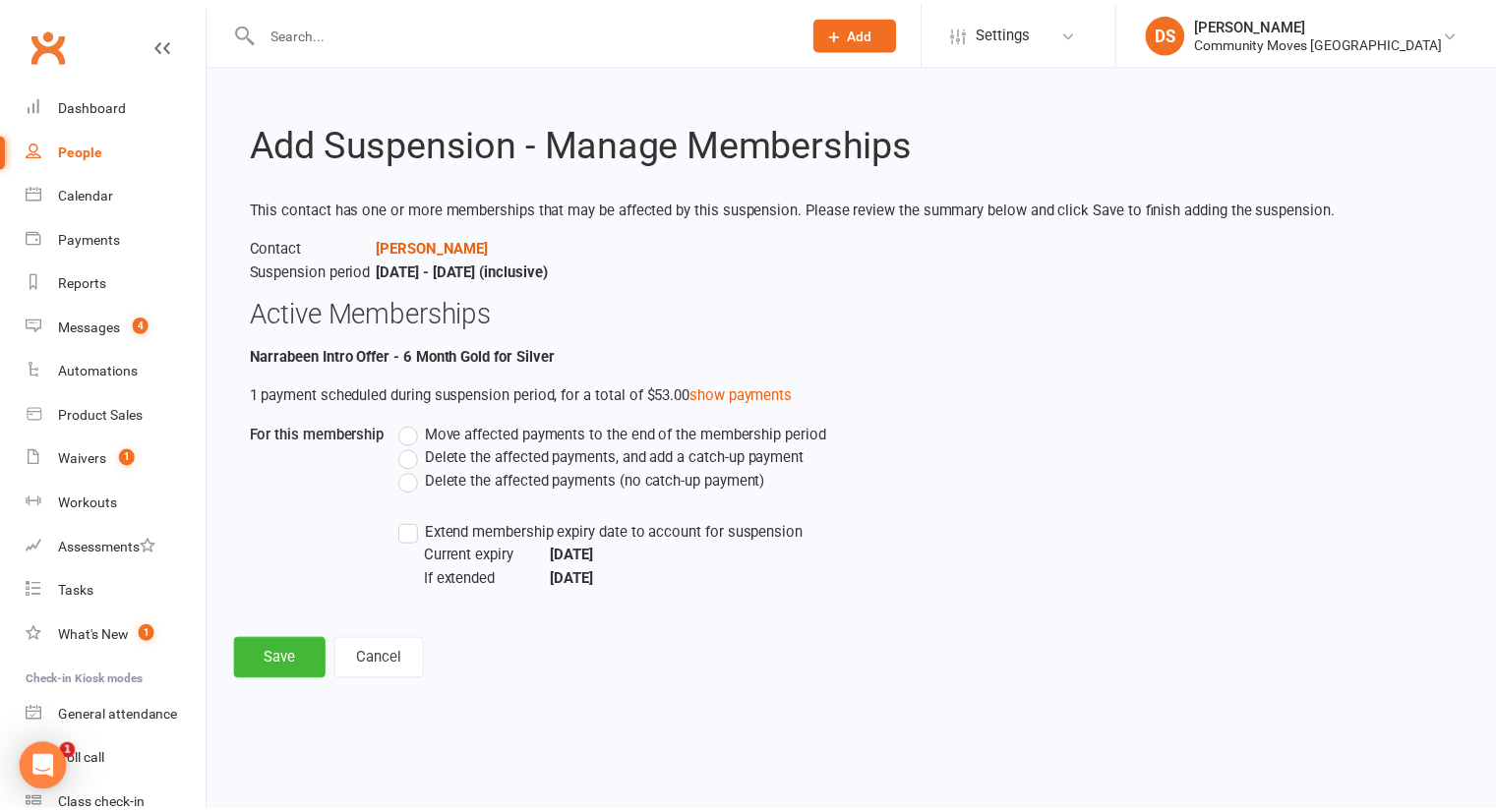
scroll to position [0, 0]
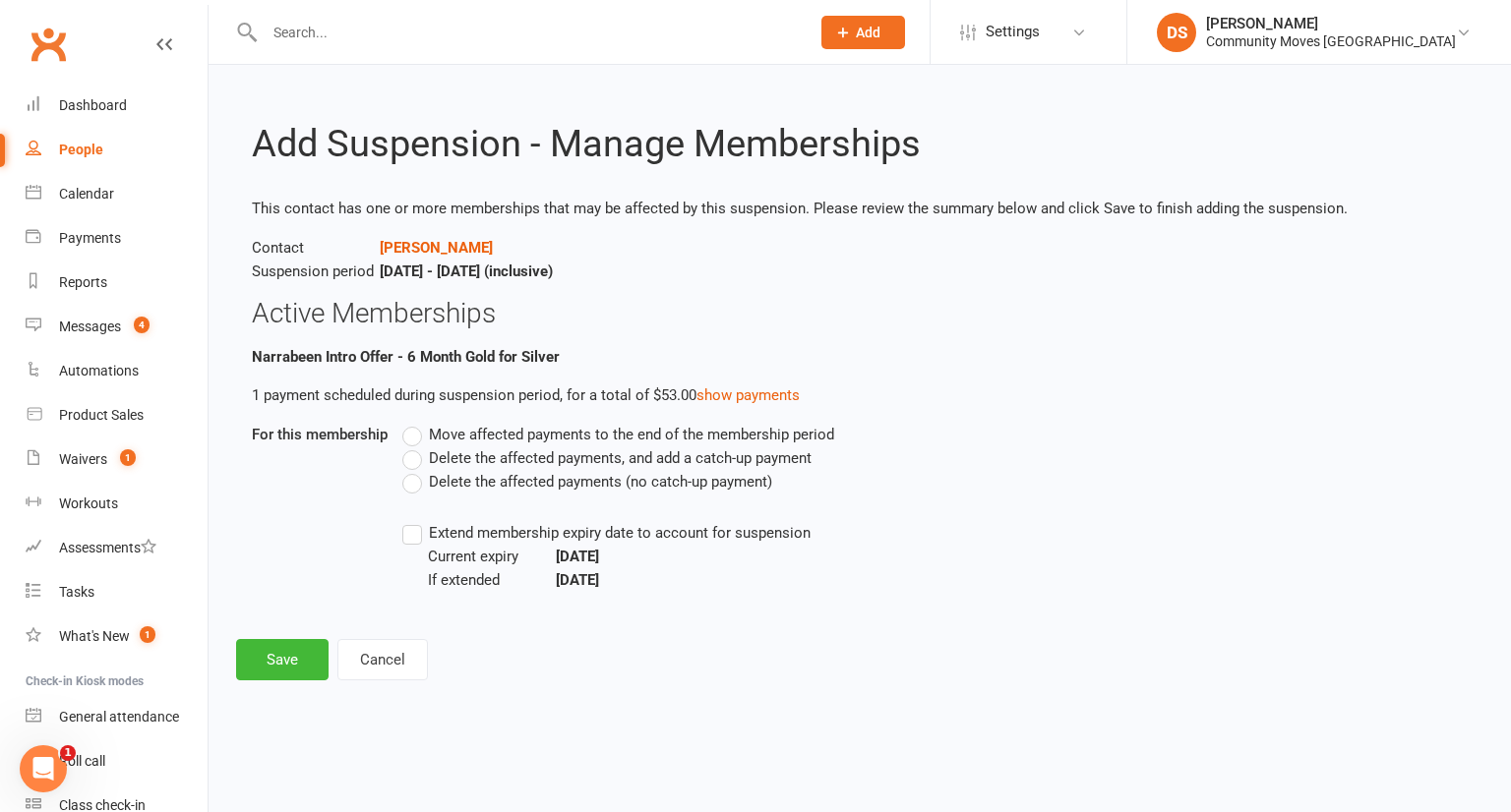
click at [528, 488] on span "Delete the affected payments (no catch-up payment)" at bounding box center [600, 480] width 343 height 21
click at [415, 470] on input "Delete the affected payments (no catch-up payment)" at bounding box center [408, 470] width 13 height 0
click at [284, 658] on button "Save" at bounding box center [282, 659] width 93 height 41
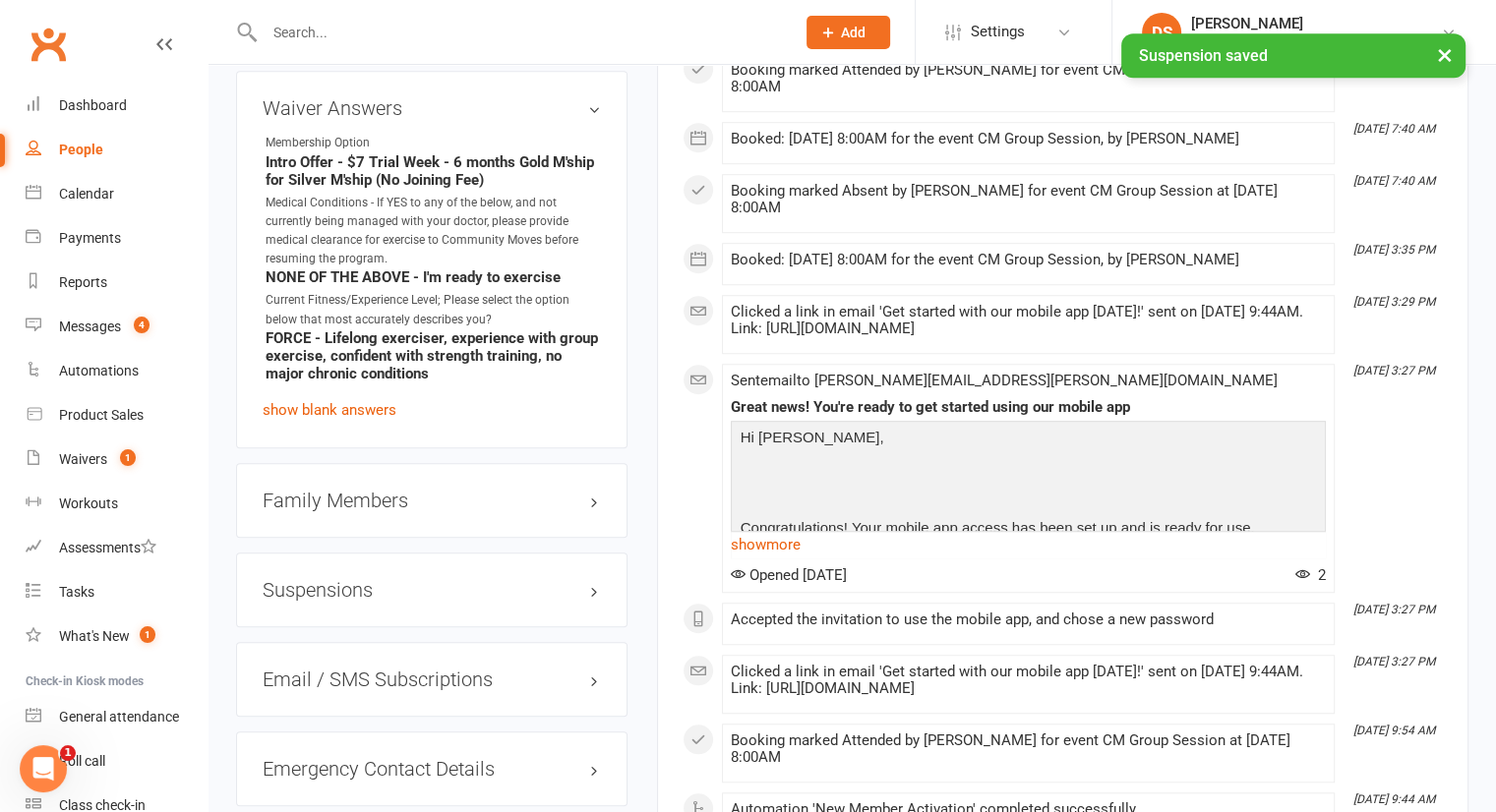
scroll to position [1835, 0]
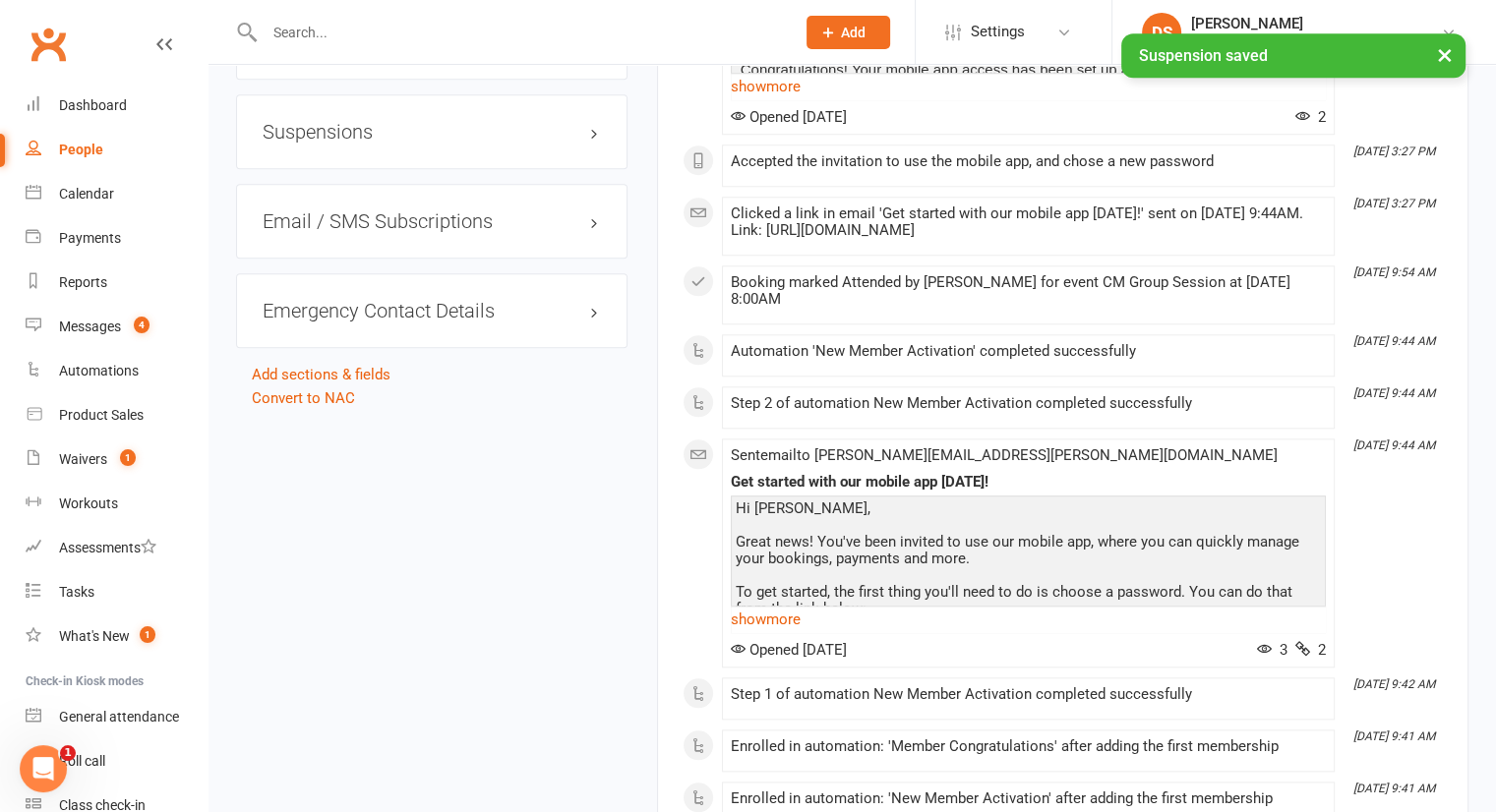
click at [344, 125] on div "Suspensions" at bounding box center [431, 131] width 391 height 75
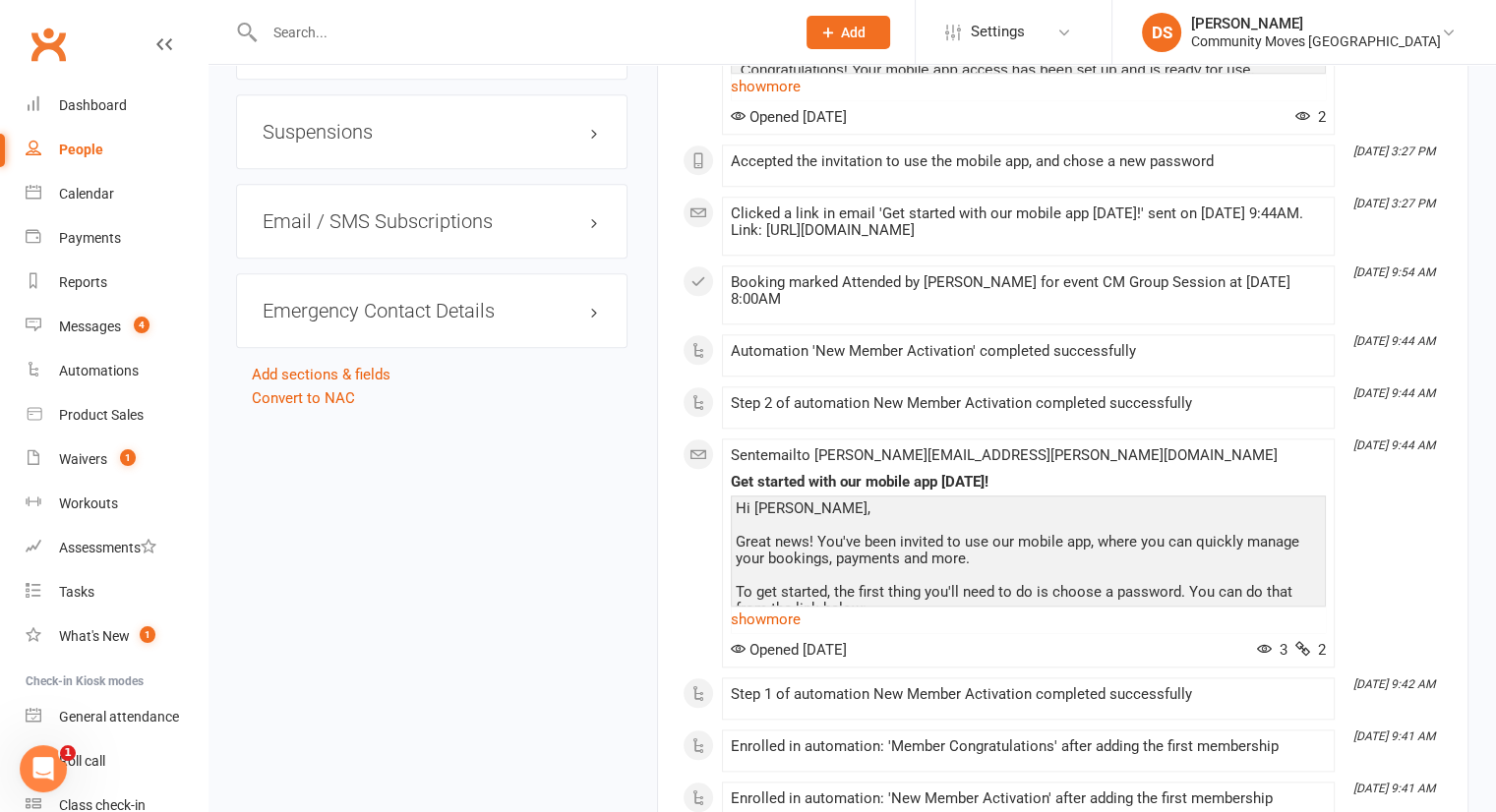
click at [346, 121] on h3 "Suspensions" at bounding box center [432, 132] width 338 height 22
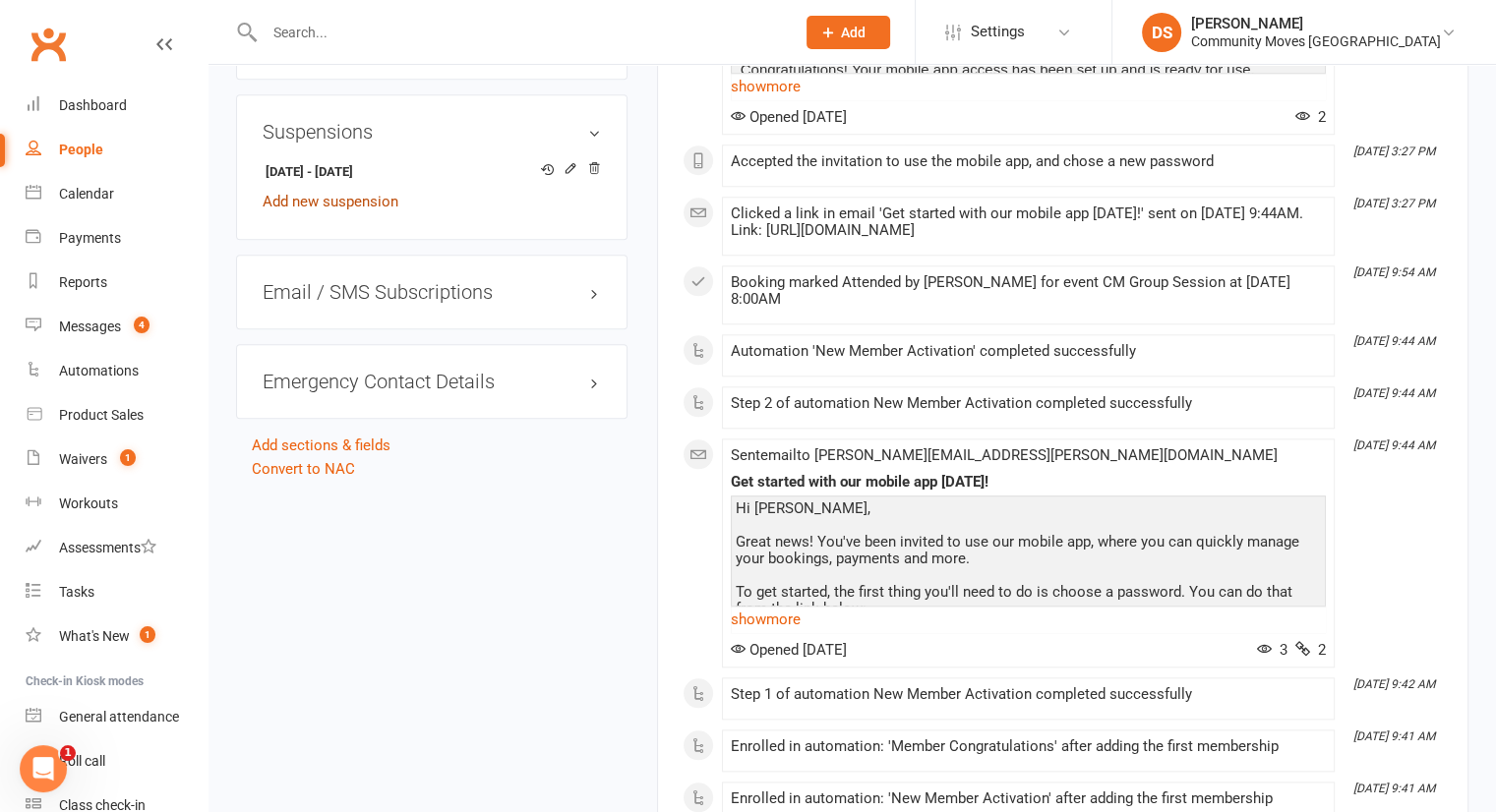
click at [321, 193] on link "Add new suspension" at bounding box center [330, 202] width 135 height 18
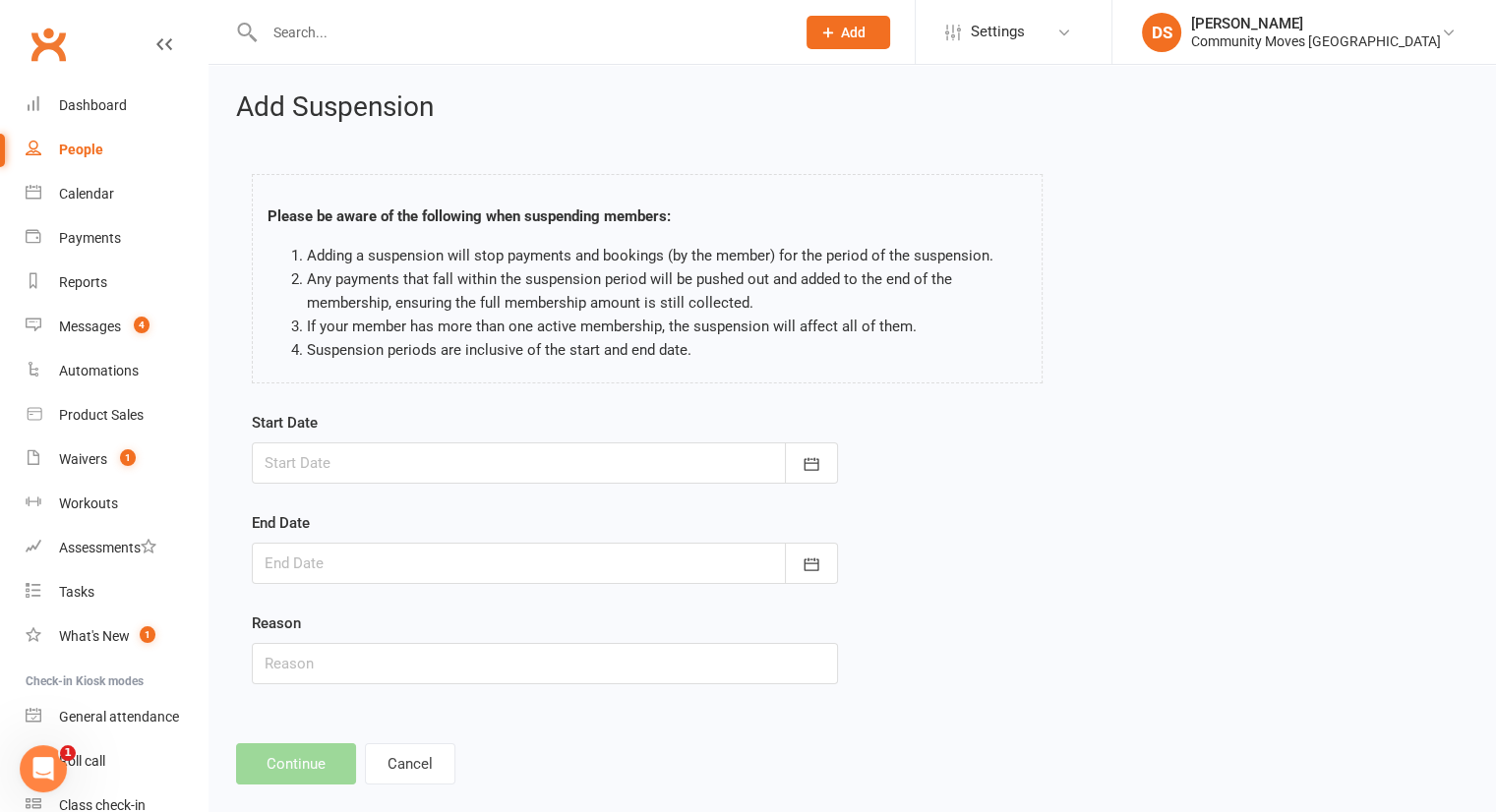
click at [331, 457] on div at bounding box center [544, 463] width 586 height 41
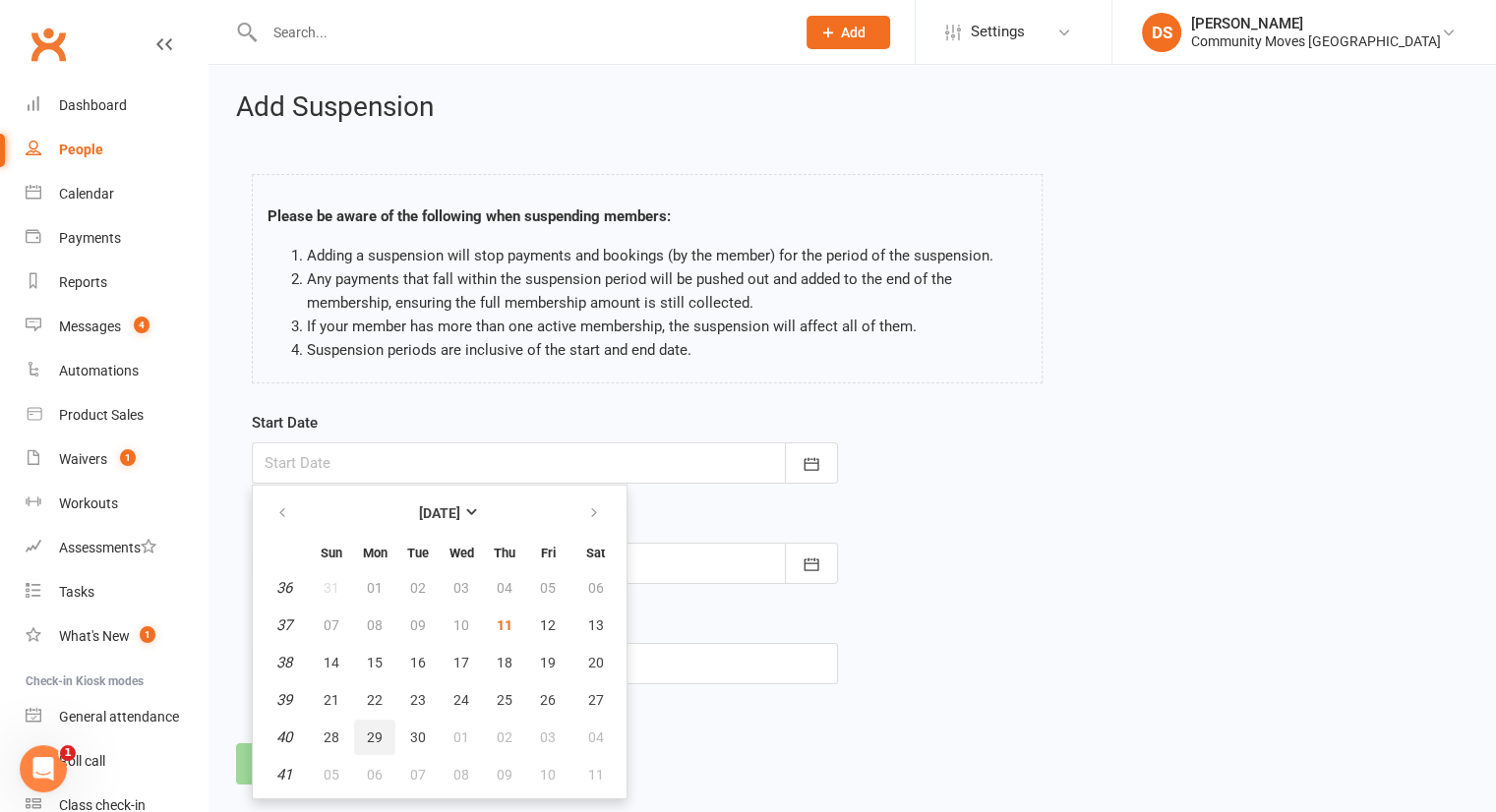
click at [381, 727] on button "29" at bounding box center [374, 737] width 41 height 36
type input "29 Sep 2025"
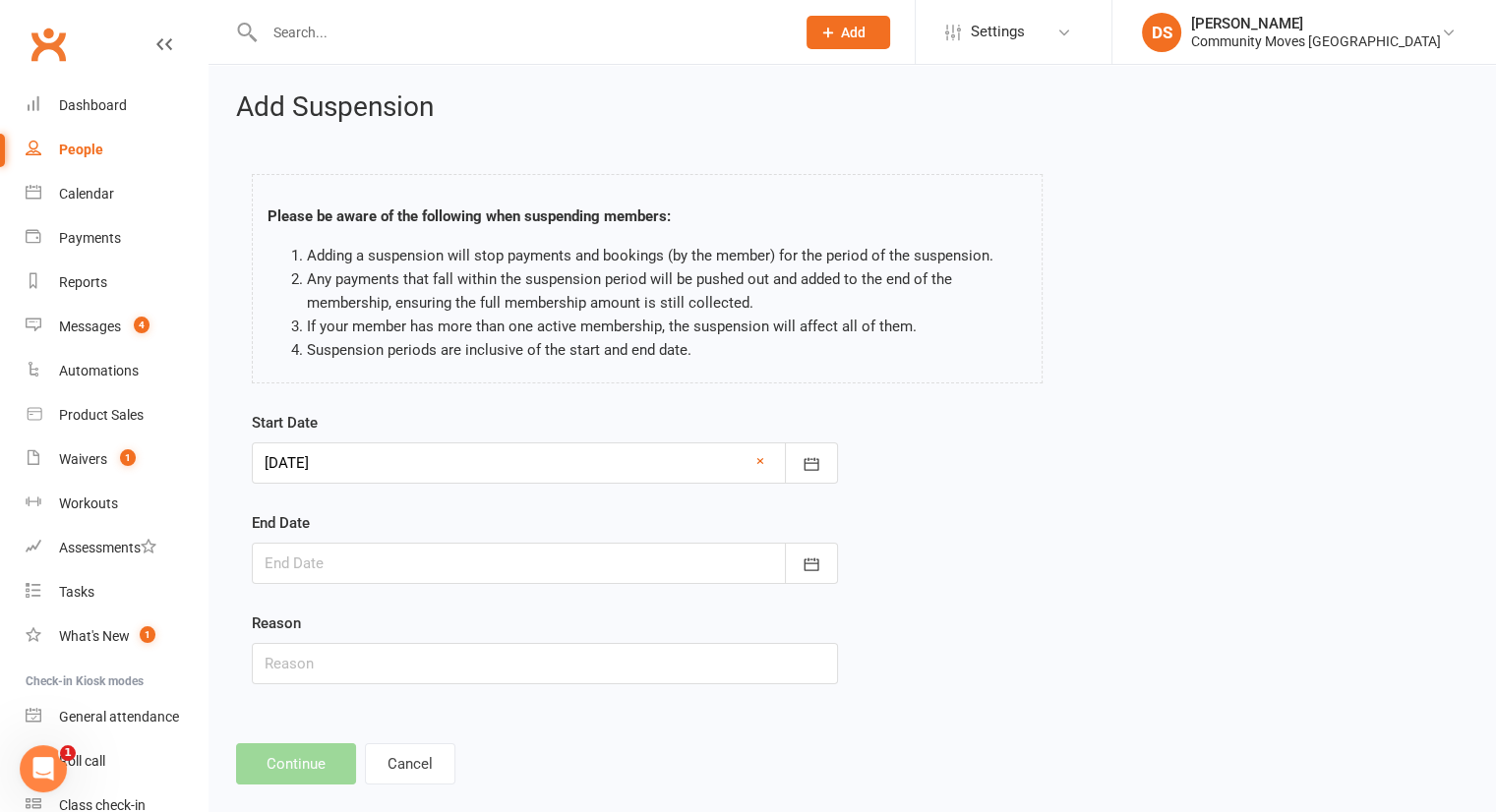
click at [361, 573] on div at bounding box center [544, 562] width 586 height 41
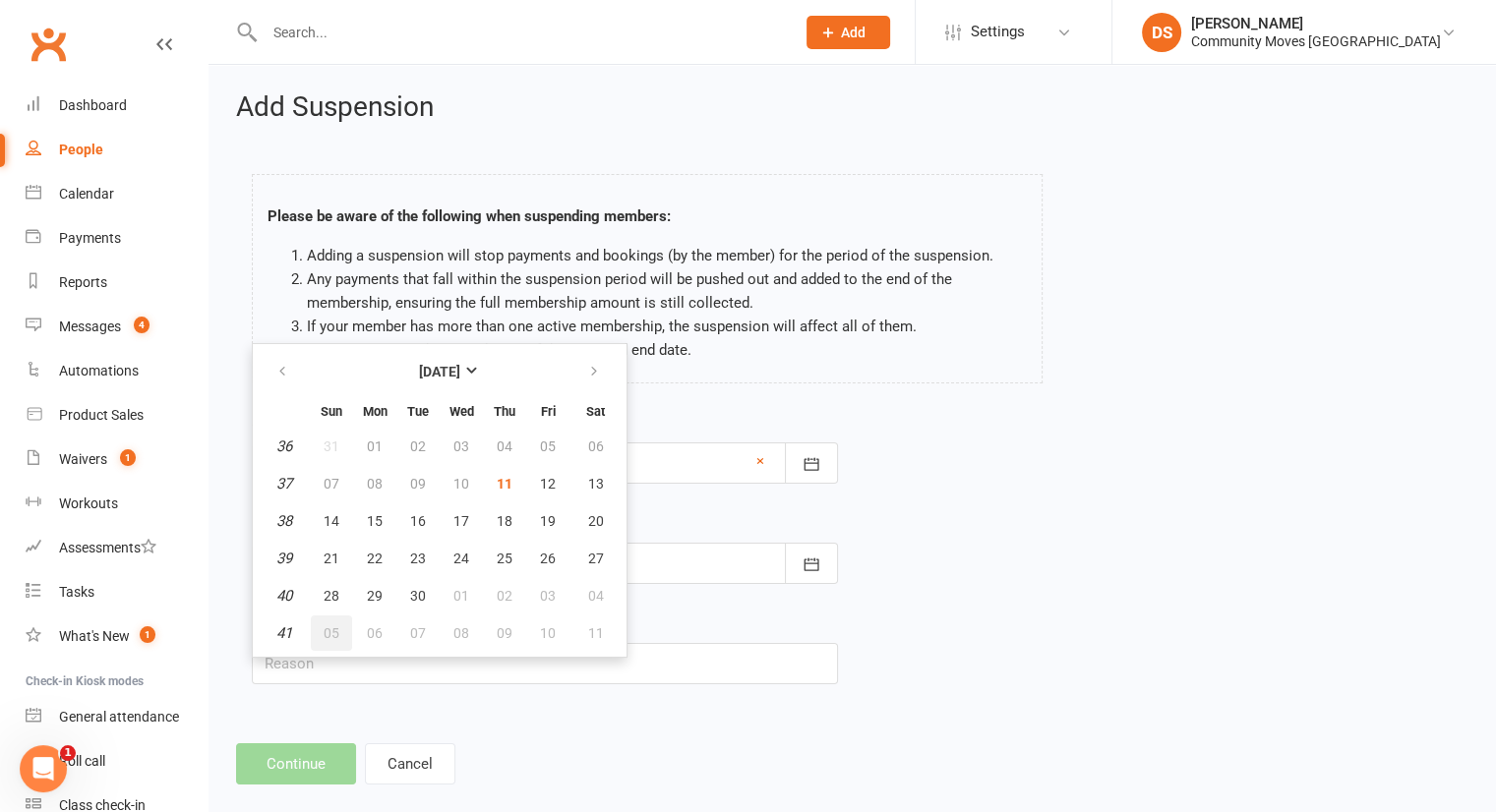
click at [321, 625] on button "05" at bounding box center [330, 633] width 41 height 36
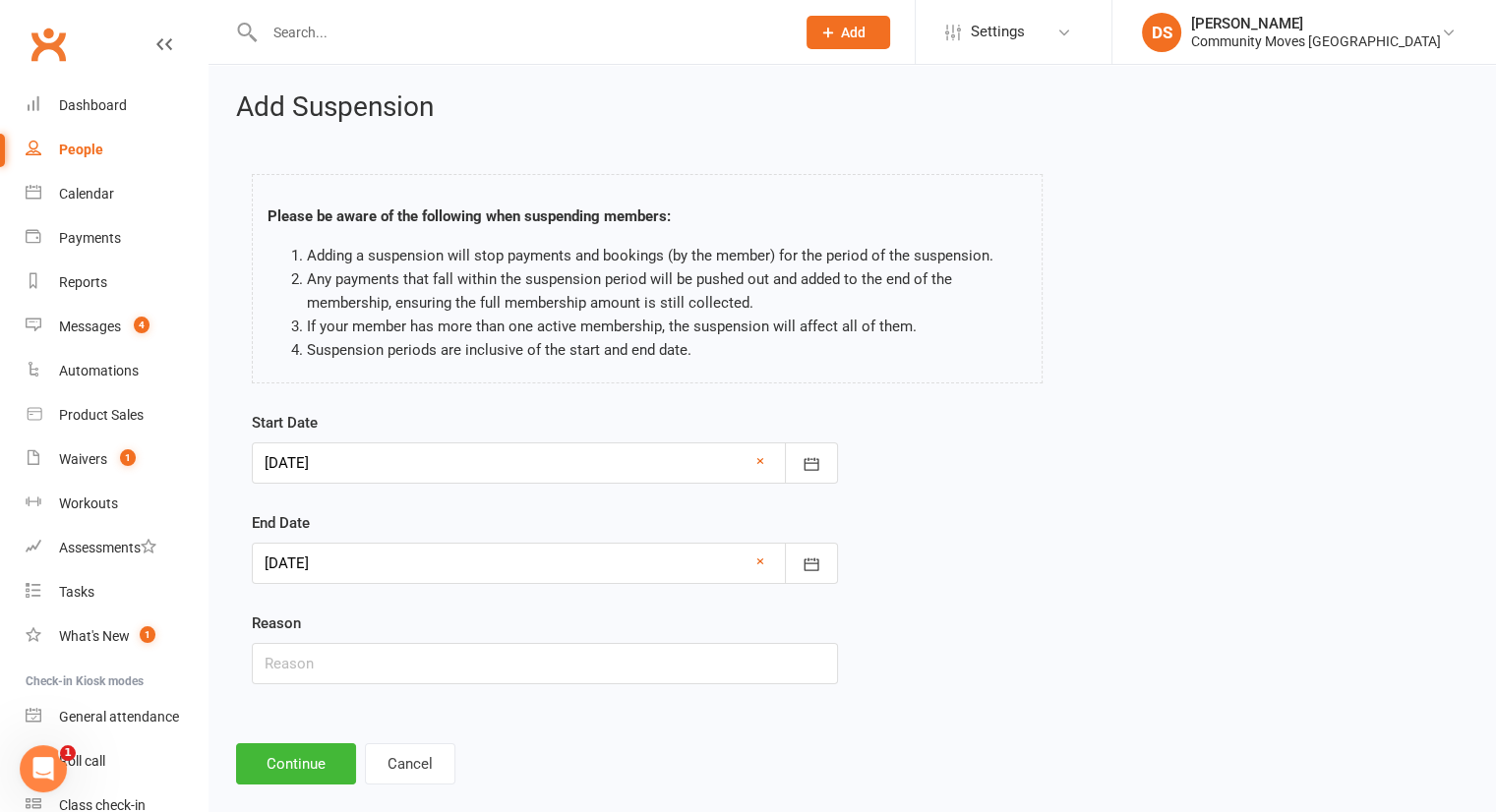
click at [366, 559] on div at bounding box center [544, 562] width 586 height 41
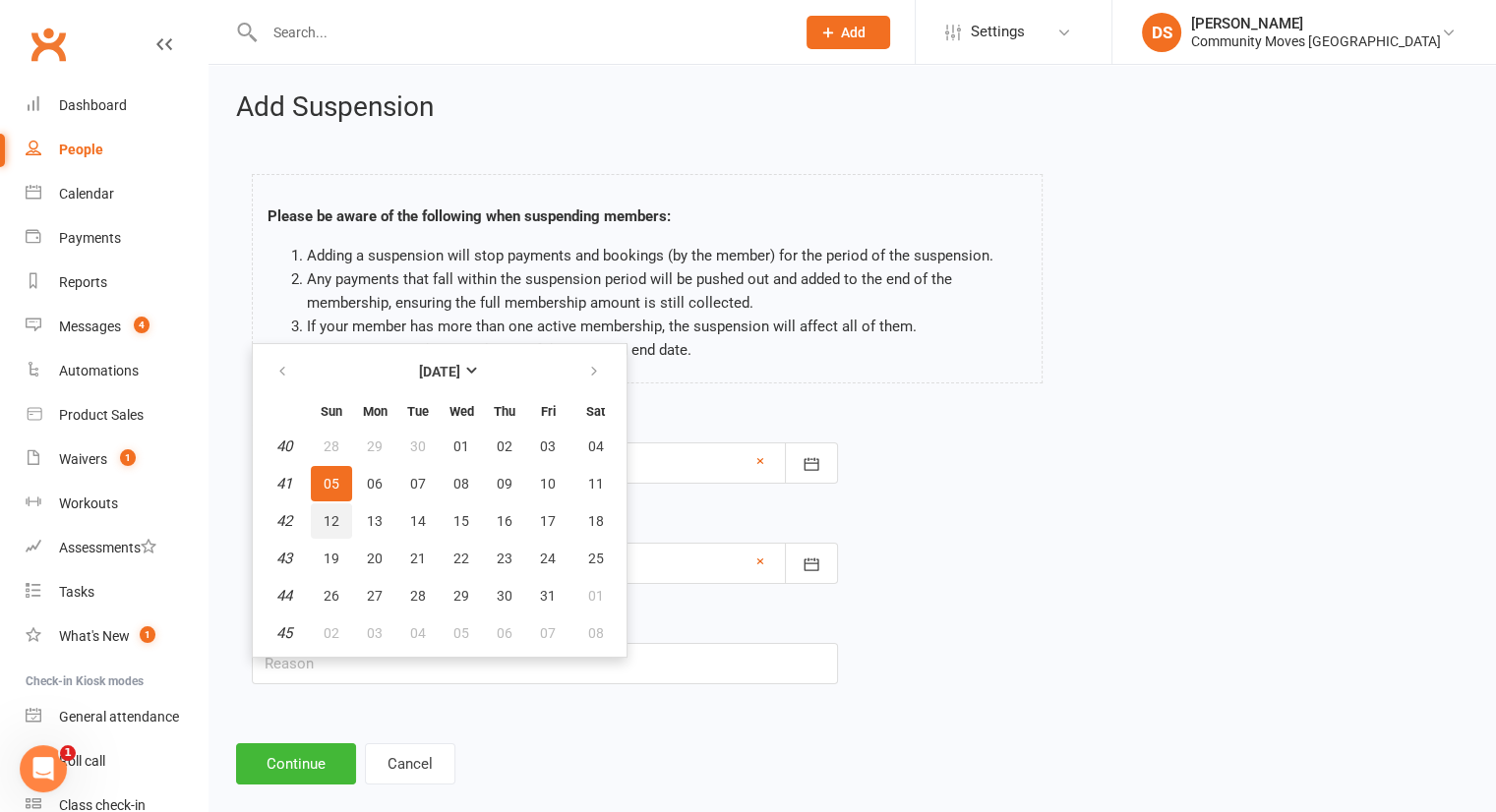
click at [328, 520] on span "12" at bounding box center [331, 521] width 16 height 16
type input "12 Oct 2025"
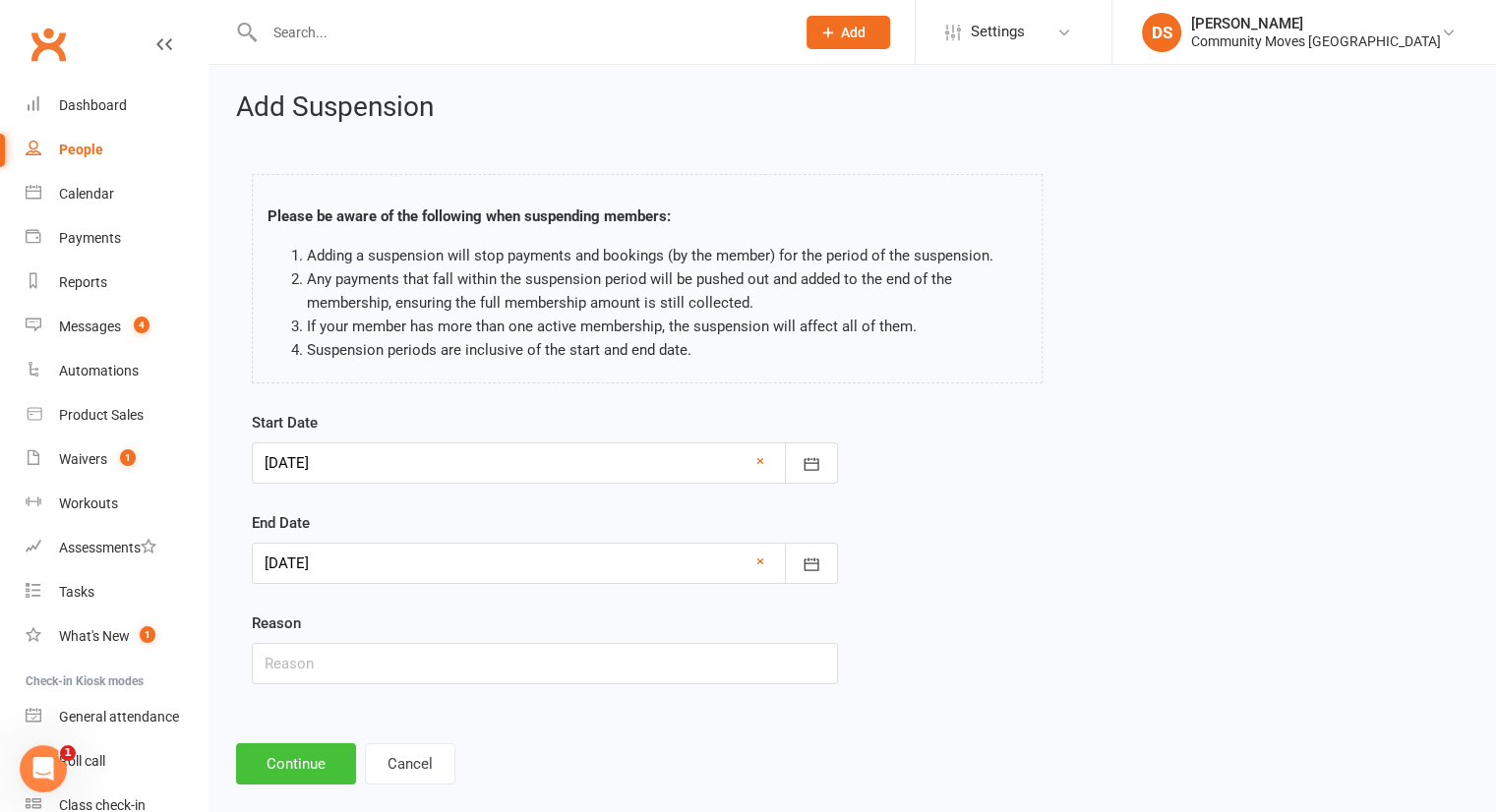
click at [324, 759] on button "Continue" at bounding box center [296, 763] width 120 height 41
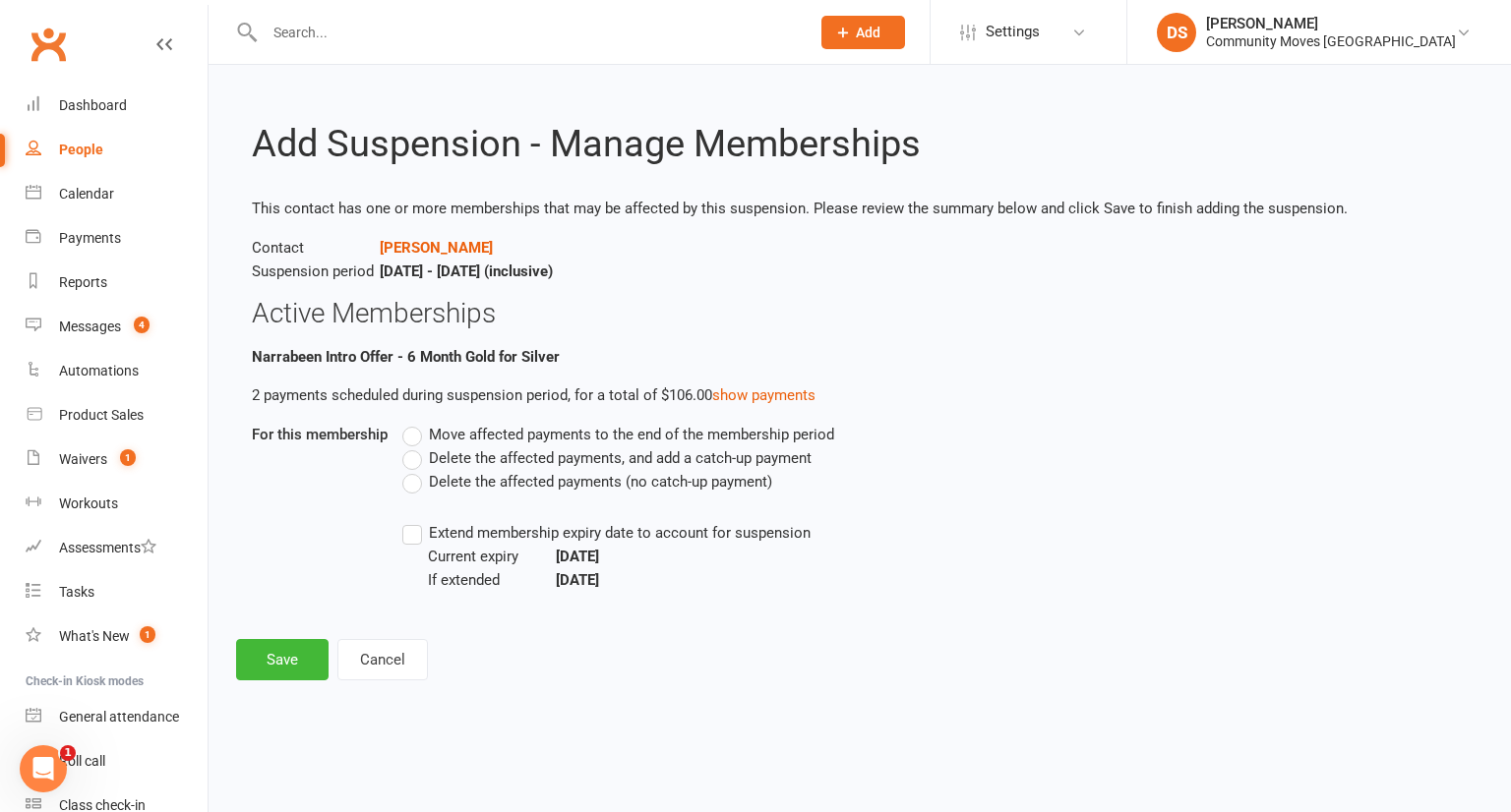
click at [488, 485] on span "Delete the affected payments (no catch-up payment)" at bounding box center [600, 480] width 343 height 21
click at [415, 470] on input "Delete the affected payments (no catch-up payment)" at bounding box center [408, 470] width 13 height 0
click at [292, 652] on button "Save" at bounding box center [282, 659] width 93 height 41
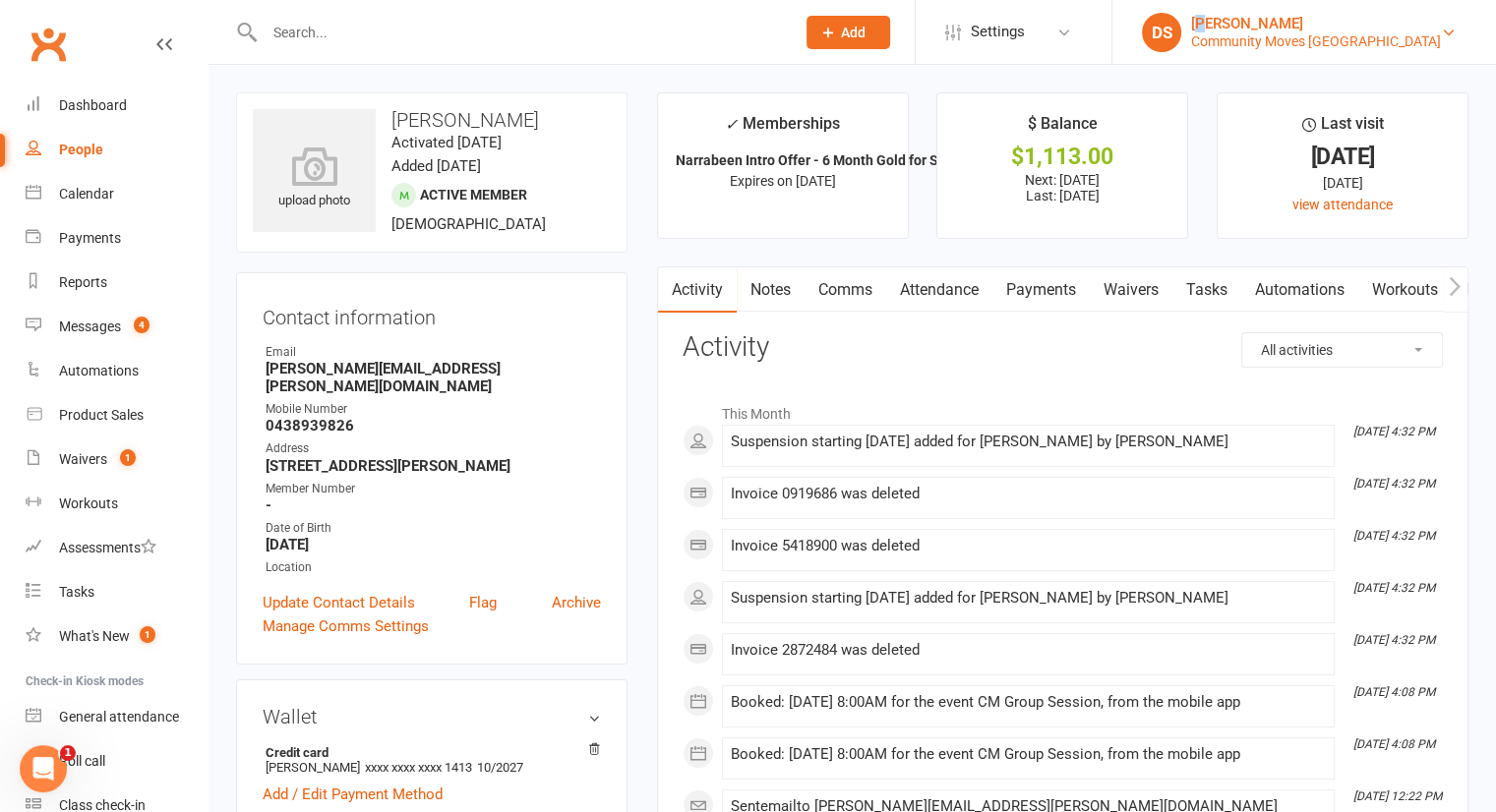
click at [1273, 23] on div "[PERSON_NAME]" at bounding box center [1315, 24] width 250 height 18
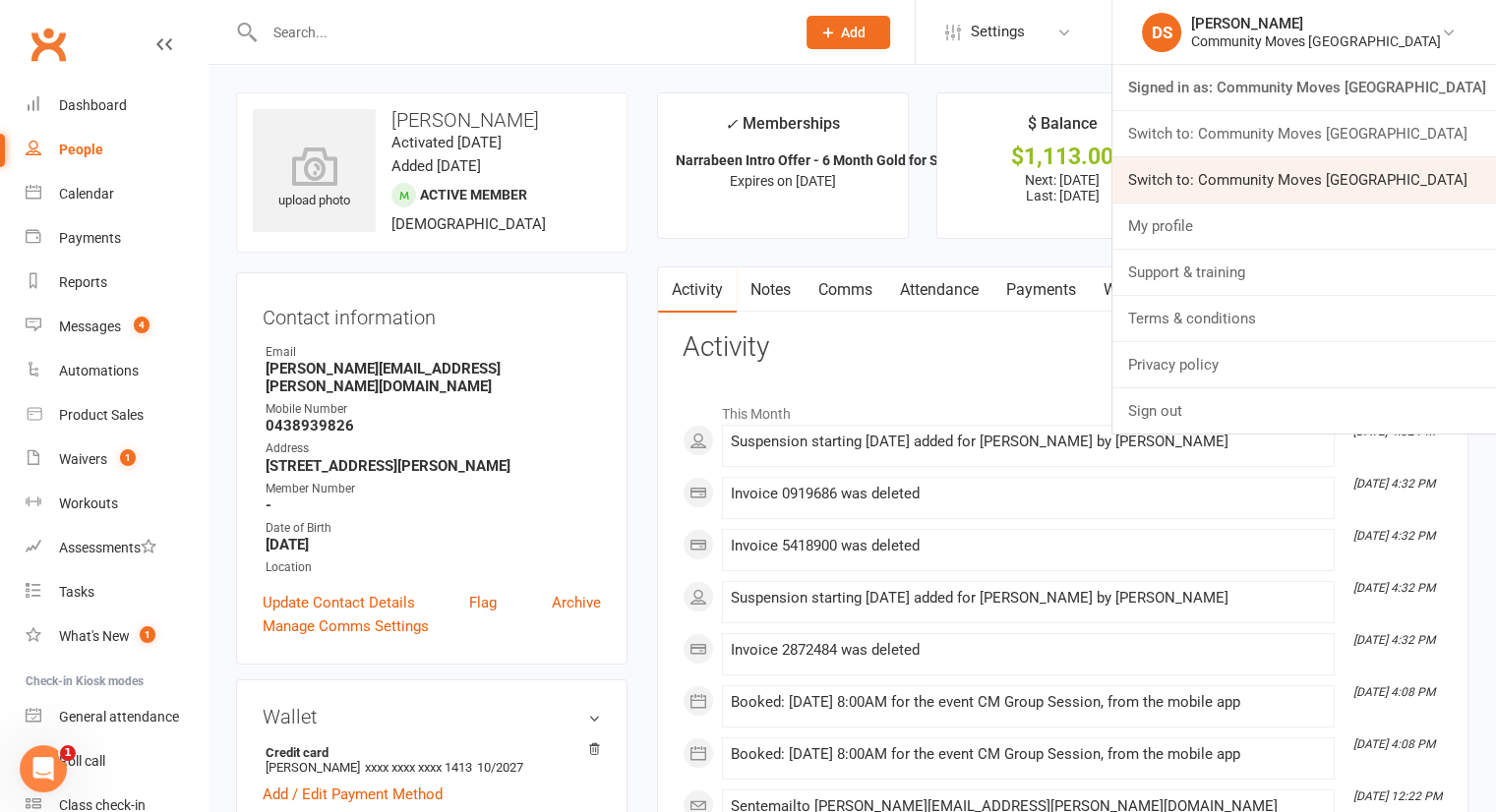
click at [1273, 168] on link "Switch to: Community Moves Neutral Bay" at bounding box center [1303, 179] width 383 height 45
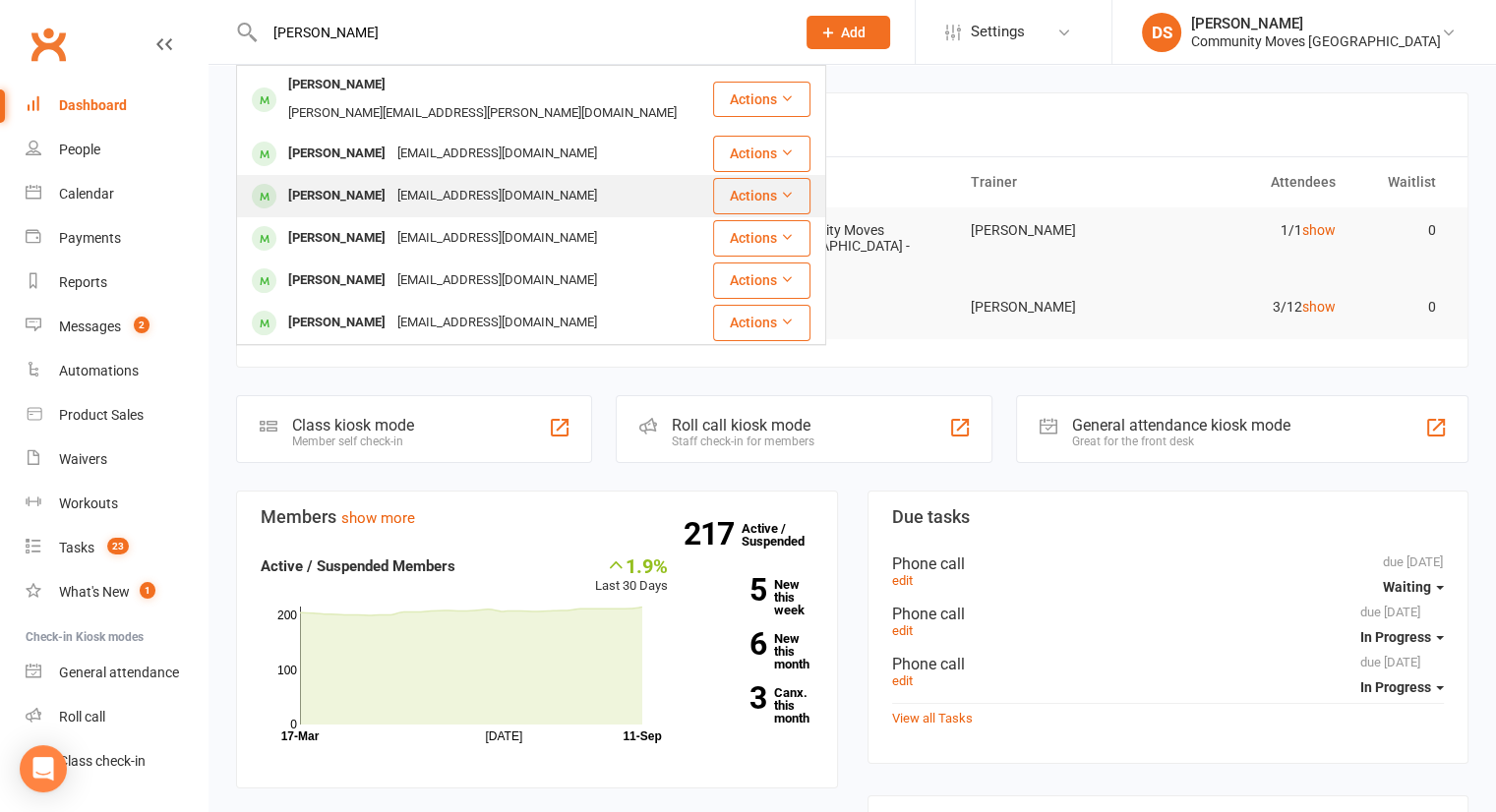
type input "[PERSON_NAME]"
click at [416, 182] on div "[EMAIL_ADDRESS][DOMAIN_NAME]" at bounding box center [497, 196] width 211 height 29
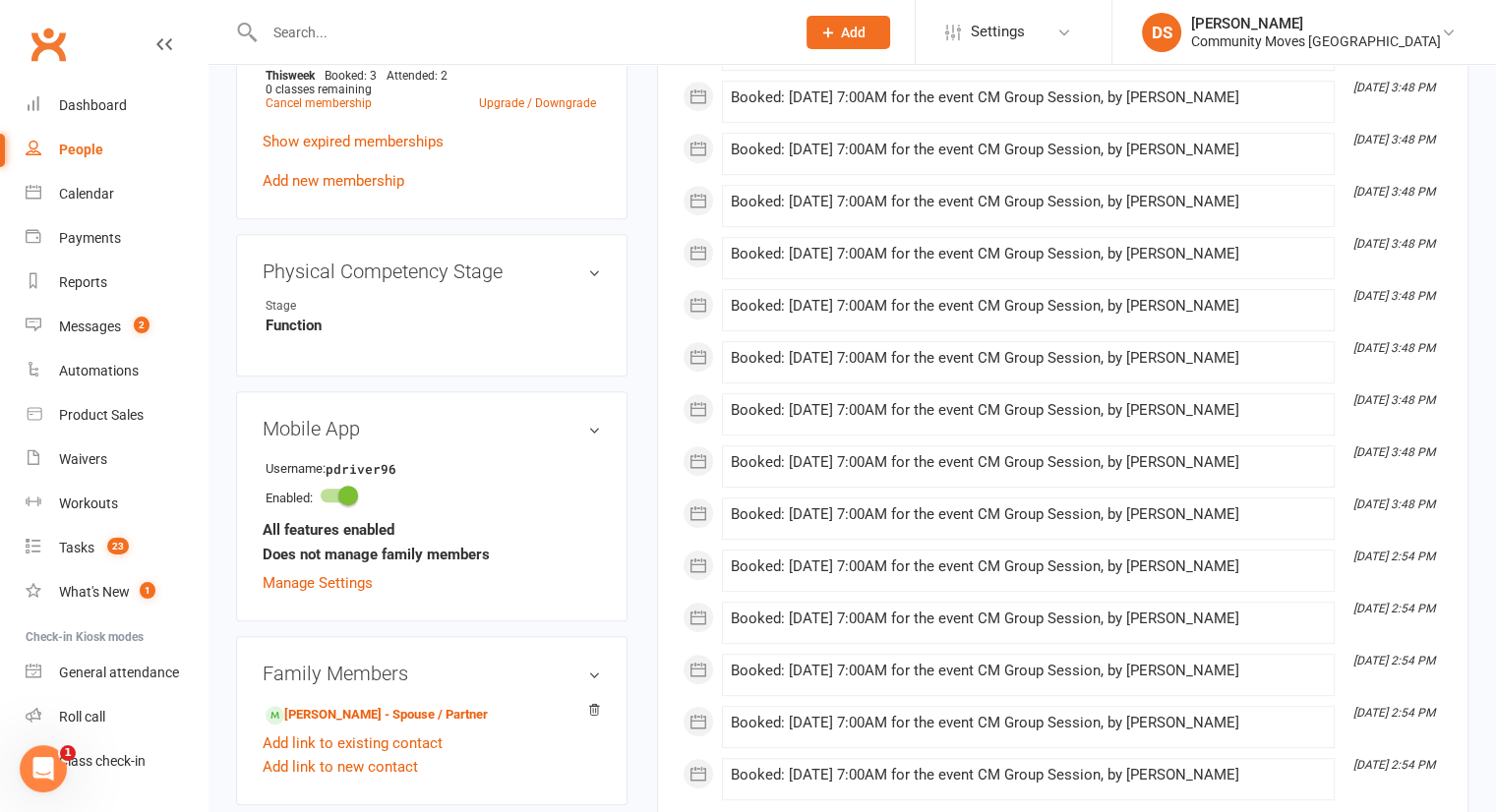
scroll to position [1376, 0]
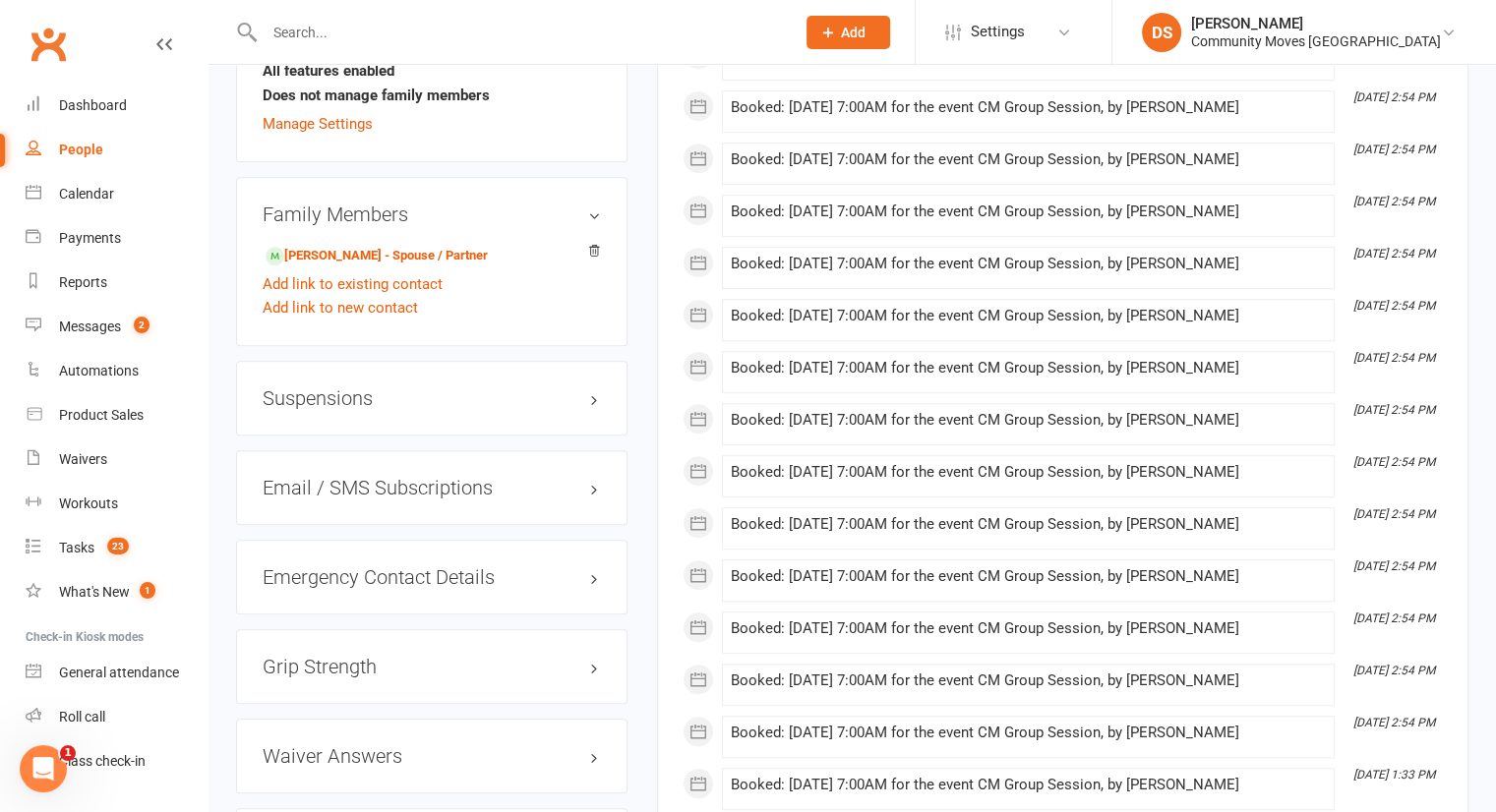
click at [326, 393] on h3 "Suspensions" at bounding box center [432, 398] width 338 height 22
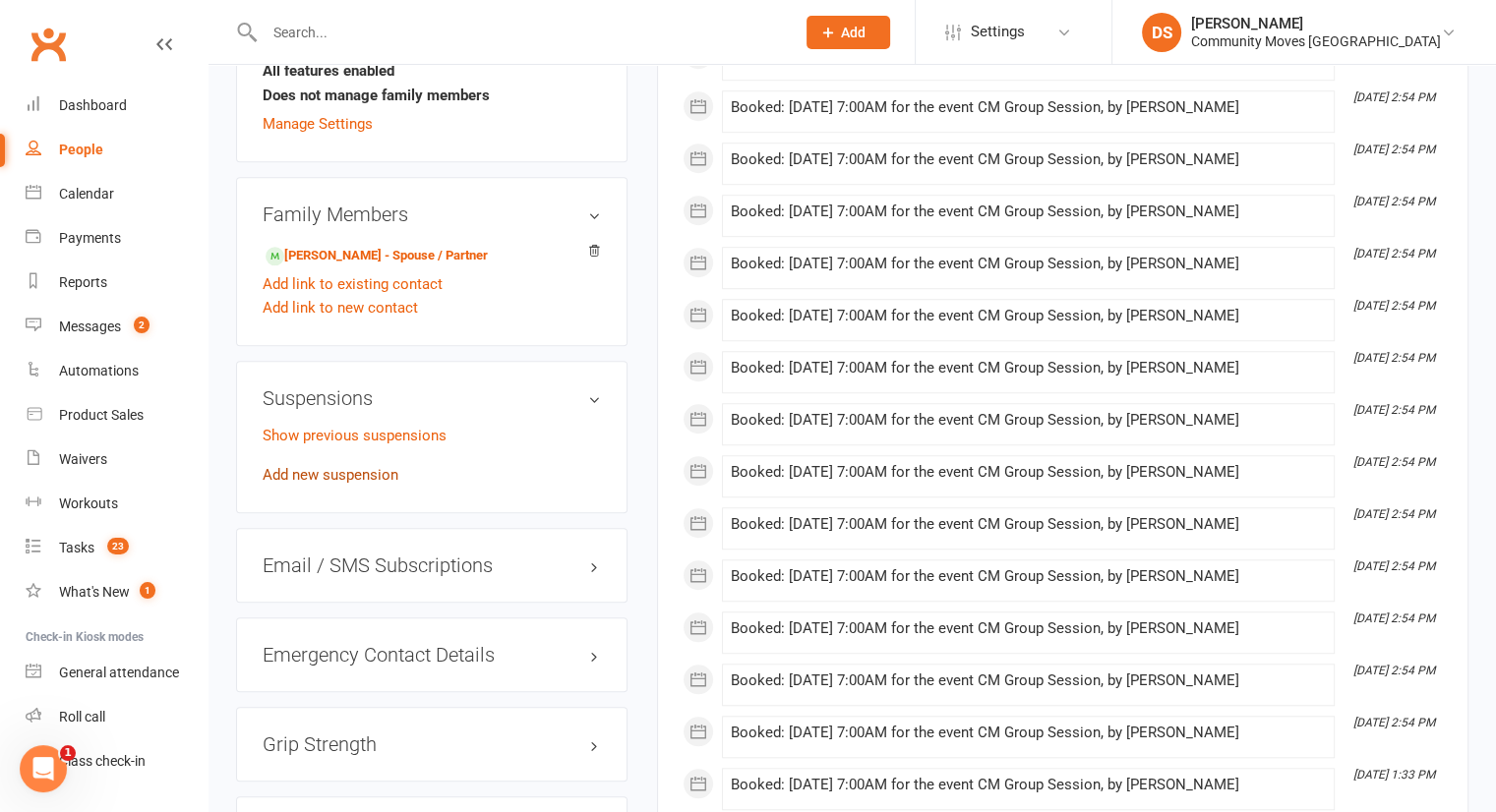
click at [315, 471] on link "Add new suspension" at bounding box center [330, 475] width 135 height 18
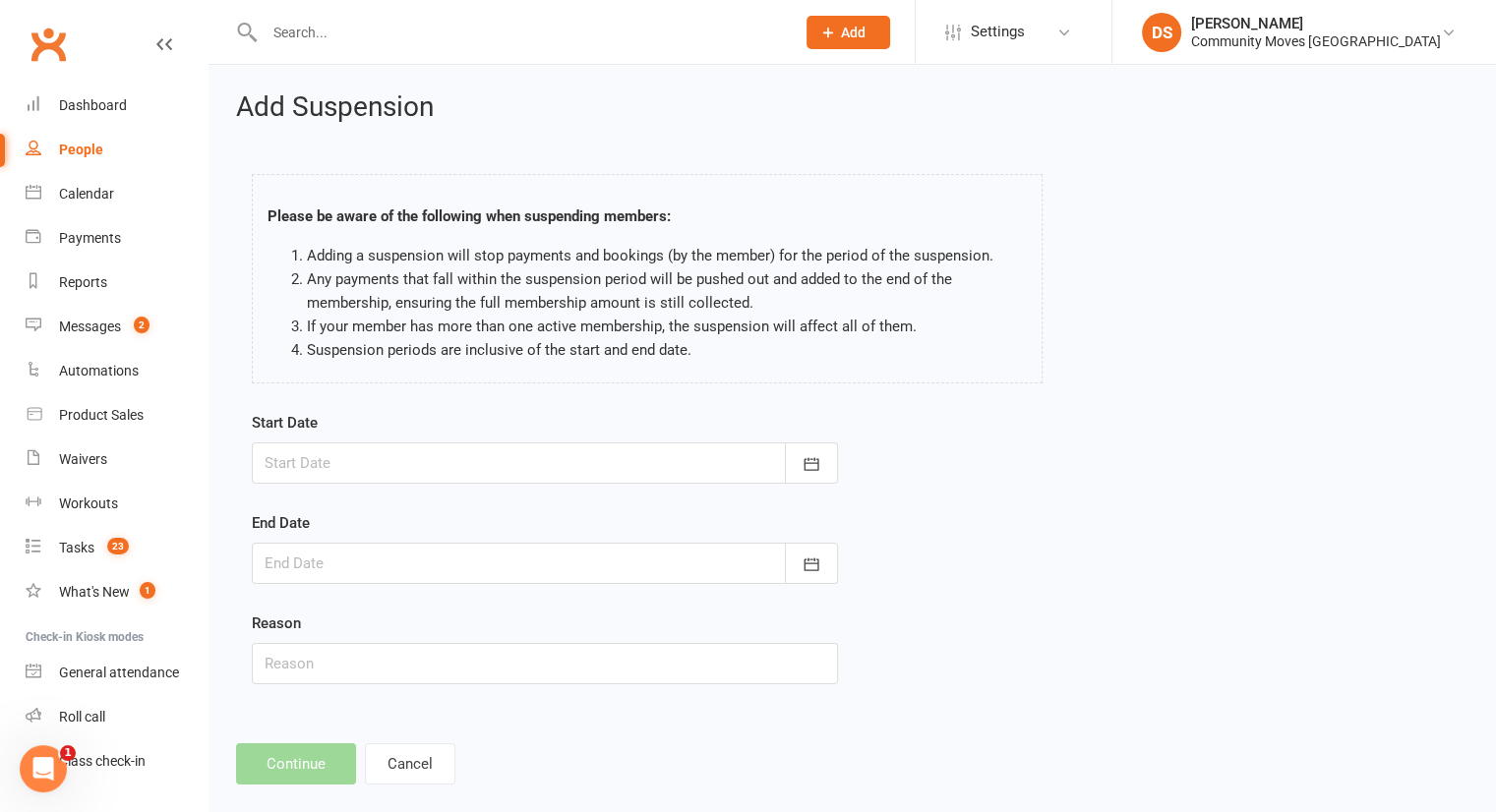
click at [328, 458] on div at bounding box center [544, 463] width 586 height 41
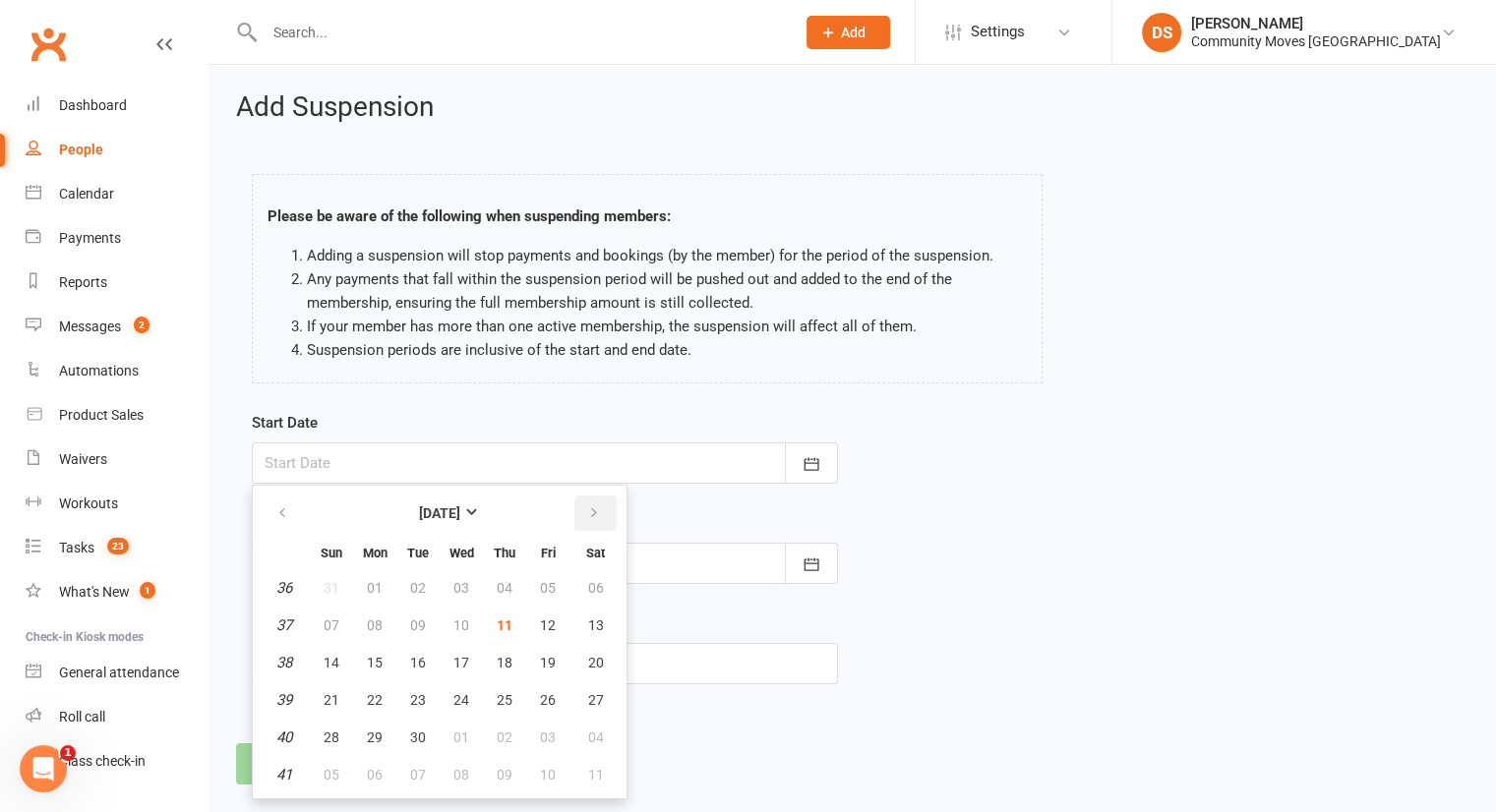
click at [594, 514] on icon "button" at bounding box center [594, 513] width 14 height 16
click at [377, 693] on span "20" at bounding box center [375, 701] width 16 height 16
type input "[DATE]"
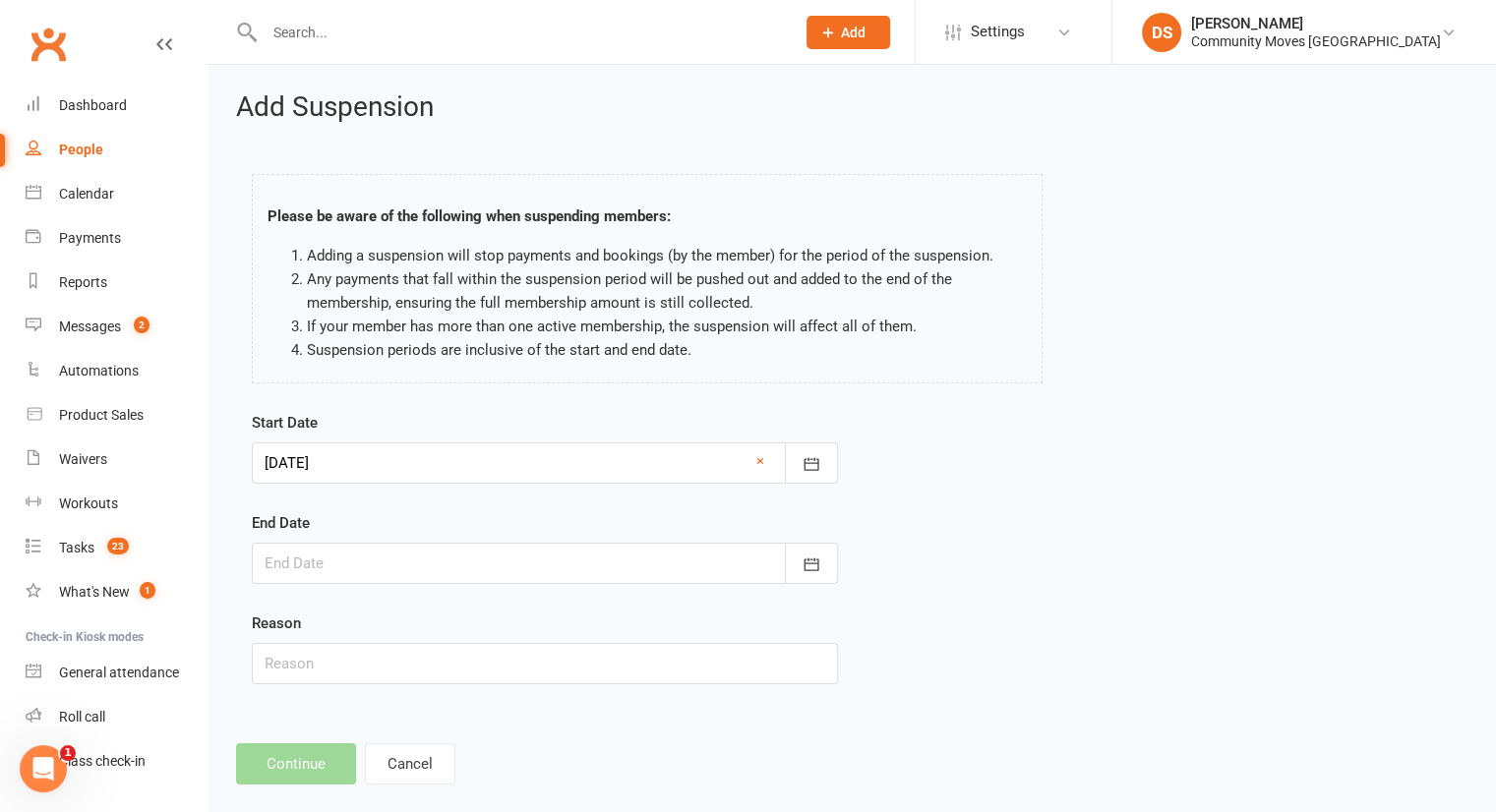
click at [345, 556] on div at bounding box center [544, 562] width 586 height 41
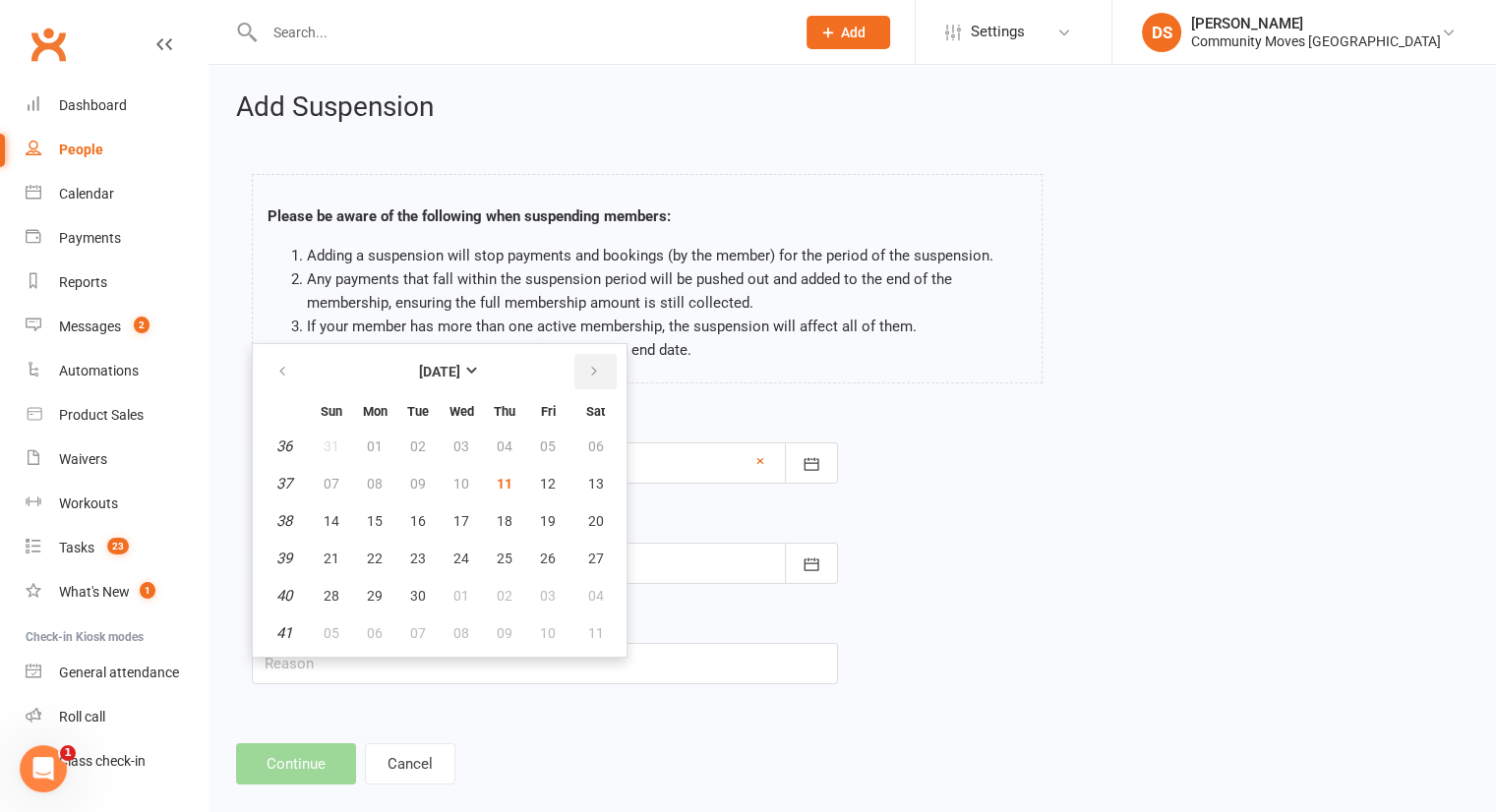
click at [574, 361] on button "button" at bounding box center [595, 372] width 42 height 36
click at [331, 583] on button "26" at bounding box center [330, 596] width 41 height 36
type input "[DATE]"
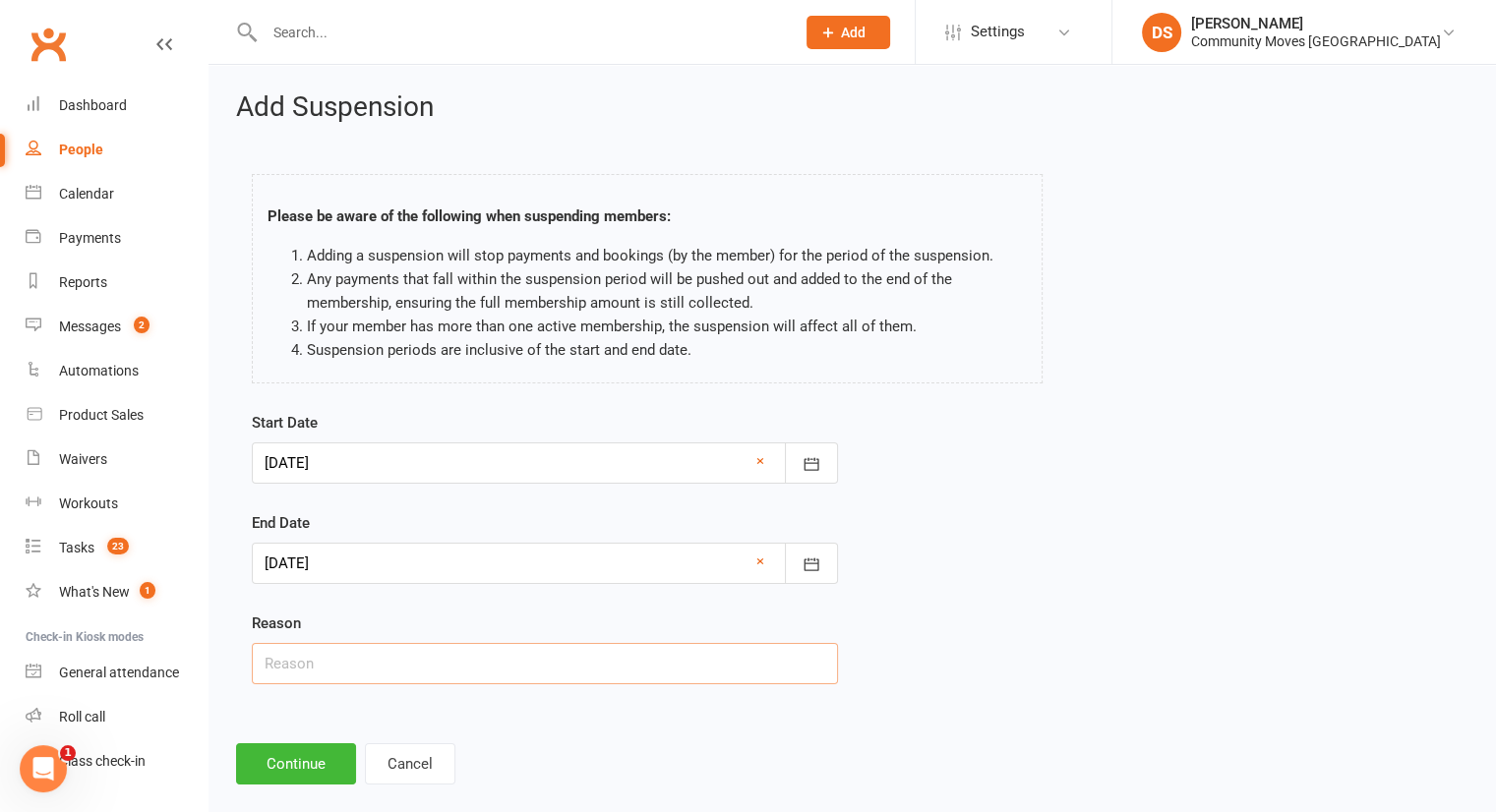
click at [339, 668] on input "text" at bounding box center [544, 663] width 586 height 41
type input "Overseas"
click at [283, 764] on button "Continue" at bounding box center [296, 763] width 120 height 41
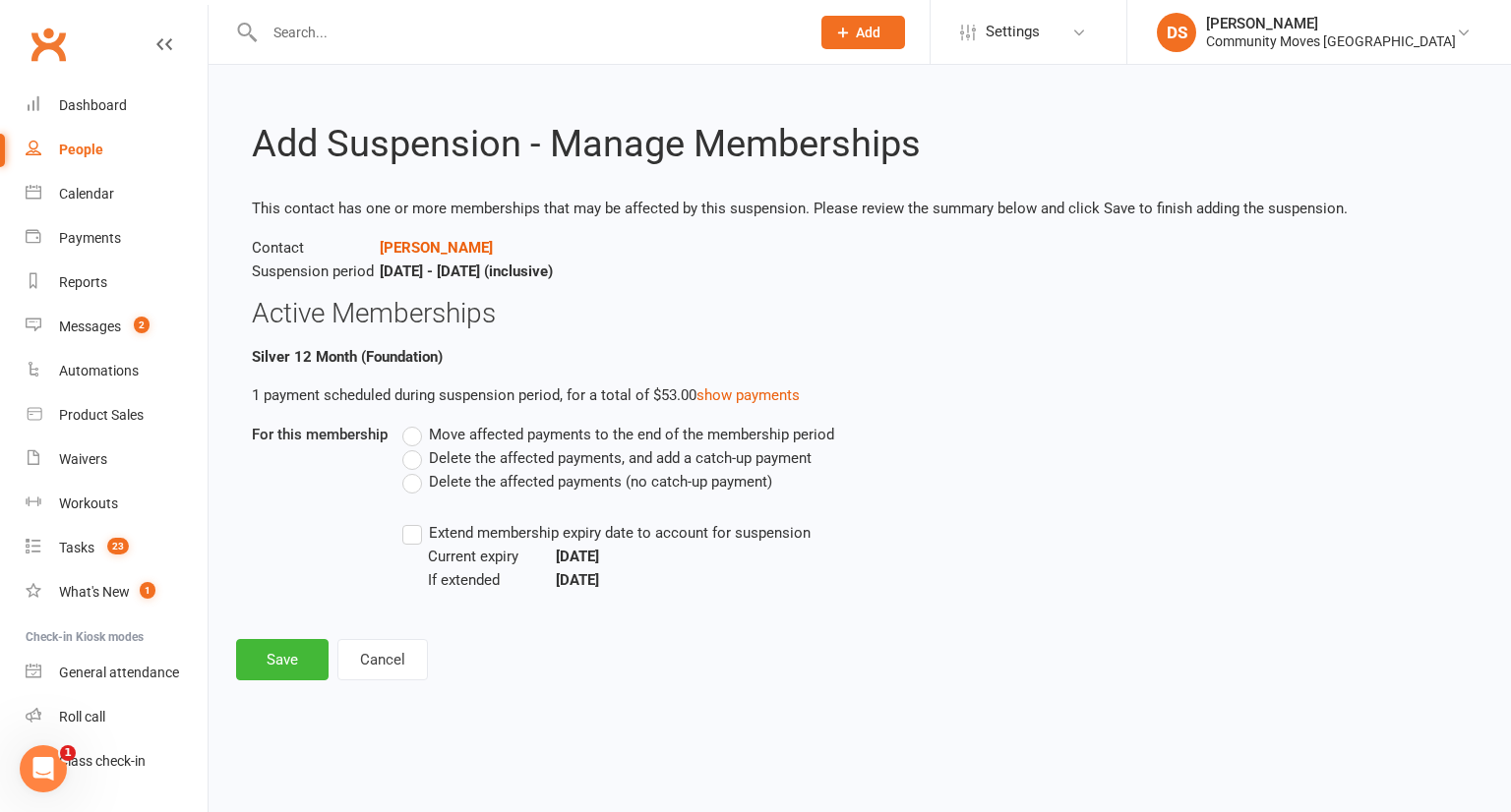
click at [457, 482] on span "Delete the affected payments (no catch-up payment)" at bounding box center [600, 480] width 343 height 21
click at [415, 470] on input "Delete the affected payments (no catch-up payment)" at bounding box center [408, 470] width 13 height 0
click at [269, 647] on button "Save" at bounding box center [282, 659] width 93 height 41
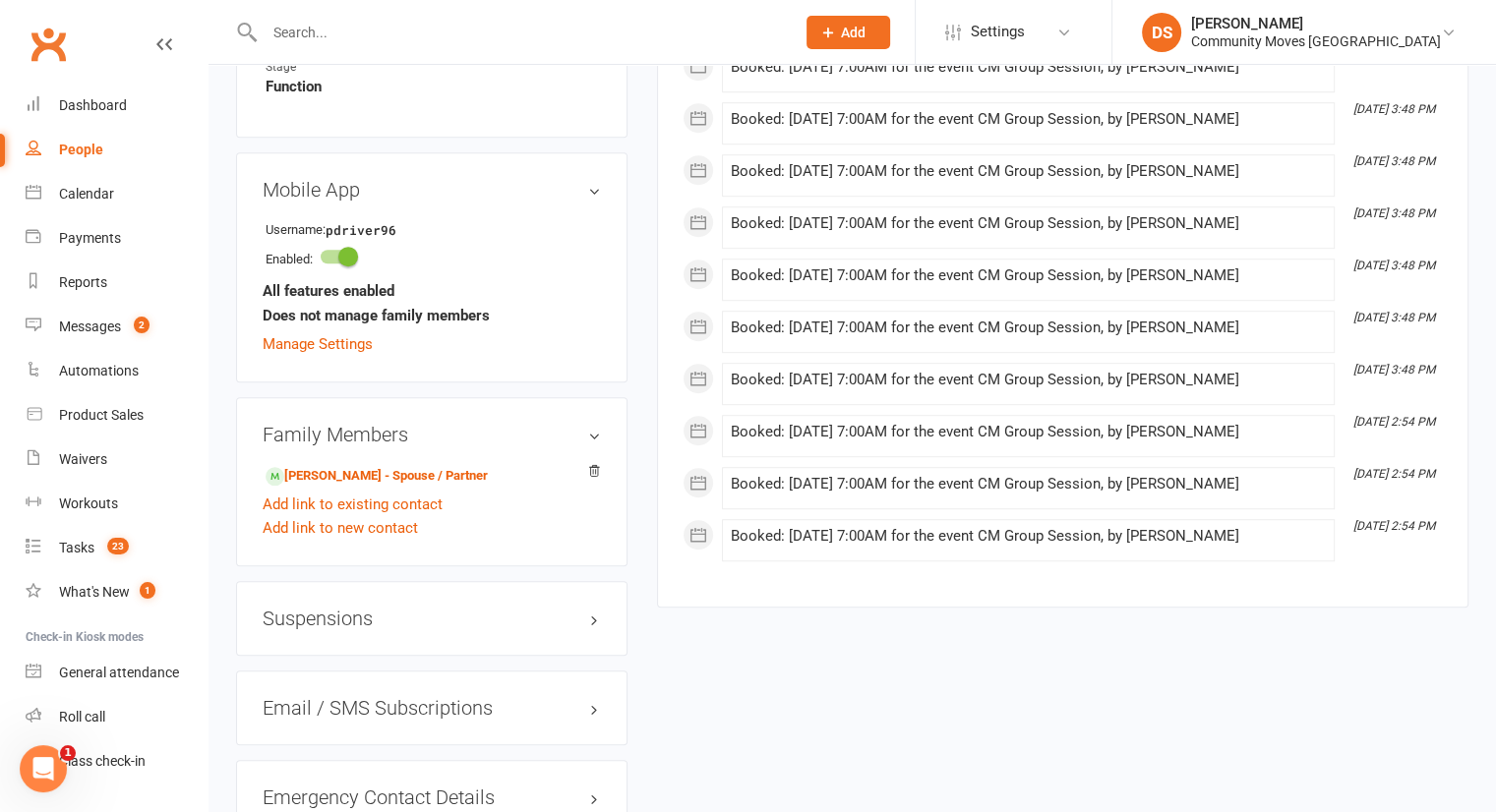
scroll to position [1376, 0]
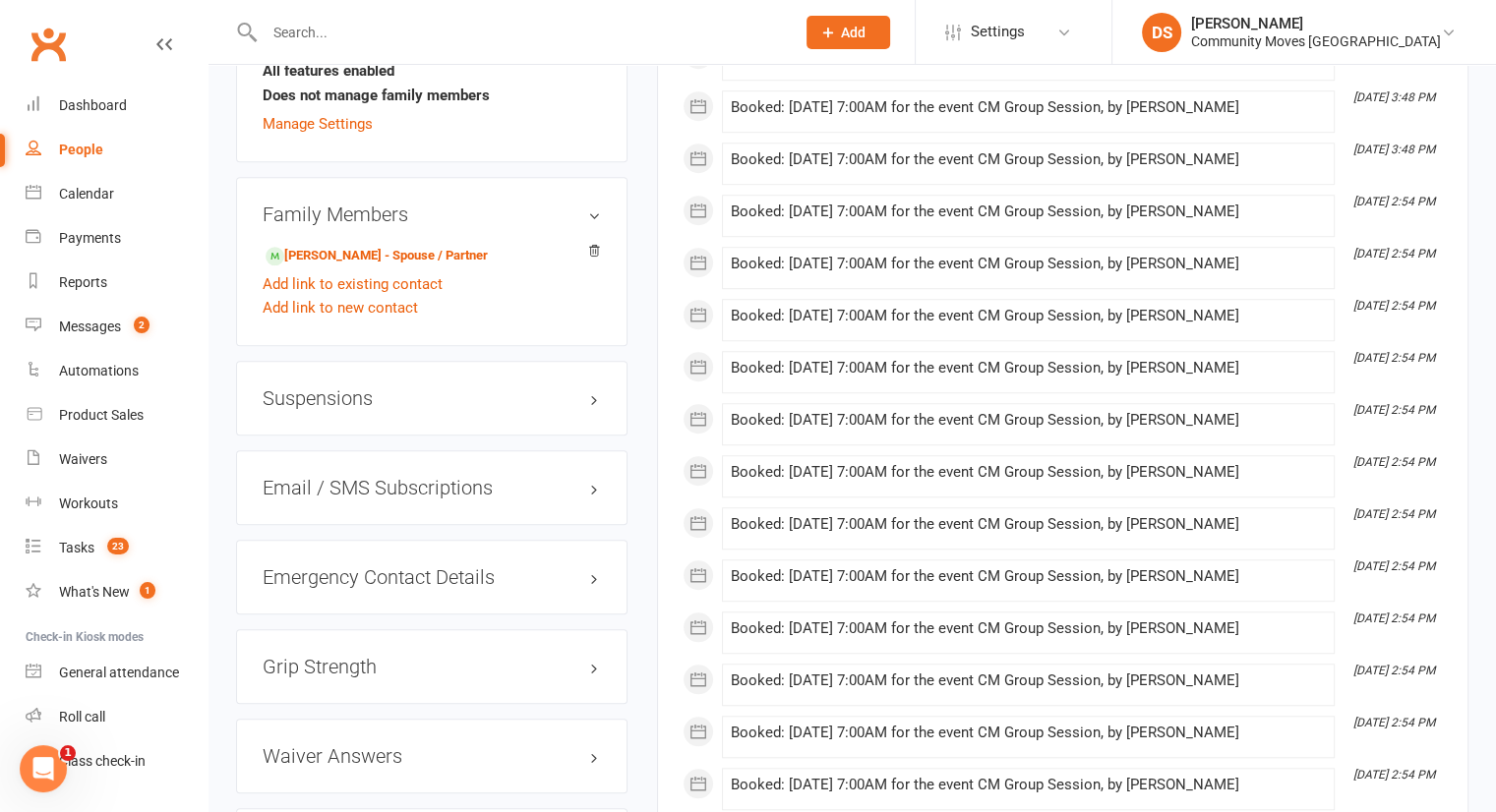
click at [394, 401] on h3 "Suspensions" at bounding box center [432, 398] width 338 height 22
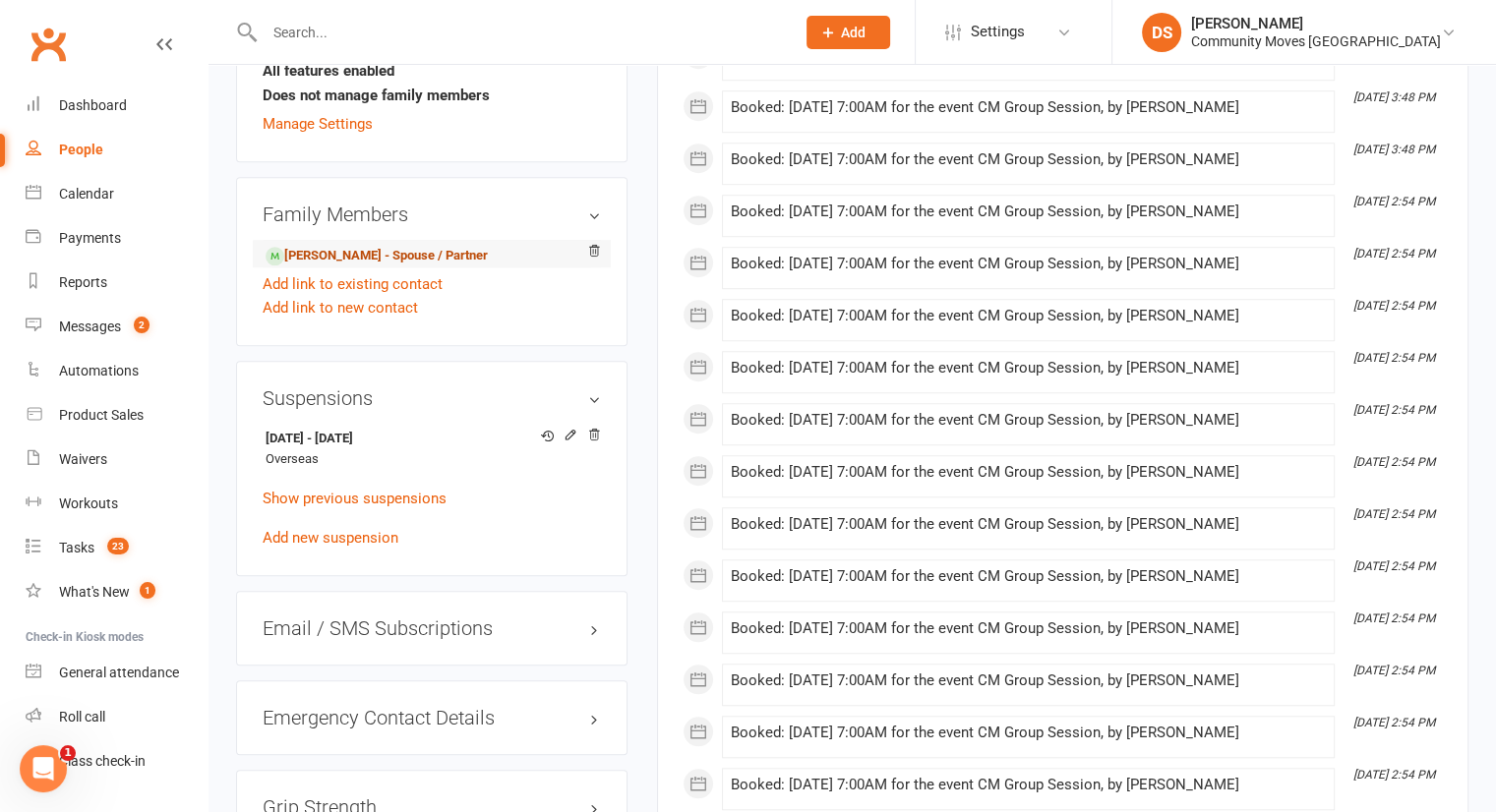
click at [359, 255] on link "[PERSON_NAME] - Spouse / Partner" at bounding box center [376, 256] width 222 height 21
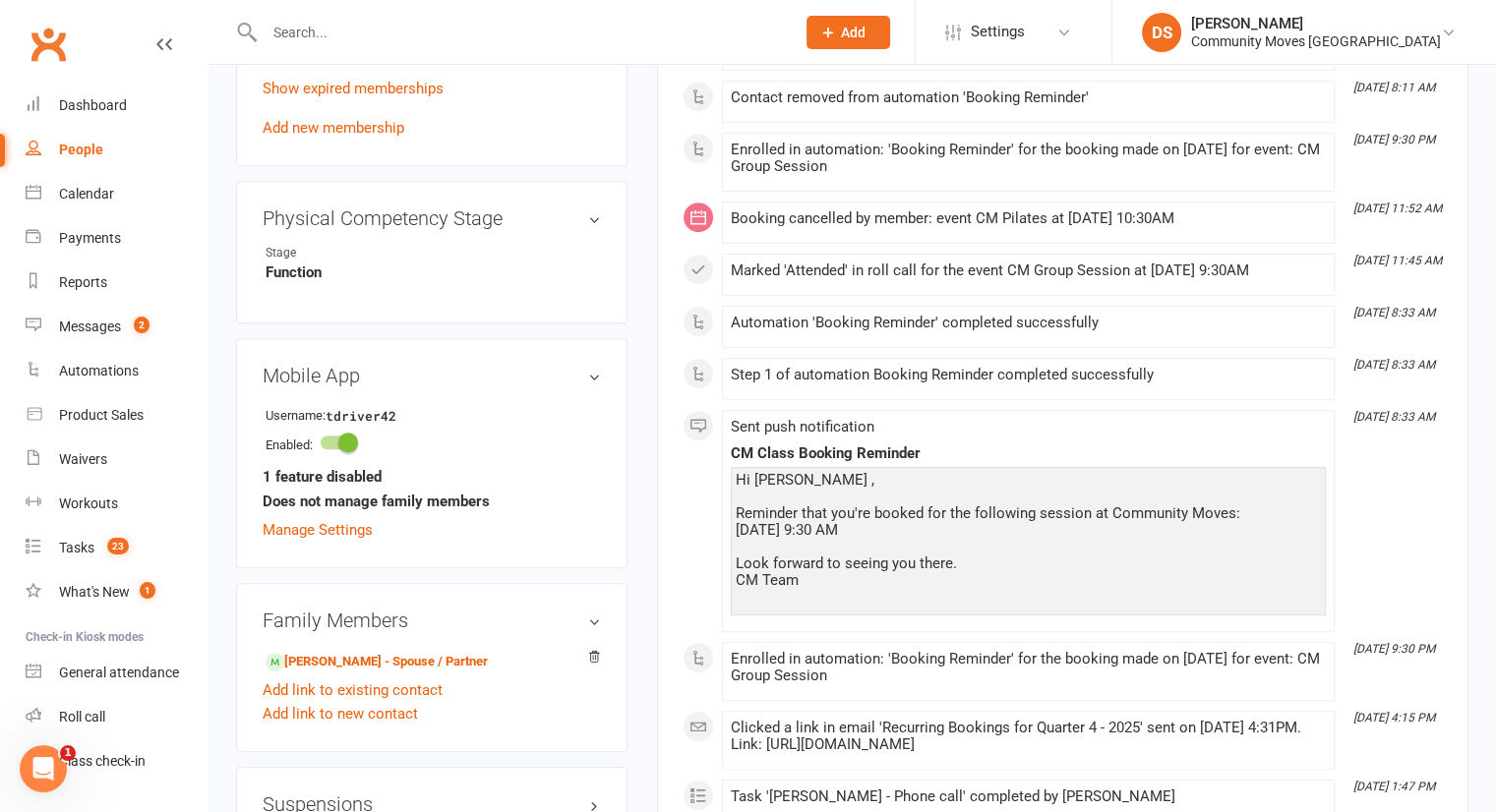
scroll to position [1376, 0]
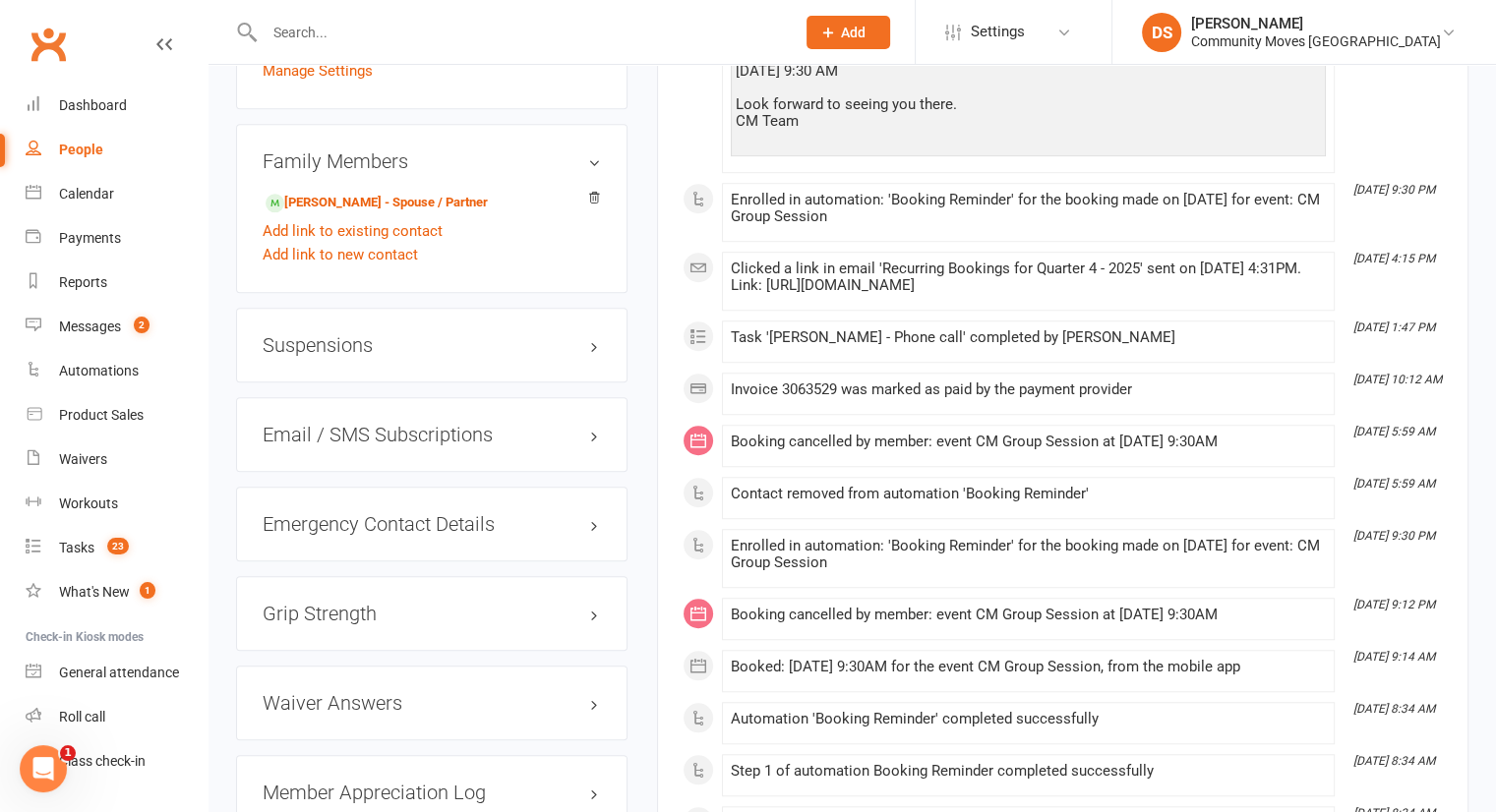
click at [324, 343] on h3 "Suspensions" at bounding box center [432, 345] width 338 height 22
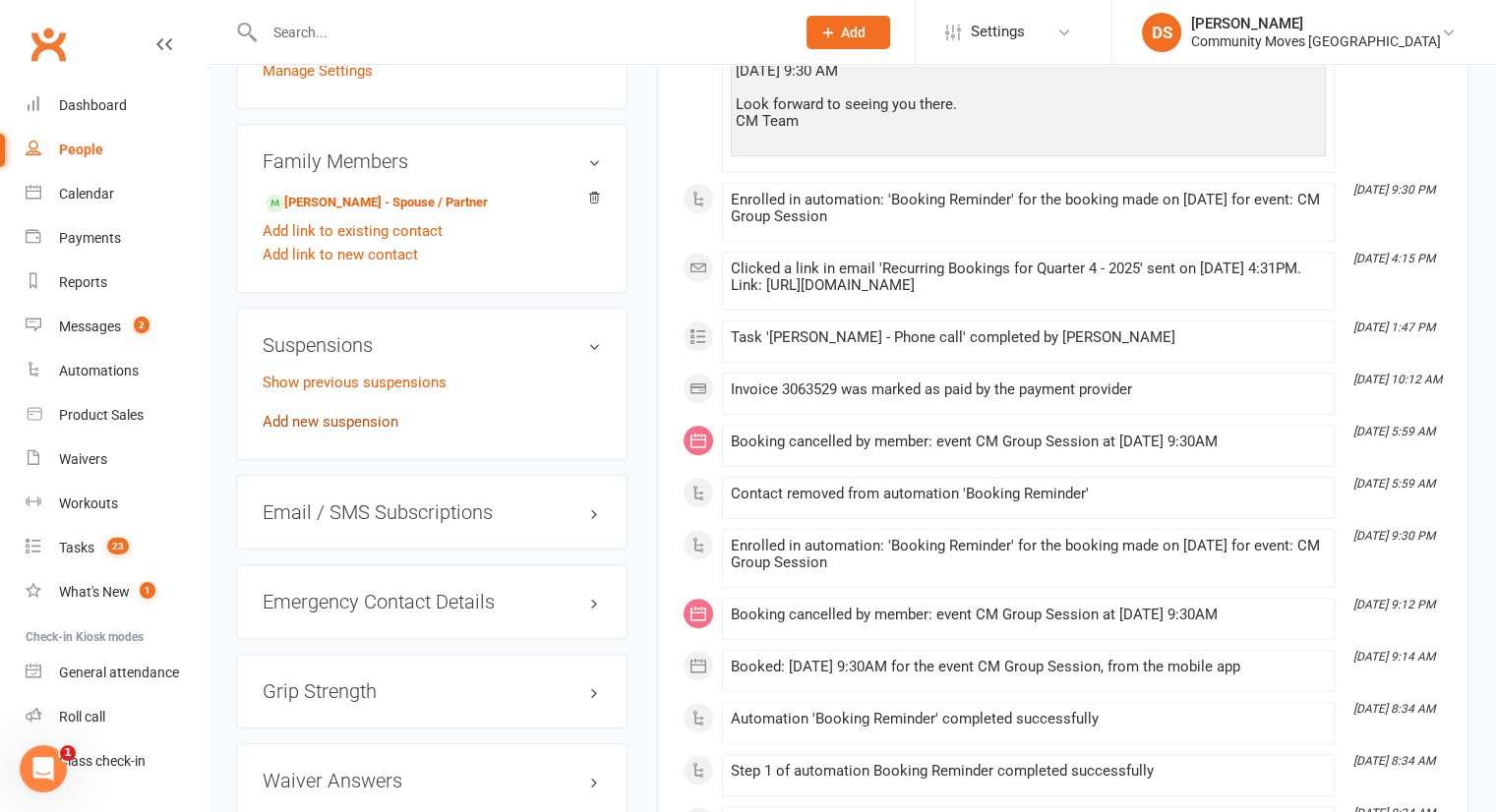
click at [327, 420] on link "Add new suspension" at bounding box center [330, 422] width 135 height 18
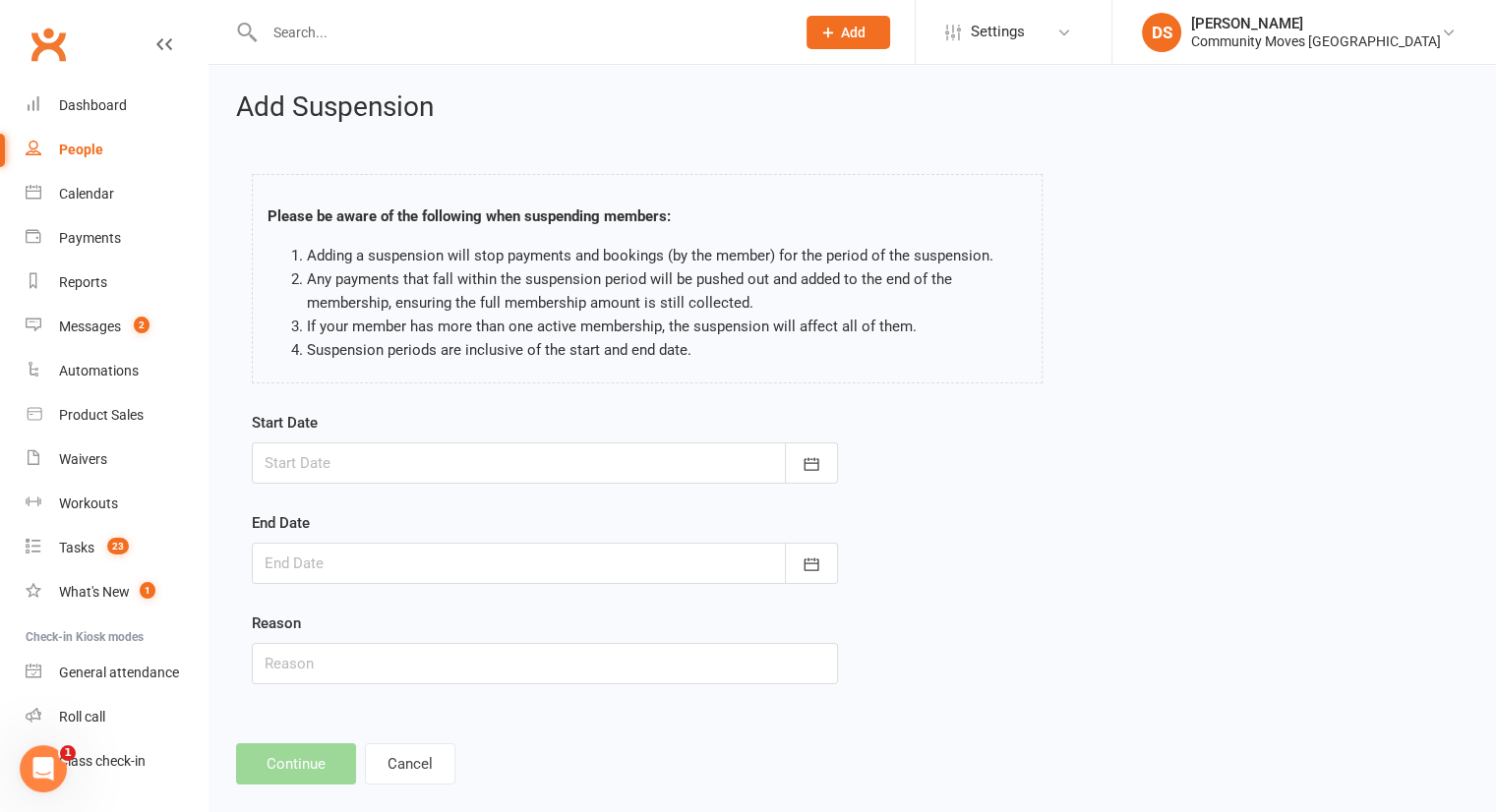
click at [360, 465] on div at bounding box center [544, 463] width 586 height 41
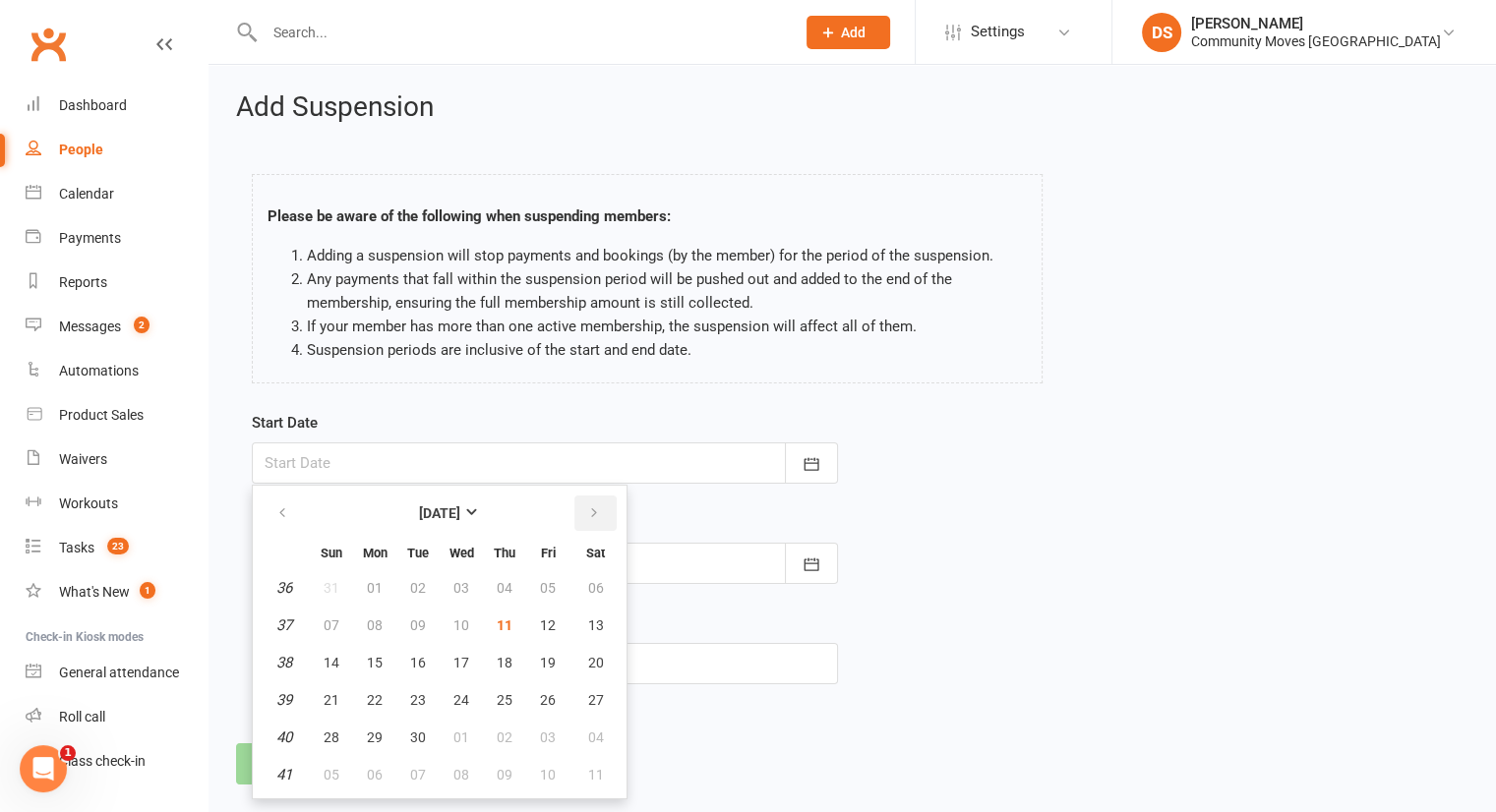
click at [579, 519] on button "button" at bounding box center [595, 513] width 42 height 36
click at [363, 701] on button "20" at bounding box center [374, 701] width 41 height 36
type input "[DATE]"
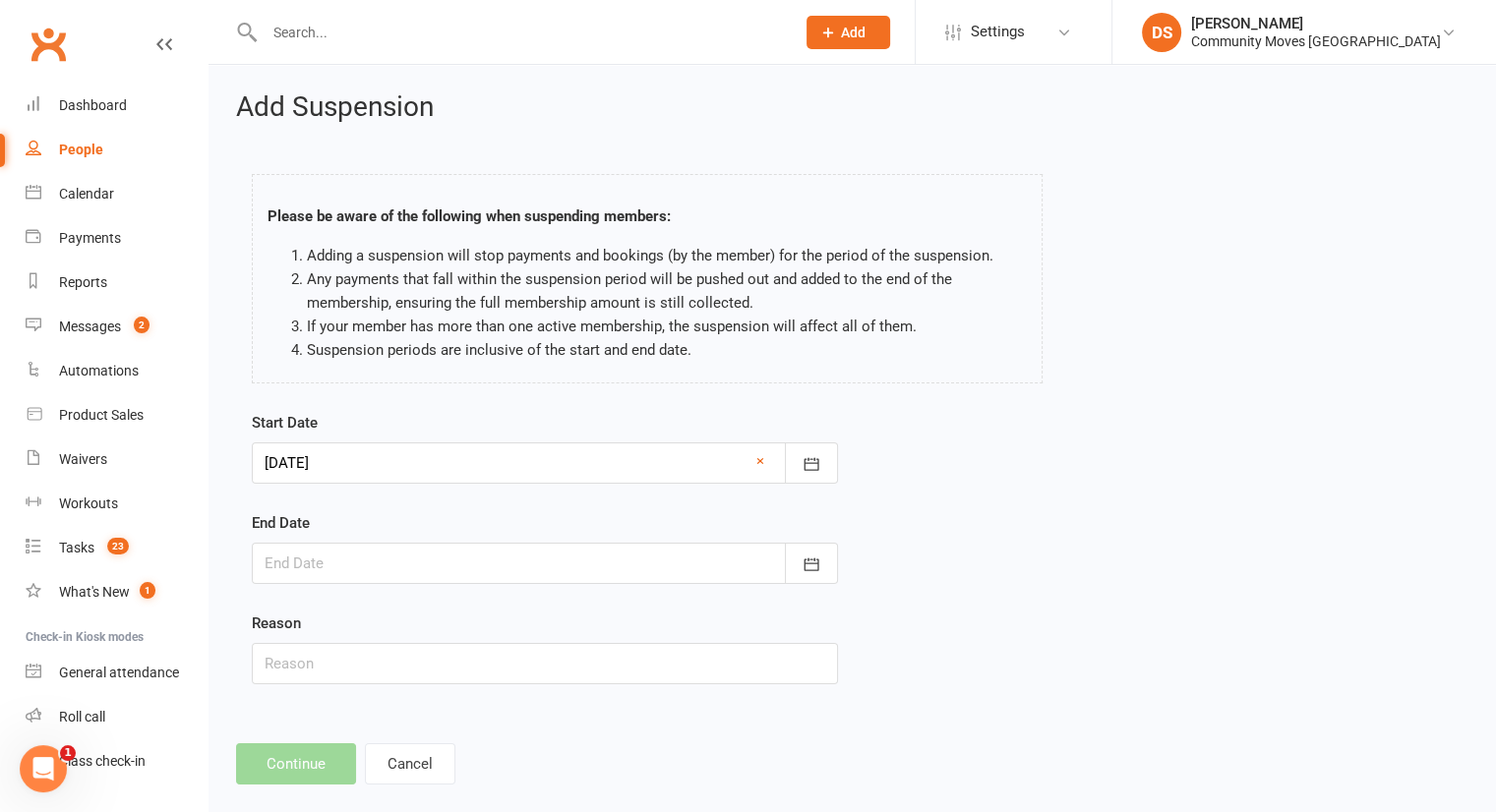
click at [388, 559] on div at bounding box center [544, 562] width 586 height 41
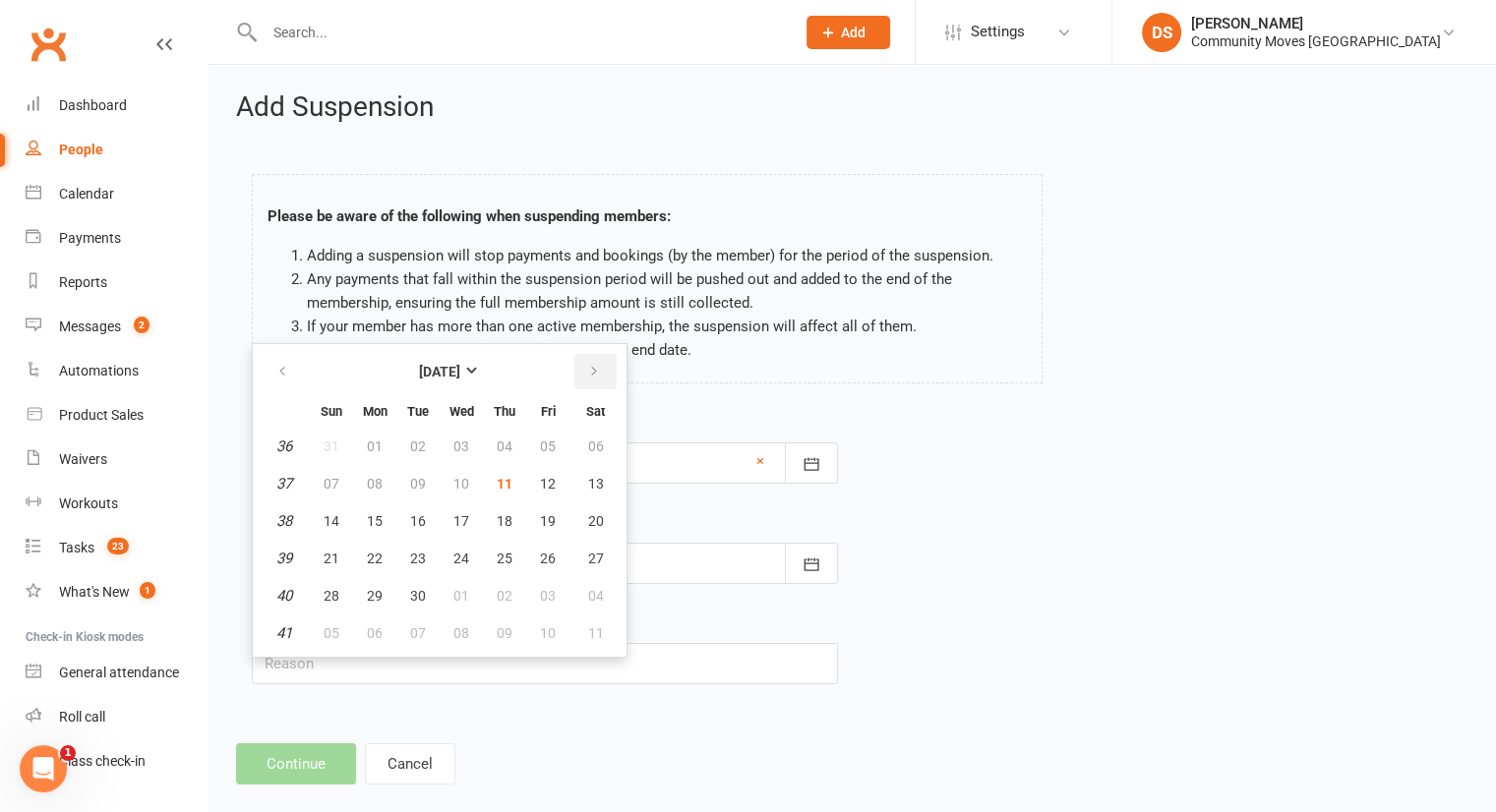
click at [587, 368] on icon "button" at bounding box center [594, 372] width 14 height 16
click at [331, 593] on span "26" at bounding box center [331, 596] width 16 height 16
type input "[DATE]"
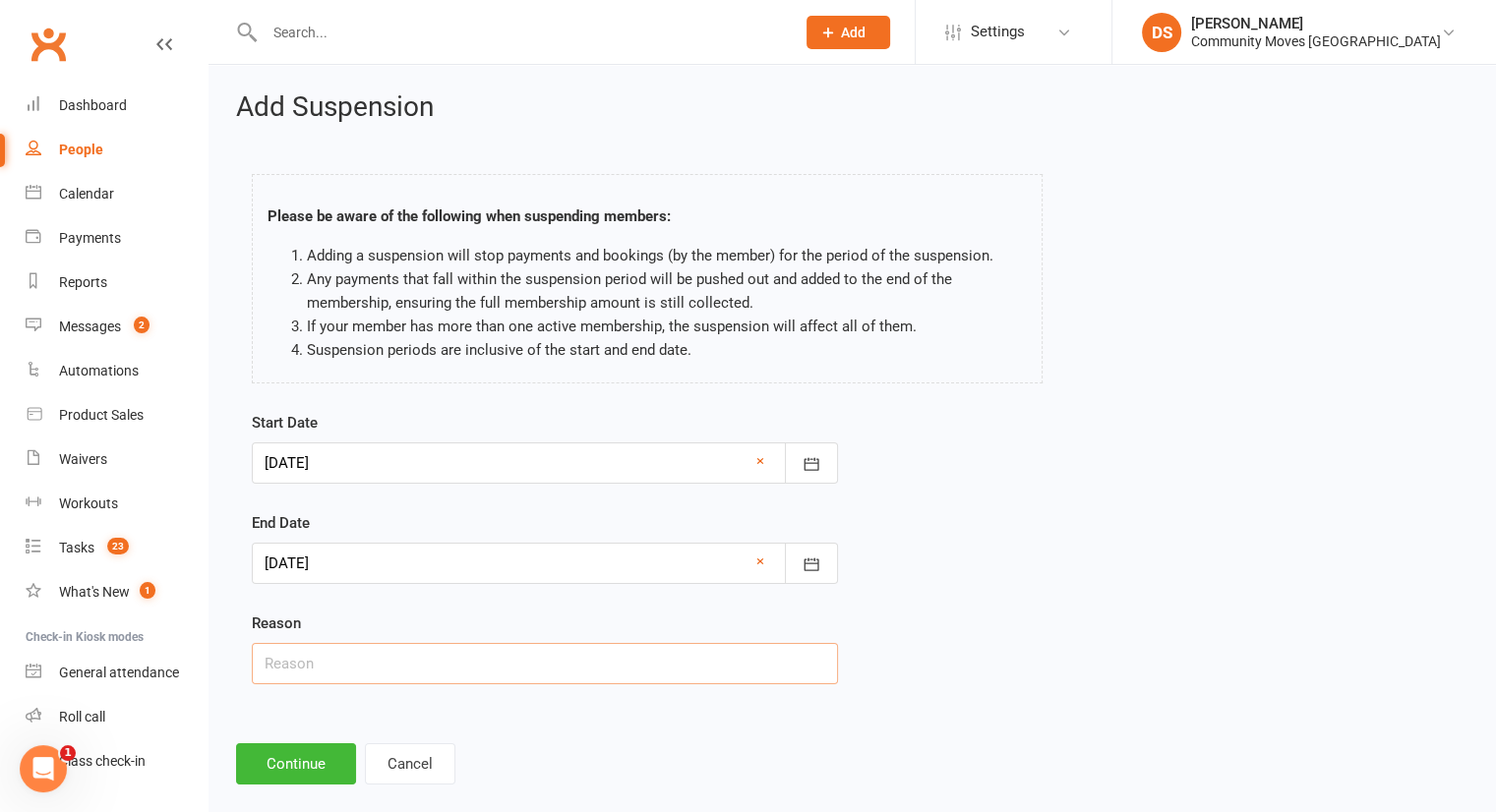
click at [295, 675] on input "text" at bounding box center [544, 663] width 586 height 41
type input "Overseas"
click at [287, 772] on button "Continue" at bounding box center [296, 763] width 120 height 41
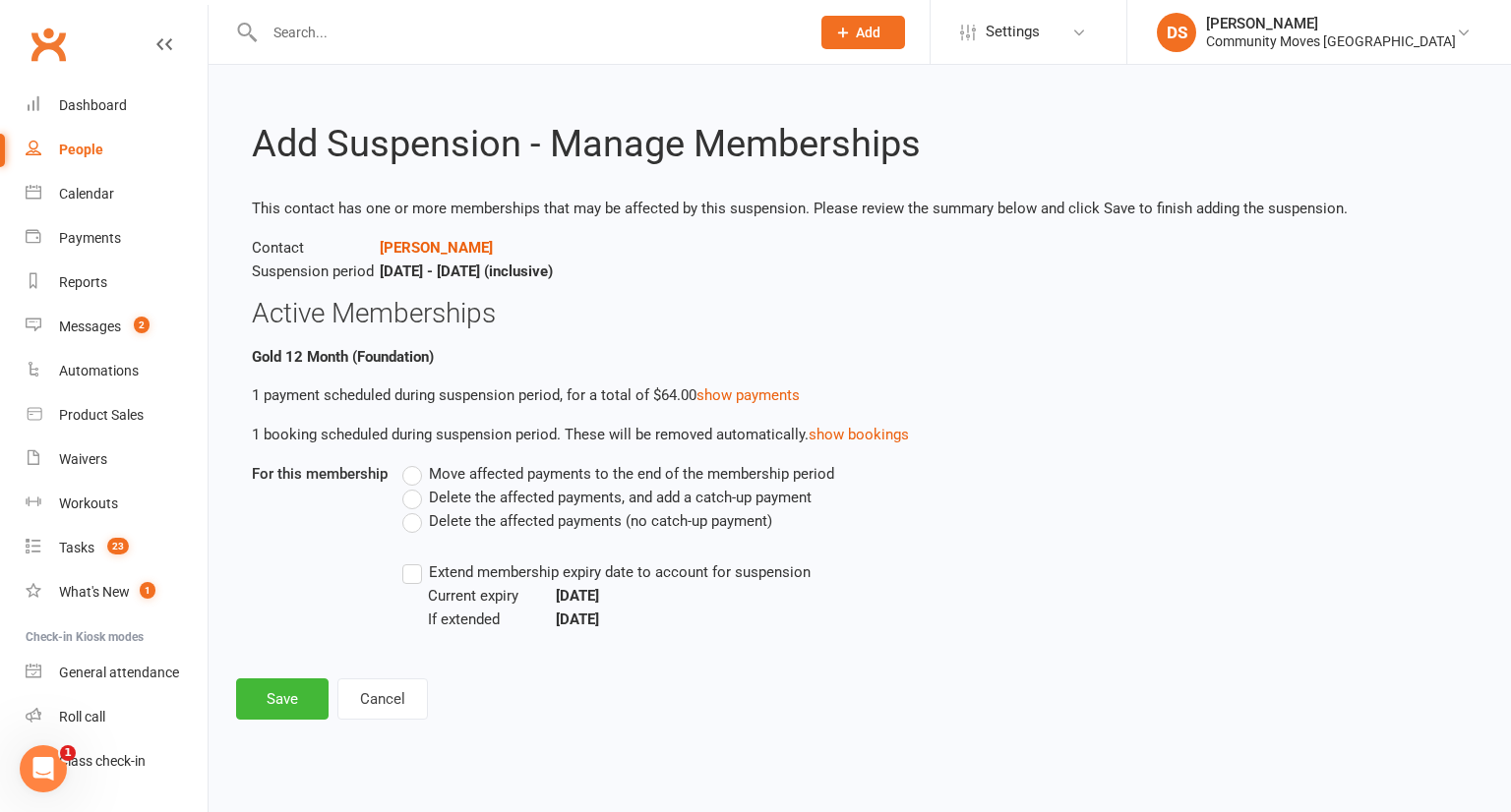
drag, startPoint x: 473, startPoint y: 529, endPoint x: 459, endPoint y: 534, distance: 14.9
click at [473, 528] on span "Delete the affected payments (no catch-up payment)" at bounding box center [600, 519] width 343 height 21
click at [415, 509] on input "Delete the affected payments (no catch-up payment)" at bounding box center [408, 509] width 13 height 0
click at [280, 693] on button "Save" at bounding box center [282, 699] width 93 height 41
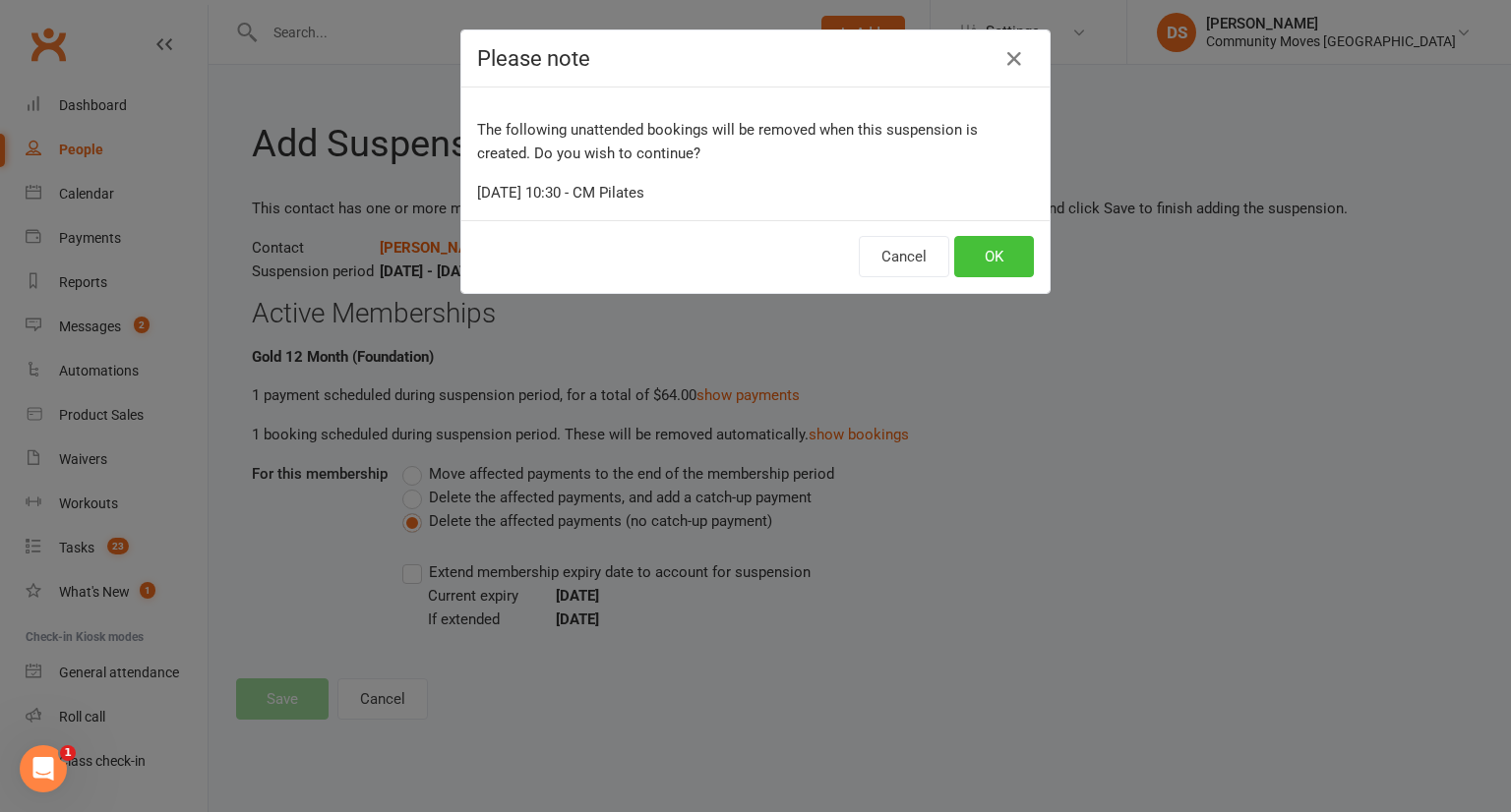
click at [991, 257] on button "OK" at bounding box center [993, 256] width 80 height 41
